Goal: Task Accomplishment & Management: Complete application form

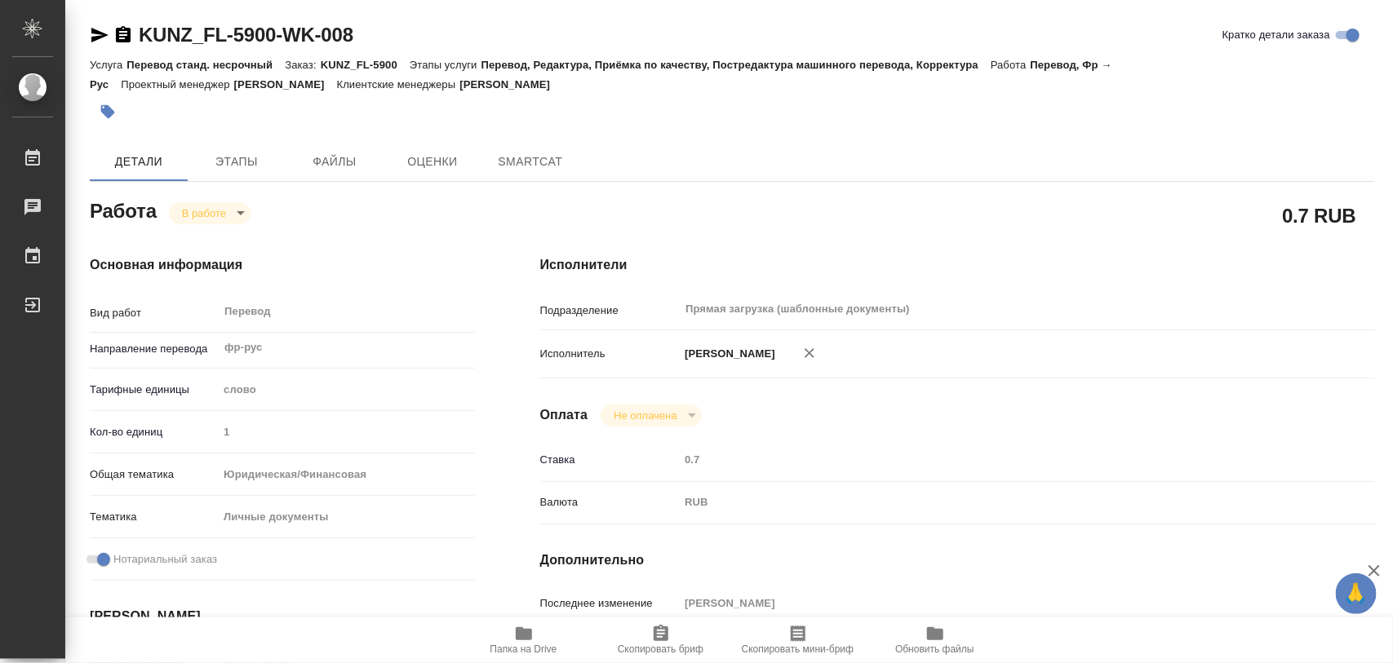
type textarea "x"
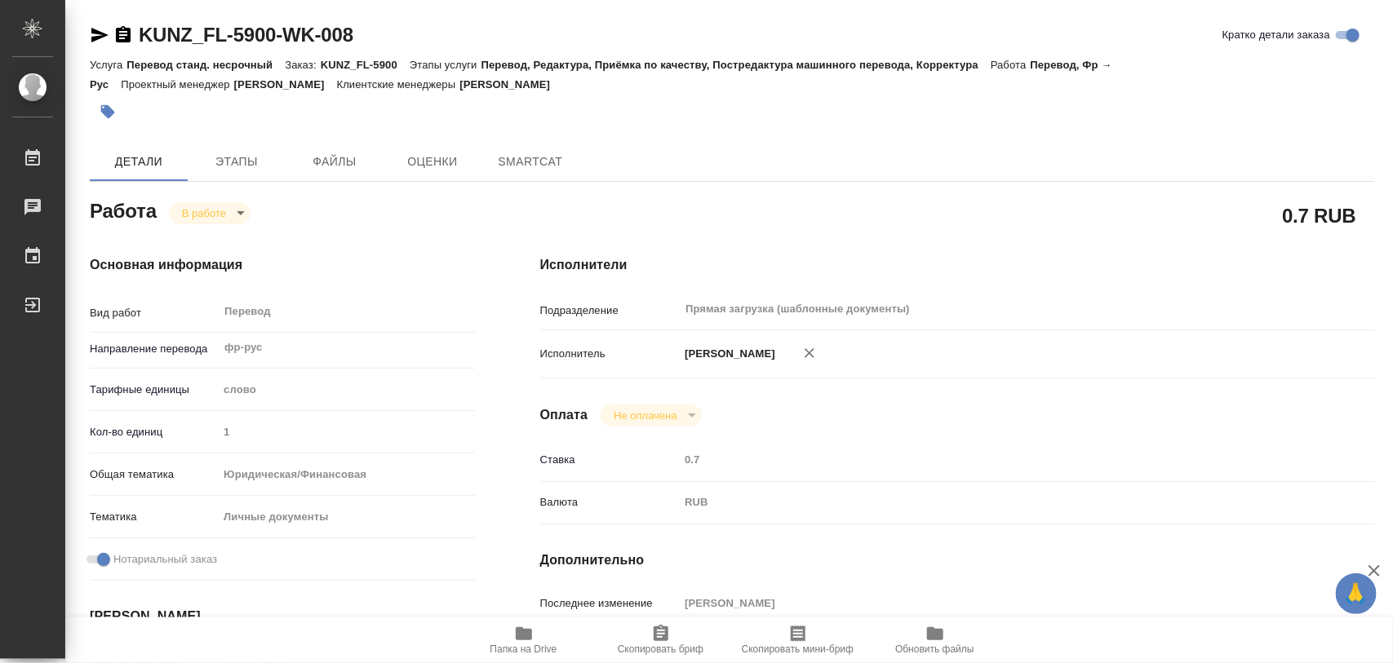
type textarea "x"
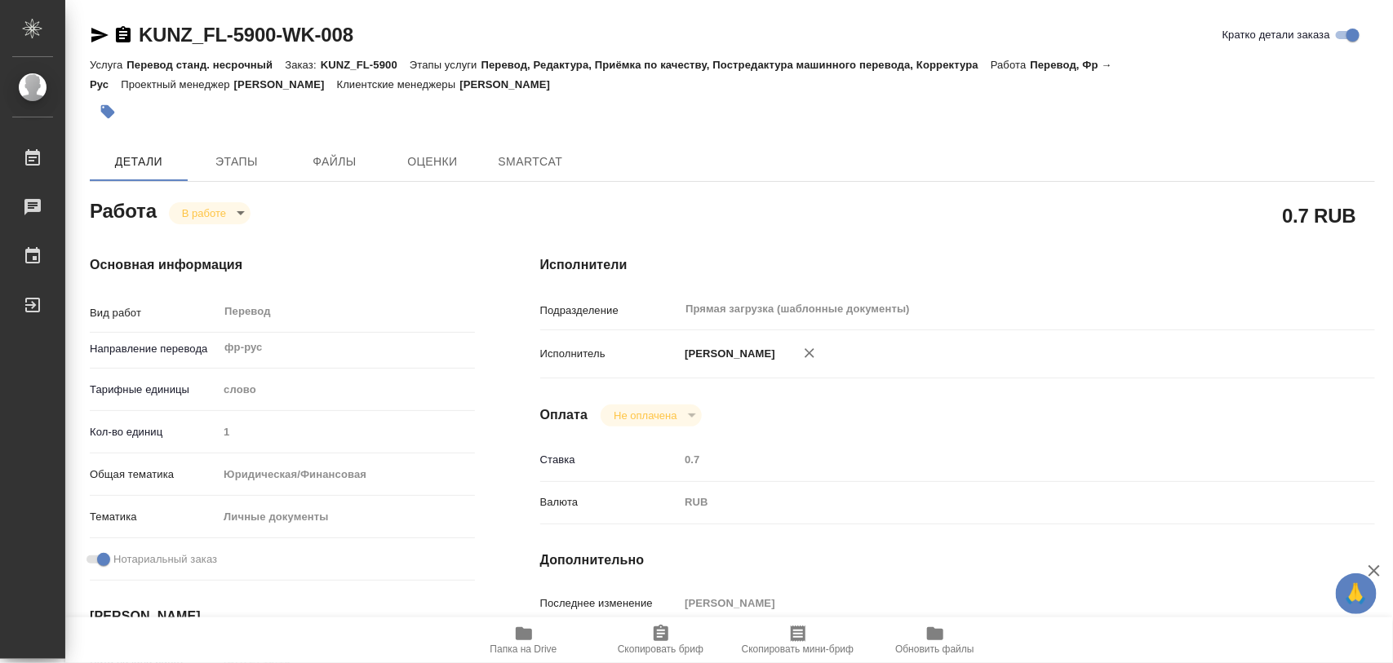
type textarea "x"
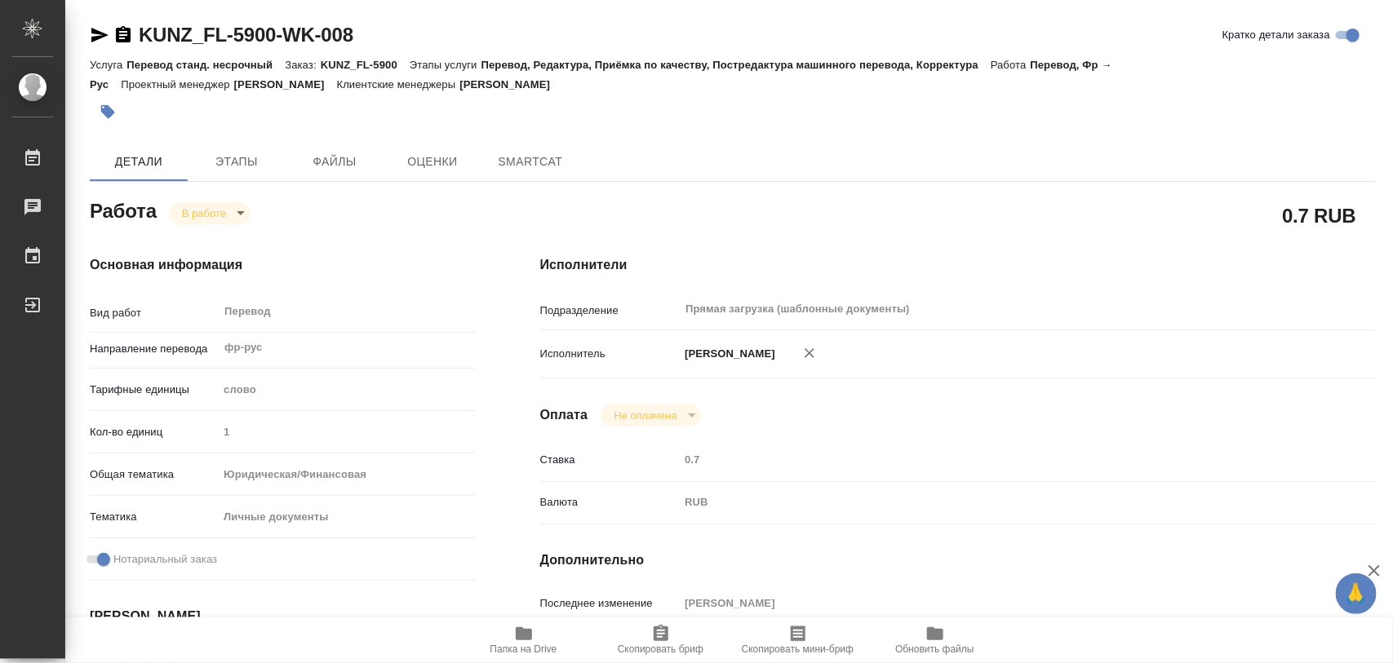
type textarea "x"
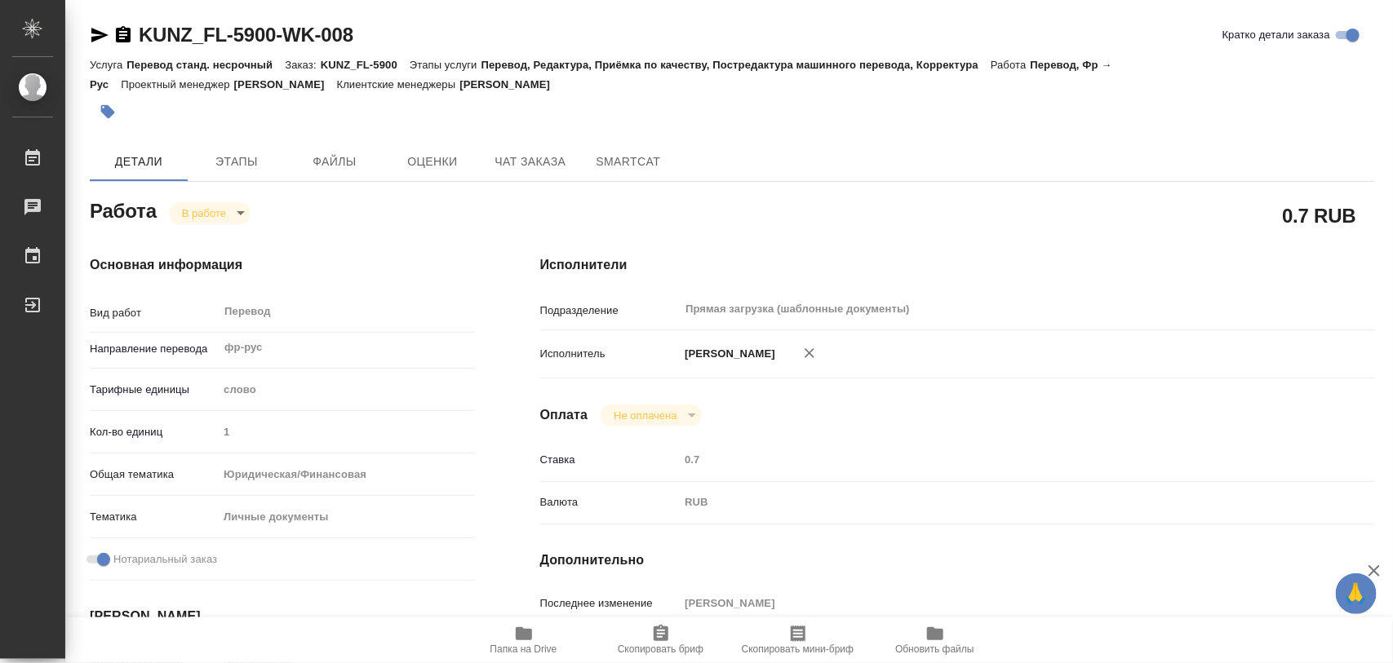
type textarea "x"
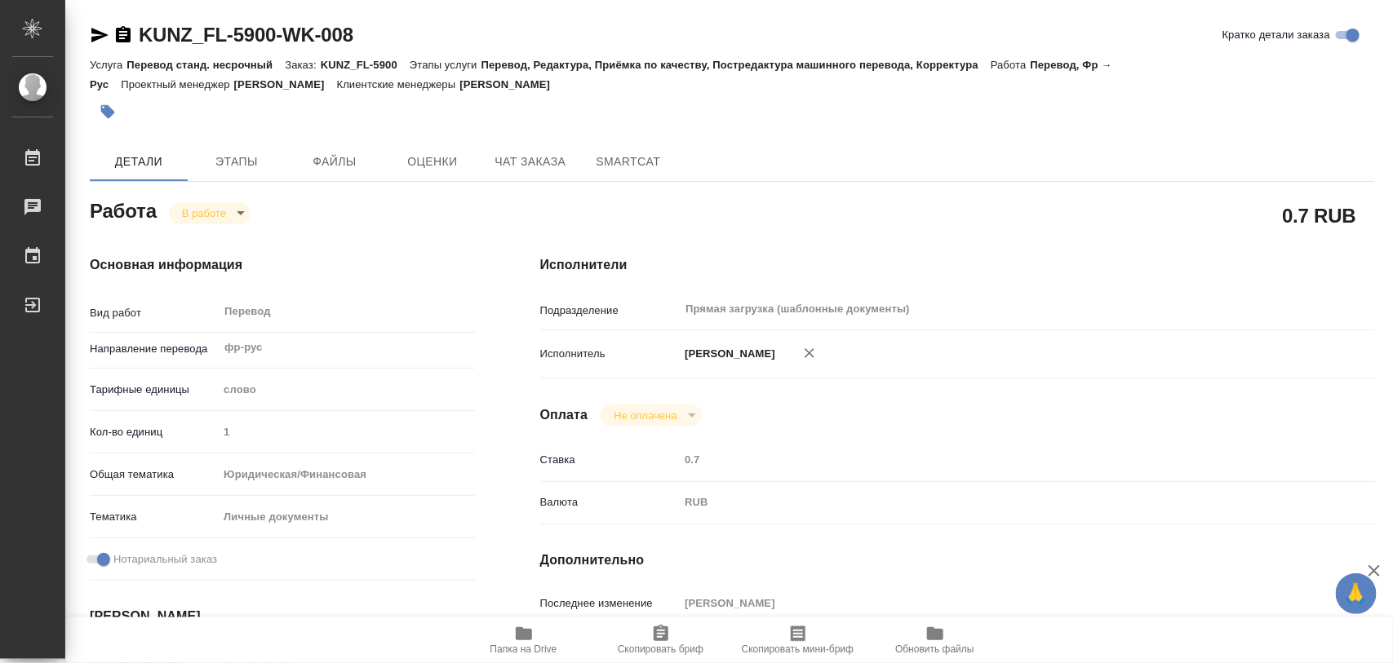
type textarea "x"
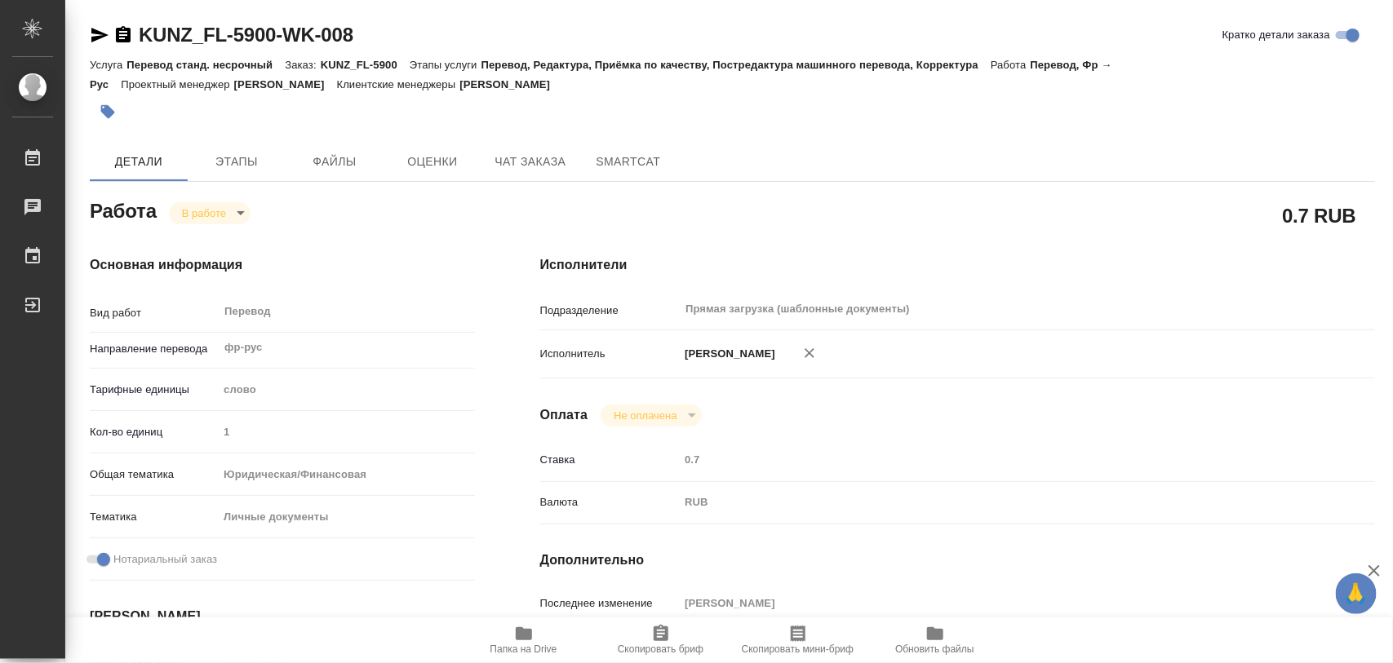
click at [113, 110] on icon "button" at bounding box center [108, 112] width 16 height 16
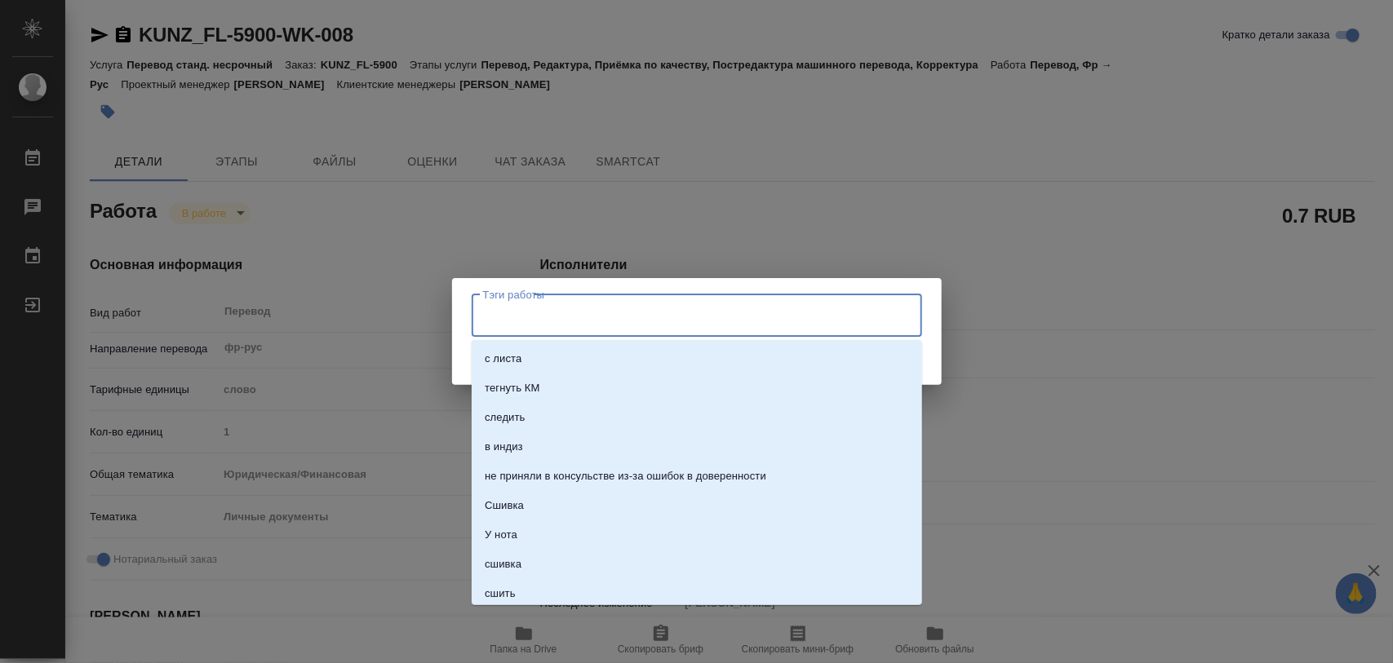
drag, startPoint x: 654, startPoint y: 323, endPoint x: 659, endPoint y: 314, distance: 10.6
click at [657, 315] on input "Тэги работы" at bounding box center [681, 316] width 405 height 28
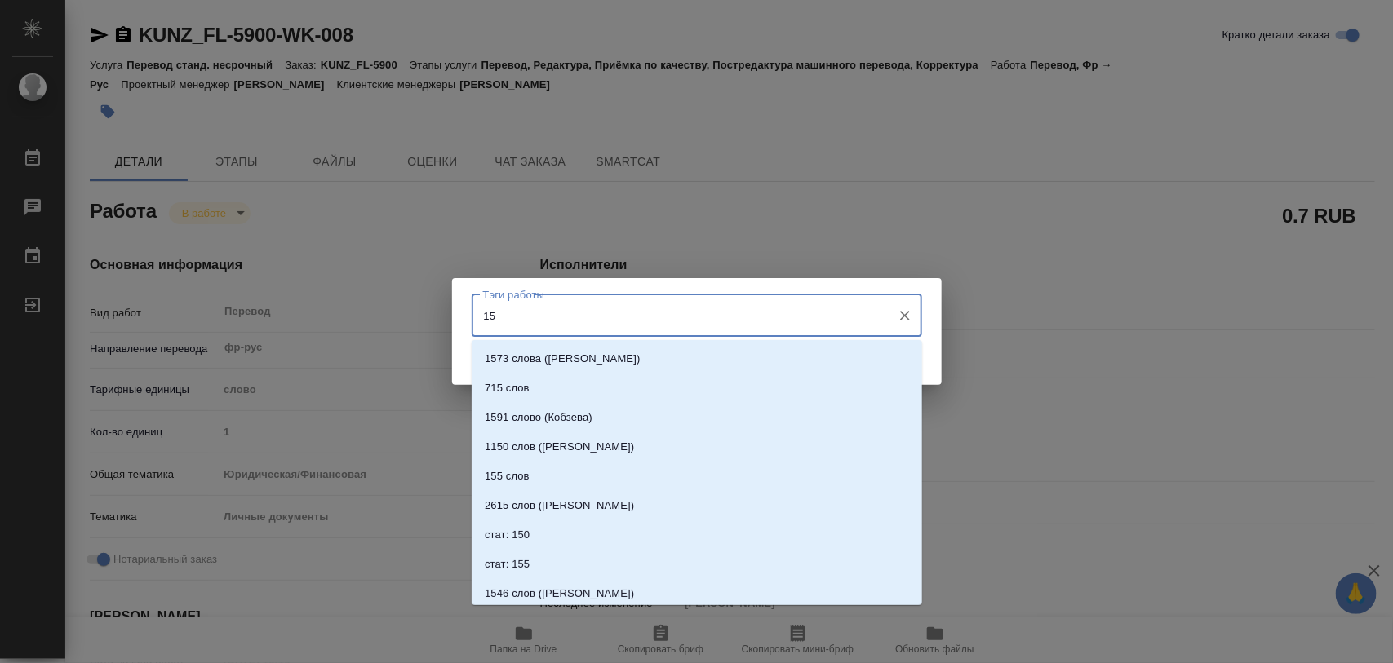
type input "154"
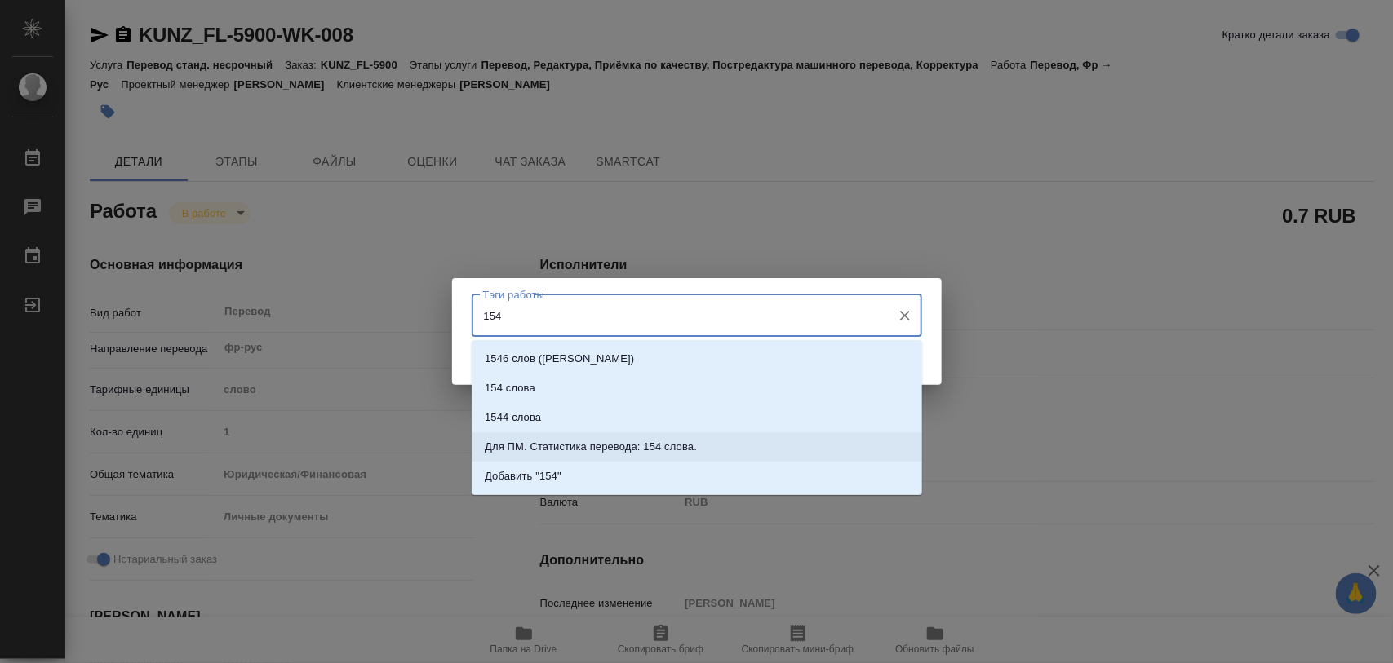
click at [686, 446] on p "Для ПМ. Статистика перевода: 154 слова." at bounding box center [591, 447] width 212 height 16
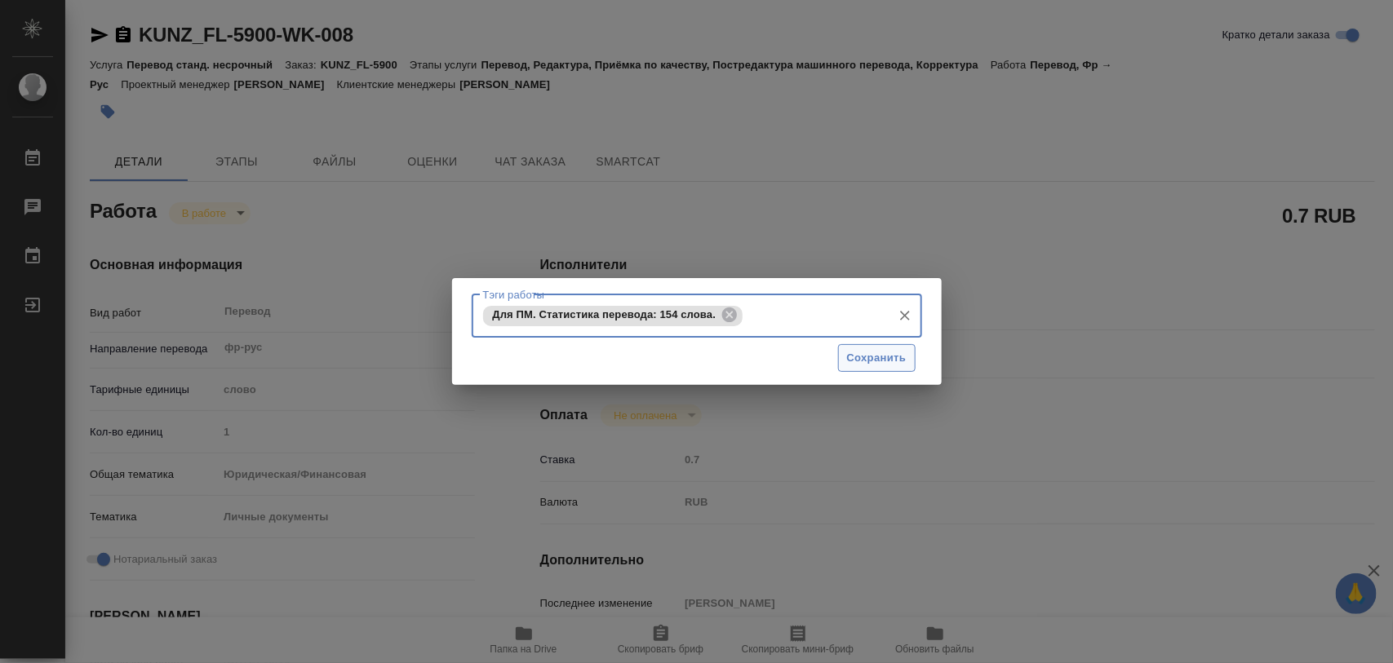
click at [892, 352] on span "Сохранить" at bounding box center [877, 358] width 60 height 19
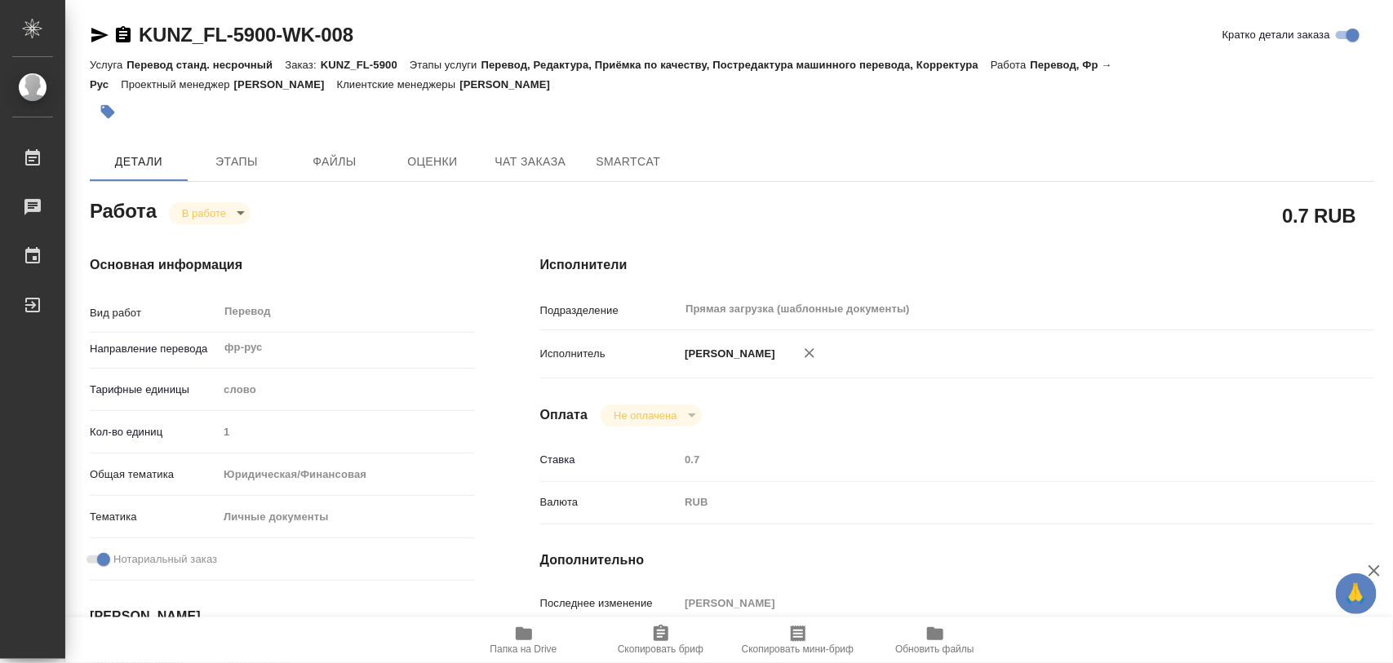
type input "inProgress"
type textarea "Перевод"
type textarea "x"
type input "фр-рус"
type input "5a8b1489cc6b4906c91bfd90"
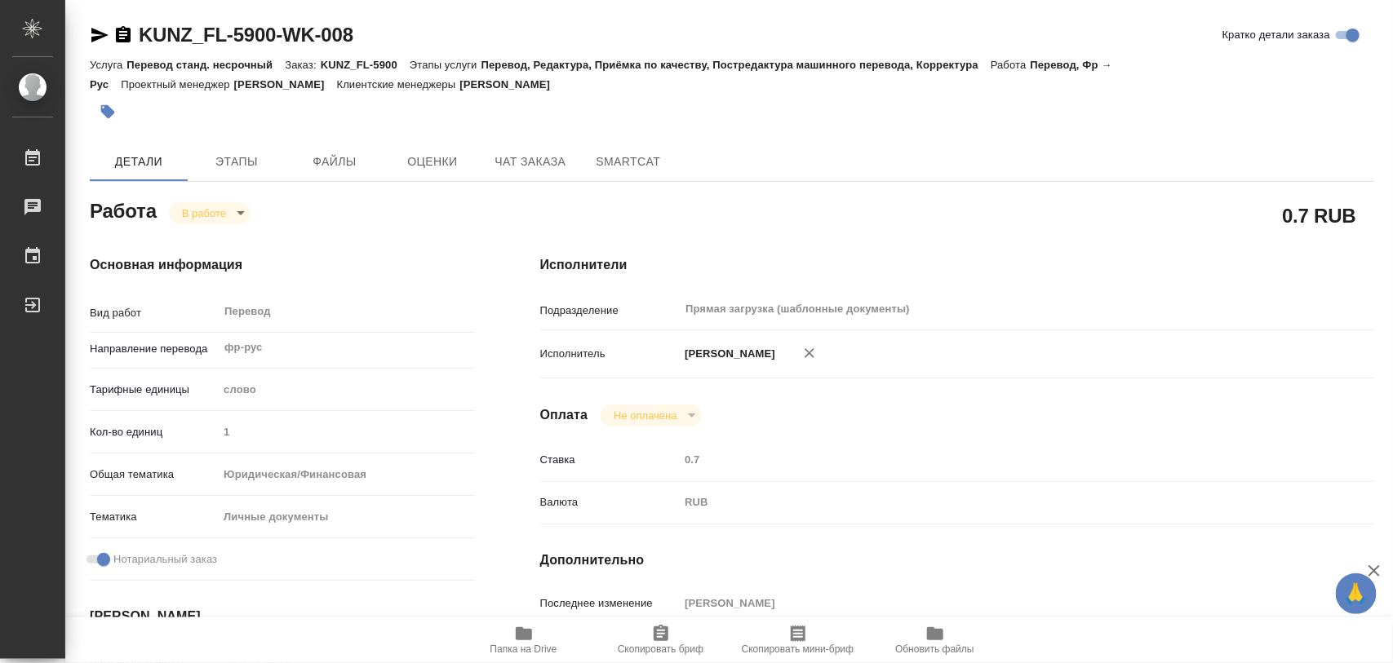
type input "1"
type input "yr-fn"
type input "5a8b8b956a9677013d343cfe"
checkbox input "true"
type input "10.09.2025 16:16"
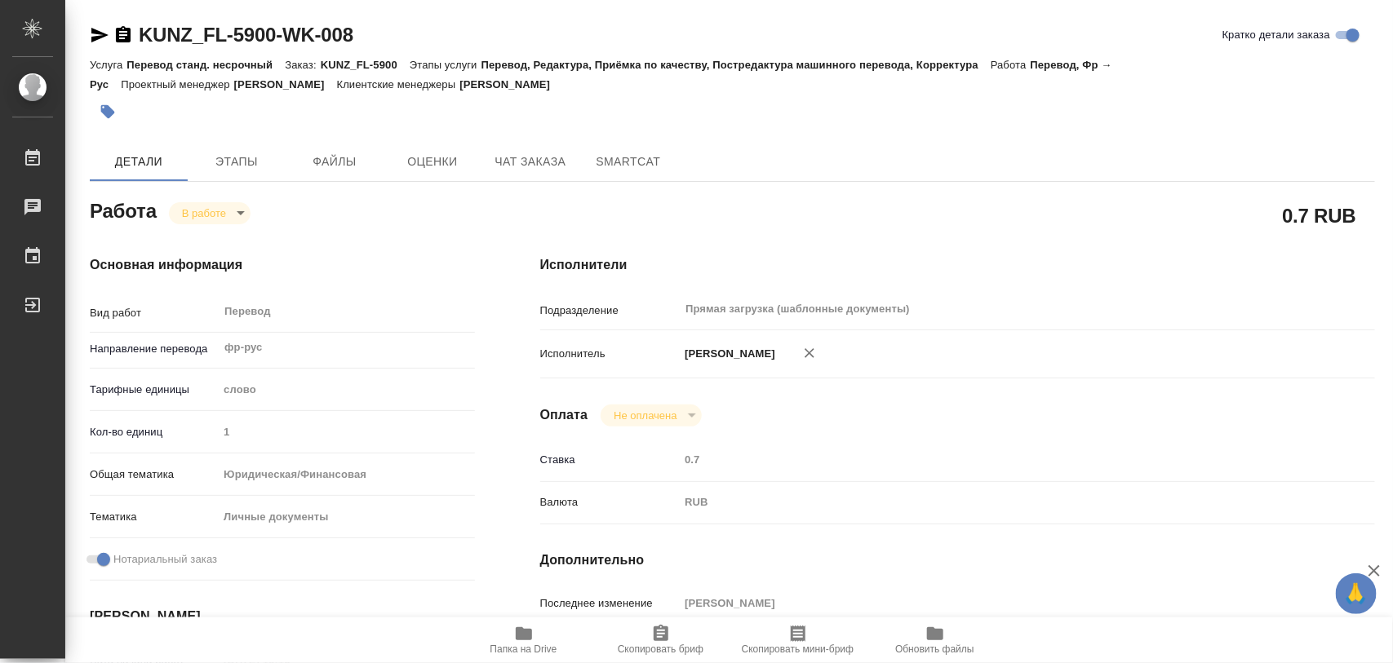
type input "10.09.2025 16:51"
type input "11.09.2025 13:00"
type input "11.09.2025 14:00"
type input "Прямая загрузка (шаблонные документы)"
type input "notPayed"
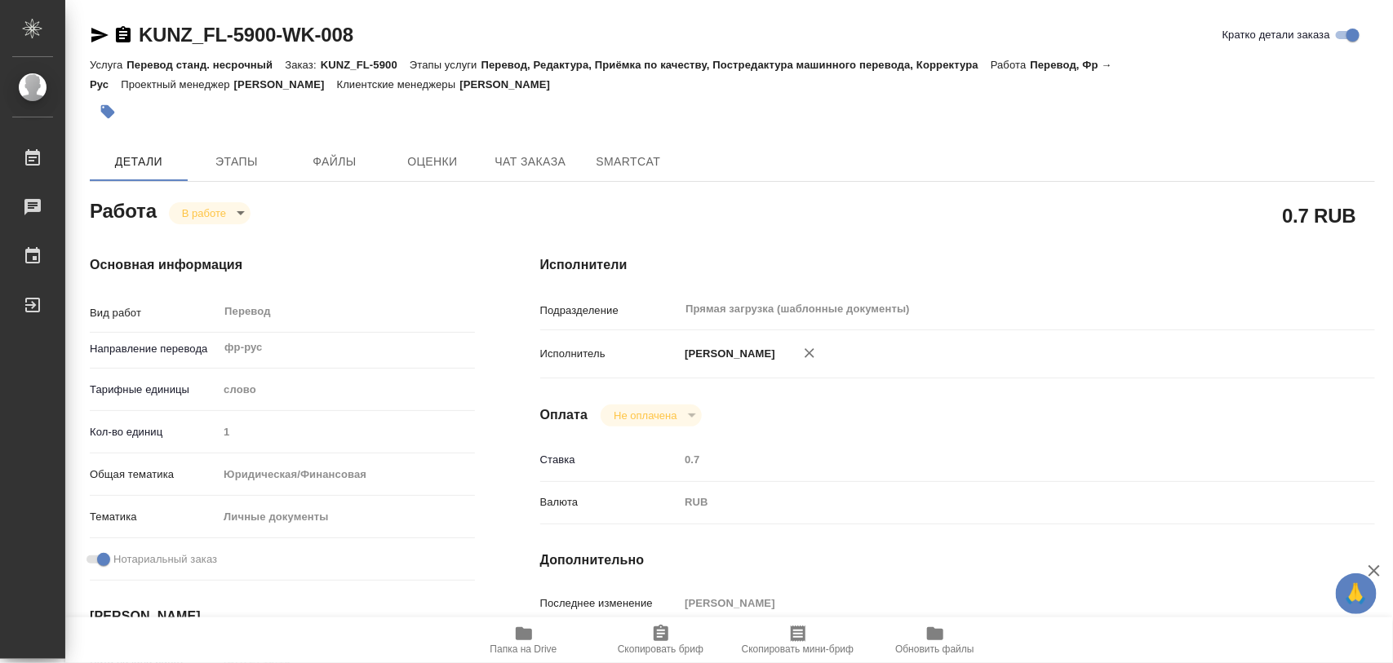
type input "0.7"
type input "RUB"
type input "[PERSON_NAME]"
type textarea "x"
type textarea "/Clients/FL_KUNZ/Orders/KUNZ_FL-5900/Translated/KUNZ_FL-5900-WK-008"
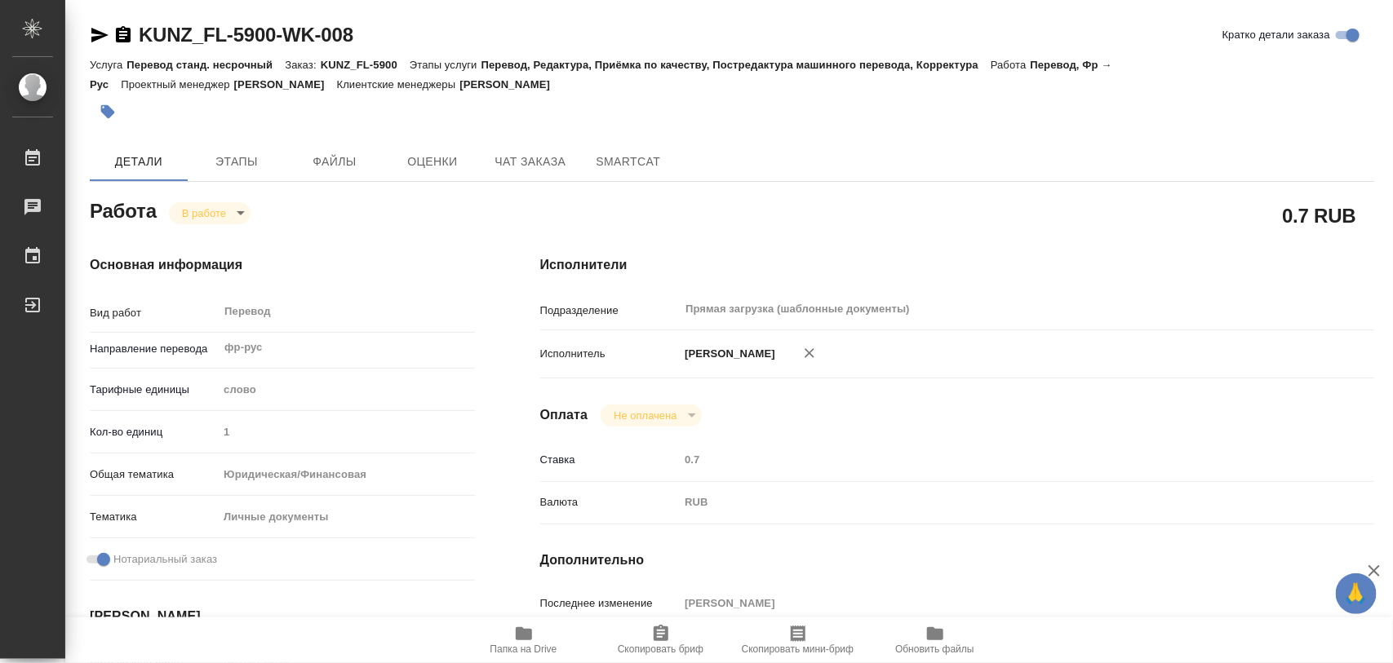
type textarea "x"
type input "KUNZ_FL-5900"
type input "Перевод станд. несрочный"
type input "Перевод, Редактура, Приёмка по качеству, Постредактура машинного перевода, Корр…"
type input "[PERSON_NAME]"
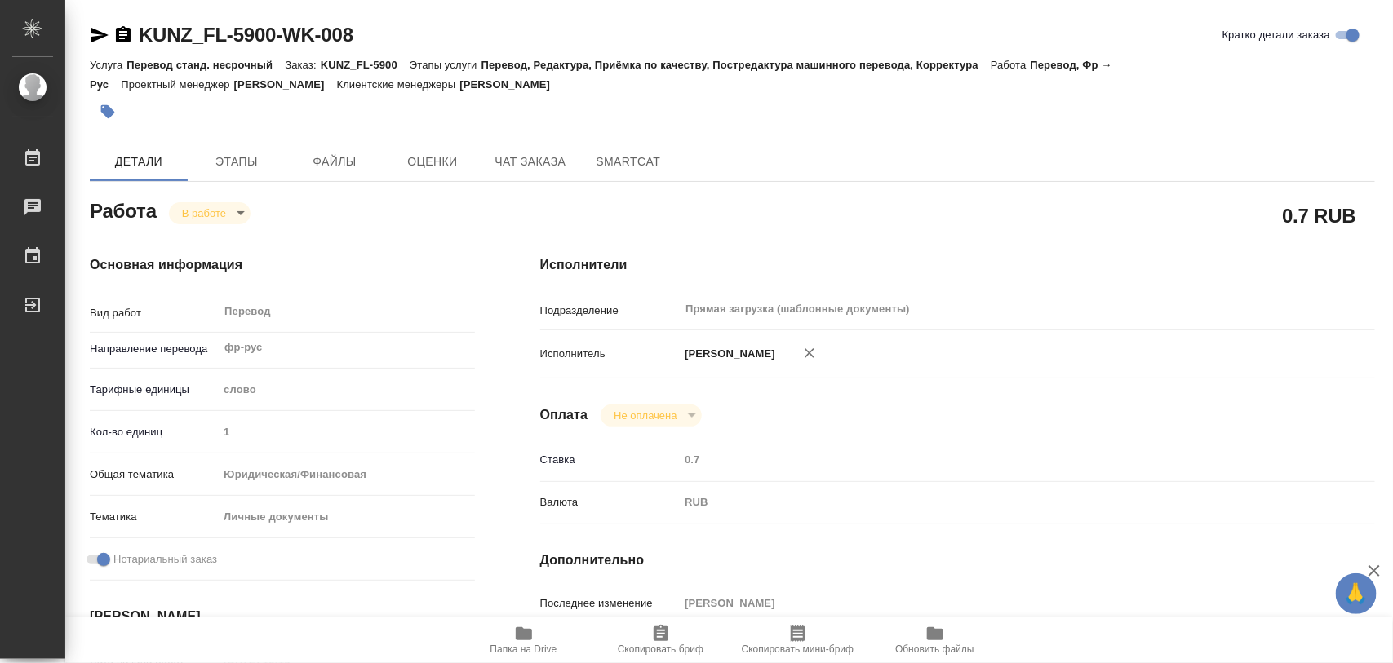
type input "/Clients/FL_KUNZ/Orders/KUNZ_FL-5900"
type textarea "x"
type textarea "пасп. [GEOGRAPHIC_DATA], под нот. (фр-рус)"
type textarea "x"
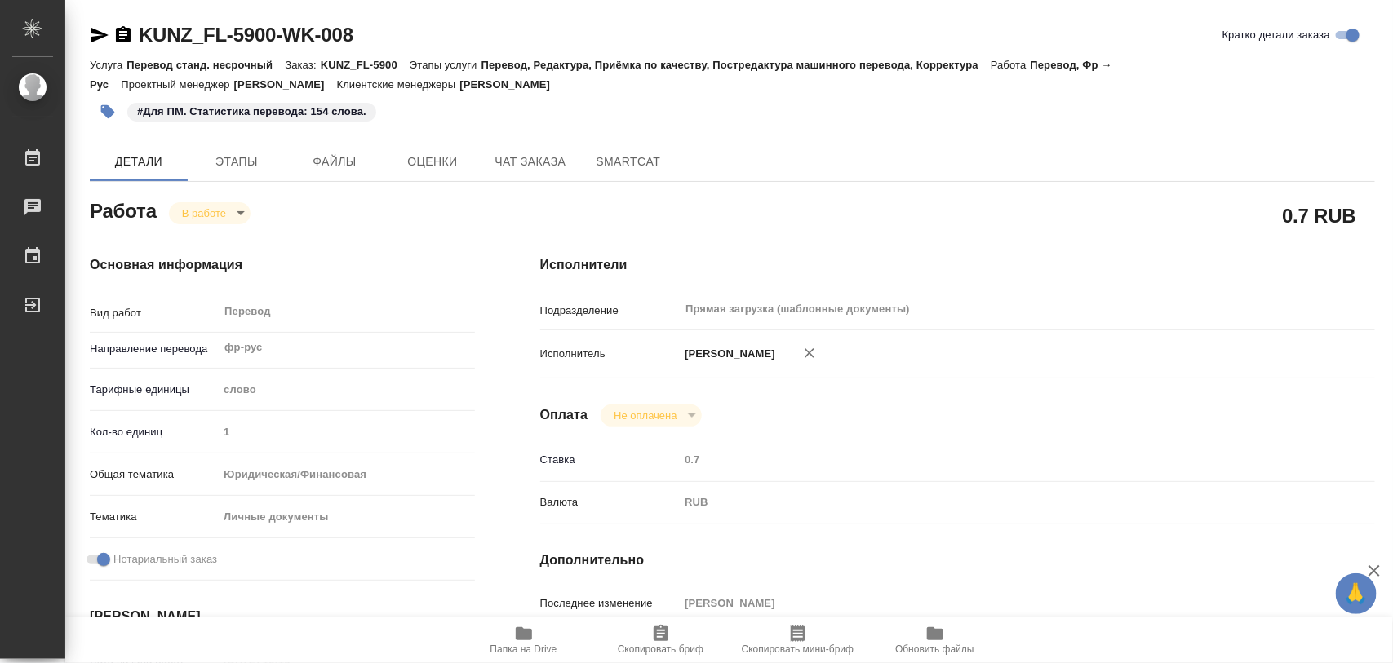
type textarea "x"
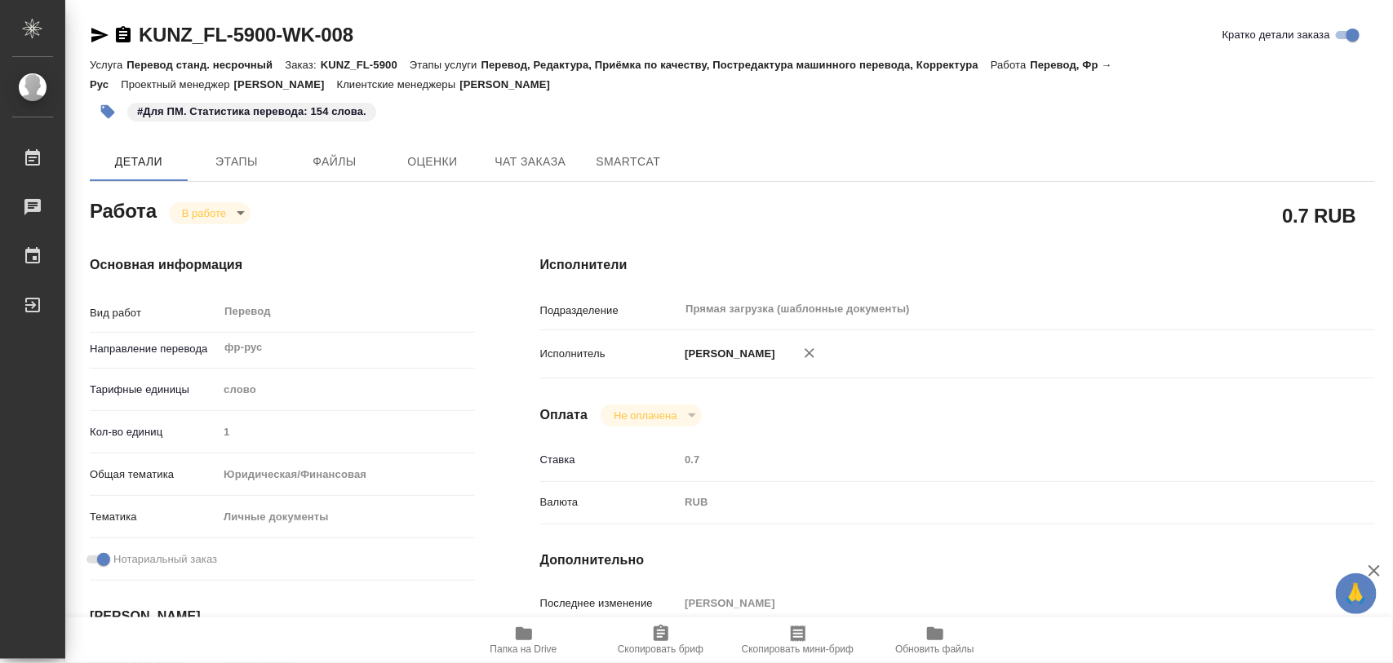
type textarea "x"
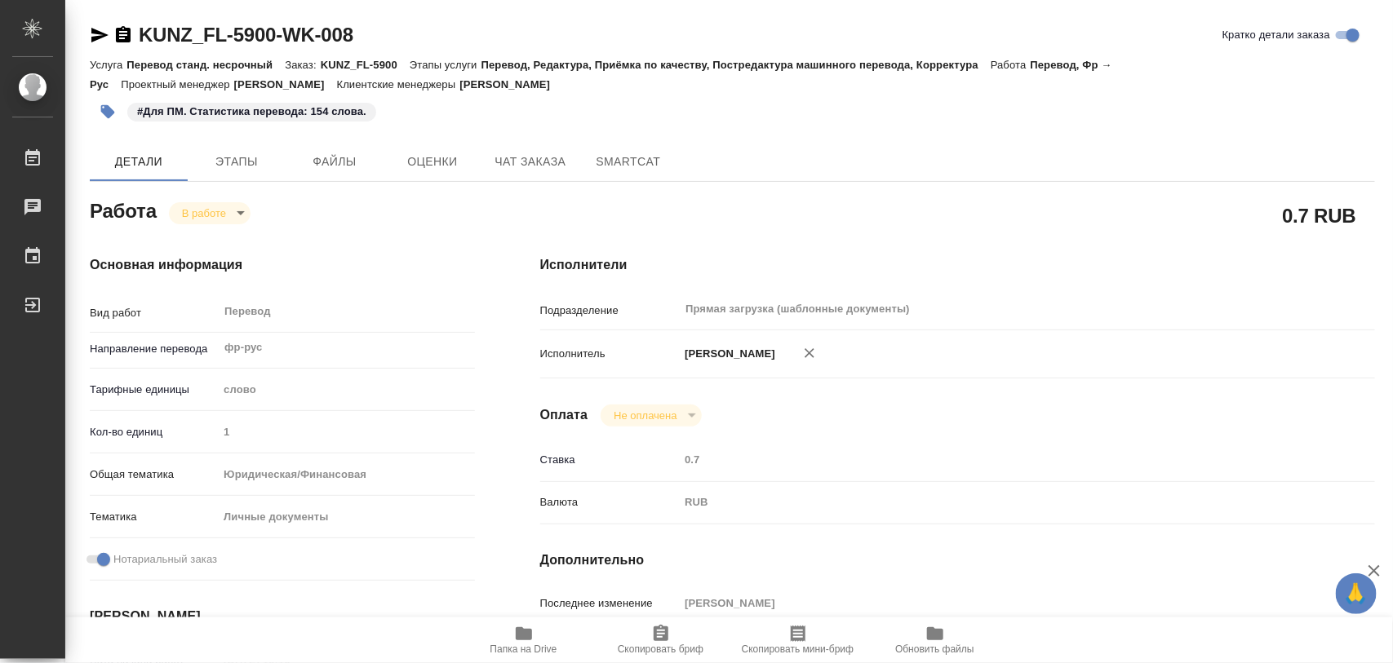
type textarea "x"
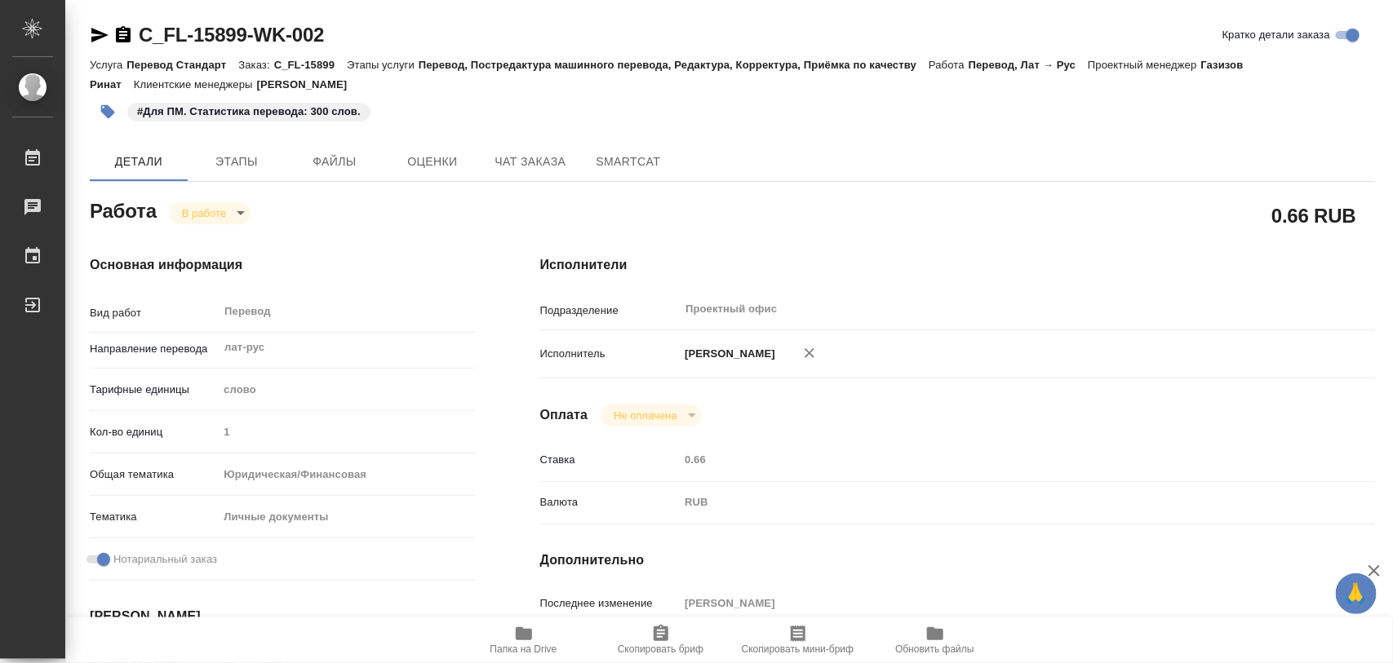
click at [242, 215] on body "🙏 .cls-1 fill:#fff; AWATERA Iglakov Maksim Работы 0 Чаты График Выйти C_FL-1589…" at bounding box center [696, 331] width 1393 height 663
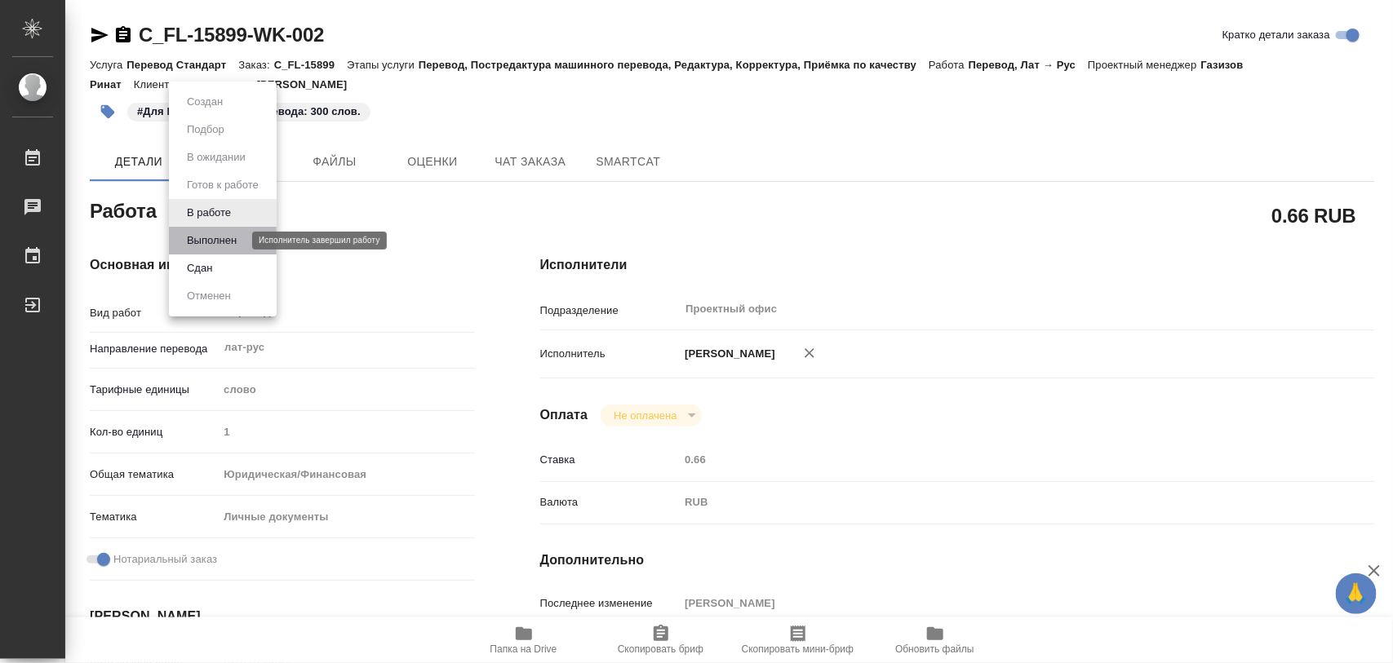
click at [237, 235] on button "Выполнен" at bounding box center [212, 241] width 60 height 18
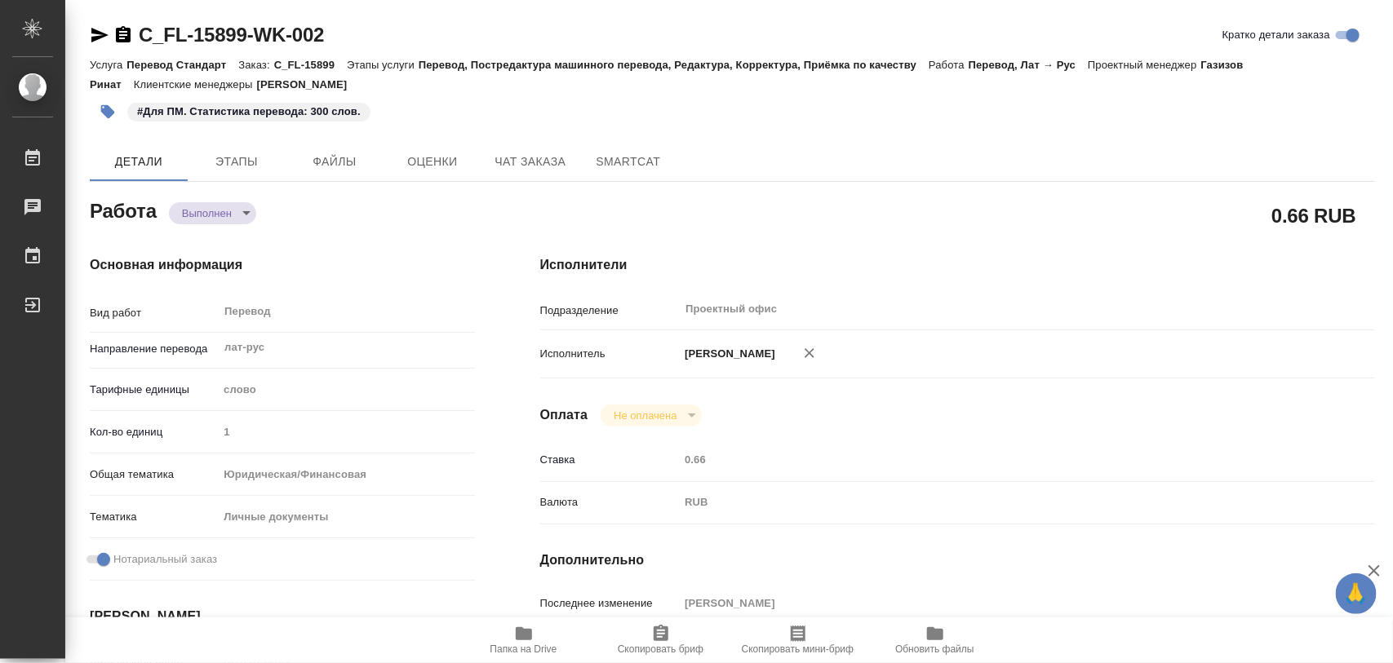
type textarea "x"
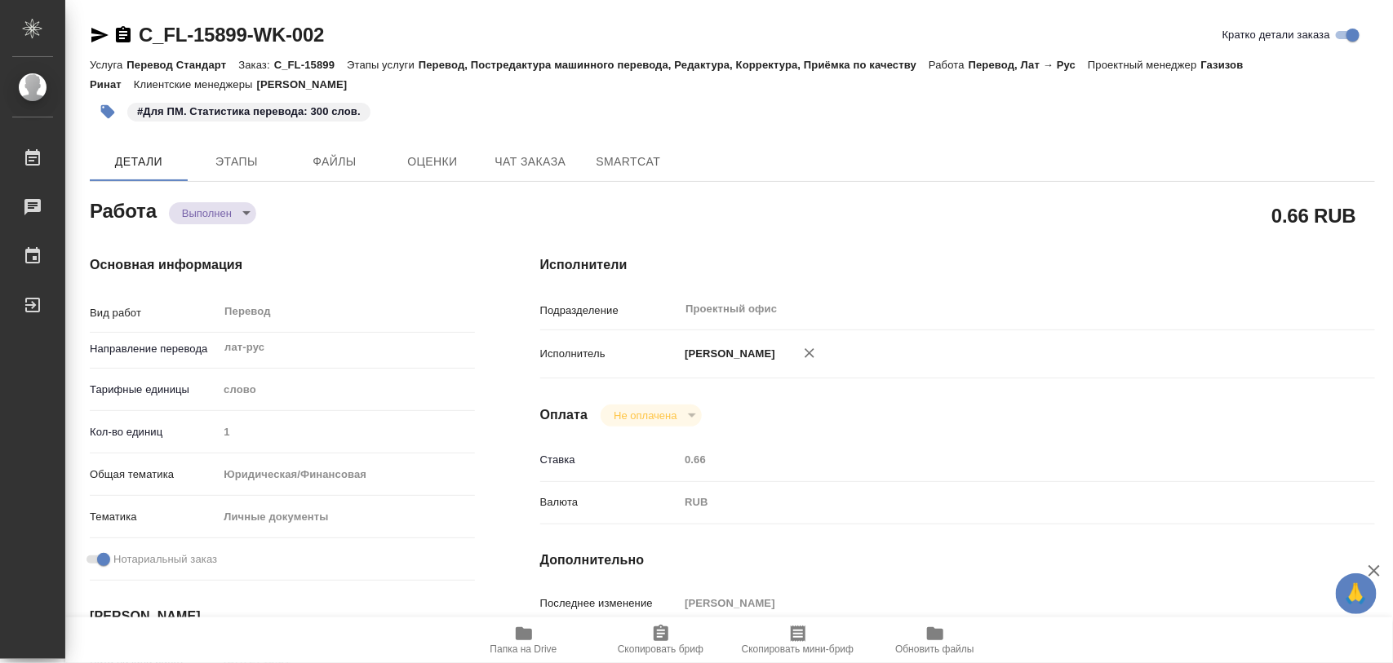
type textarea "x"
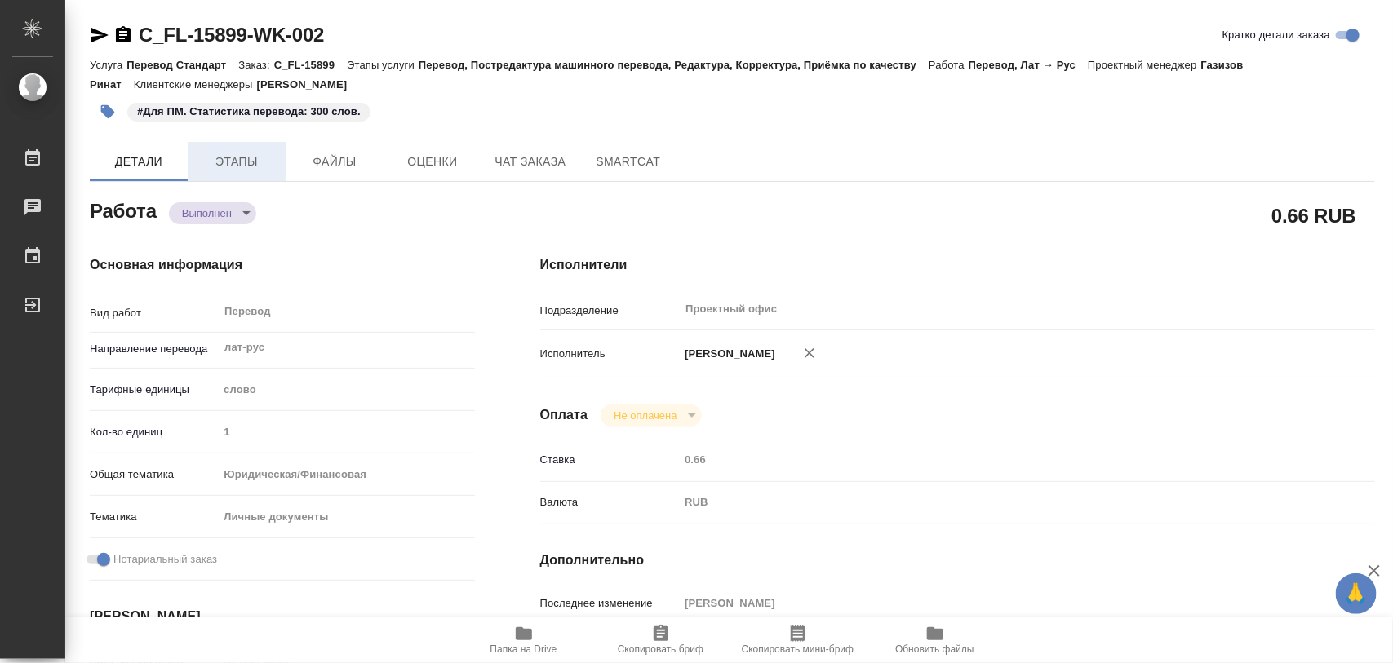
click at [261, 156] on span "Этапы" at bounding box center [236, 162] width 78 height 20
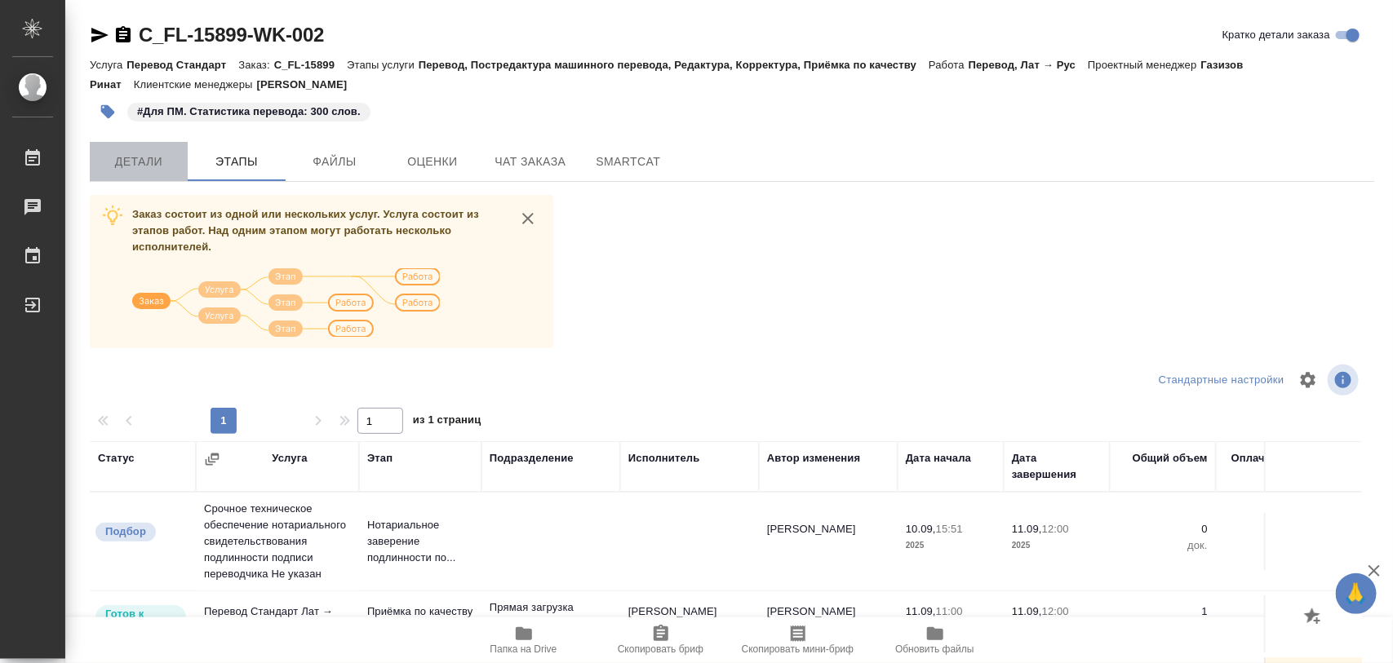
click at [144, 155] on span "Детали" at bounding box center [139, 162] width 78 height 20
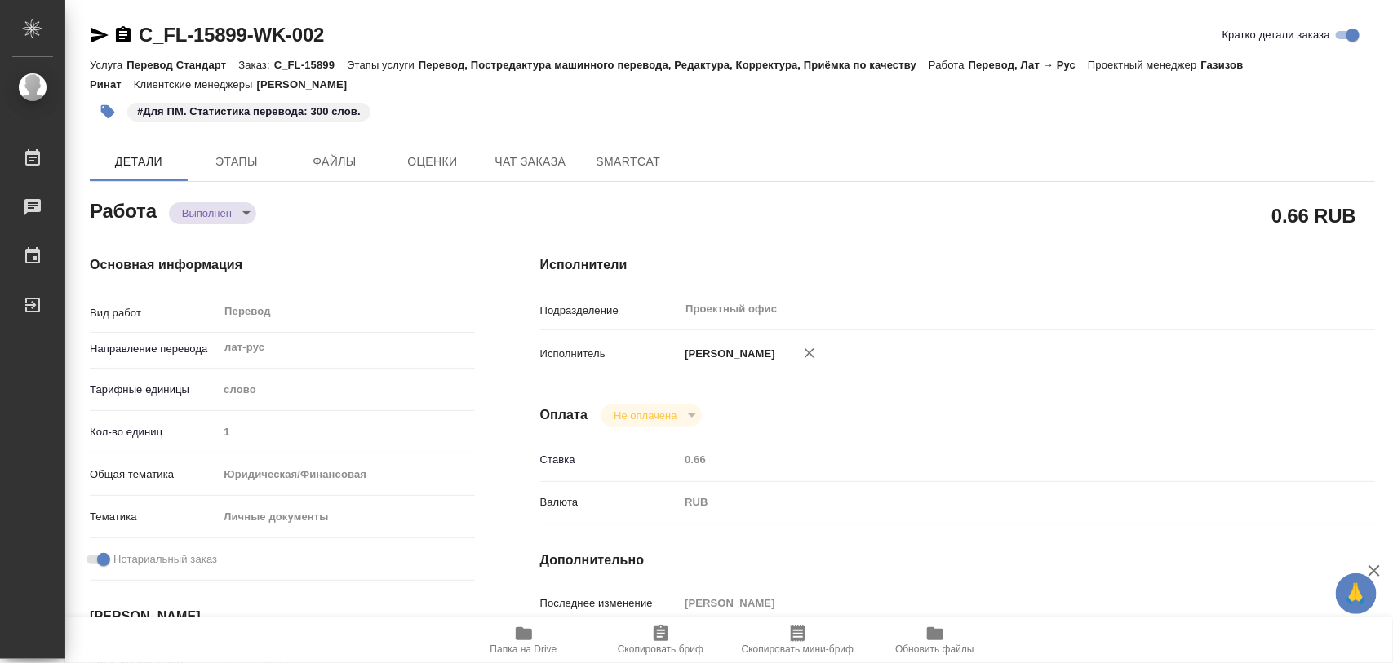
type textarea "x"
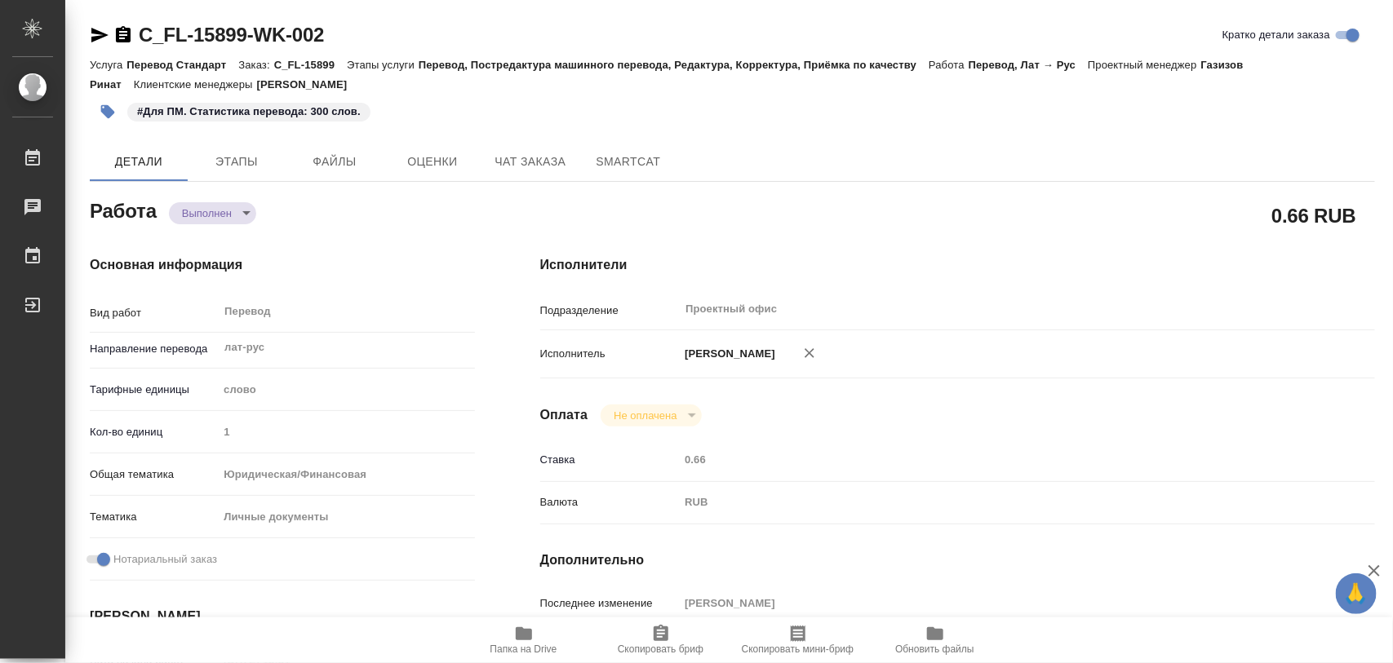
type textarea "x"
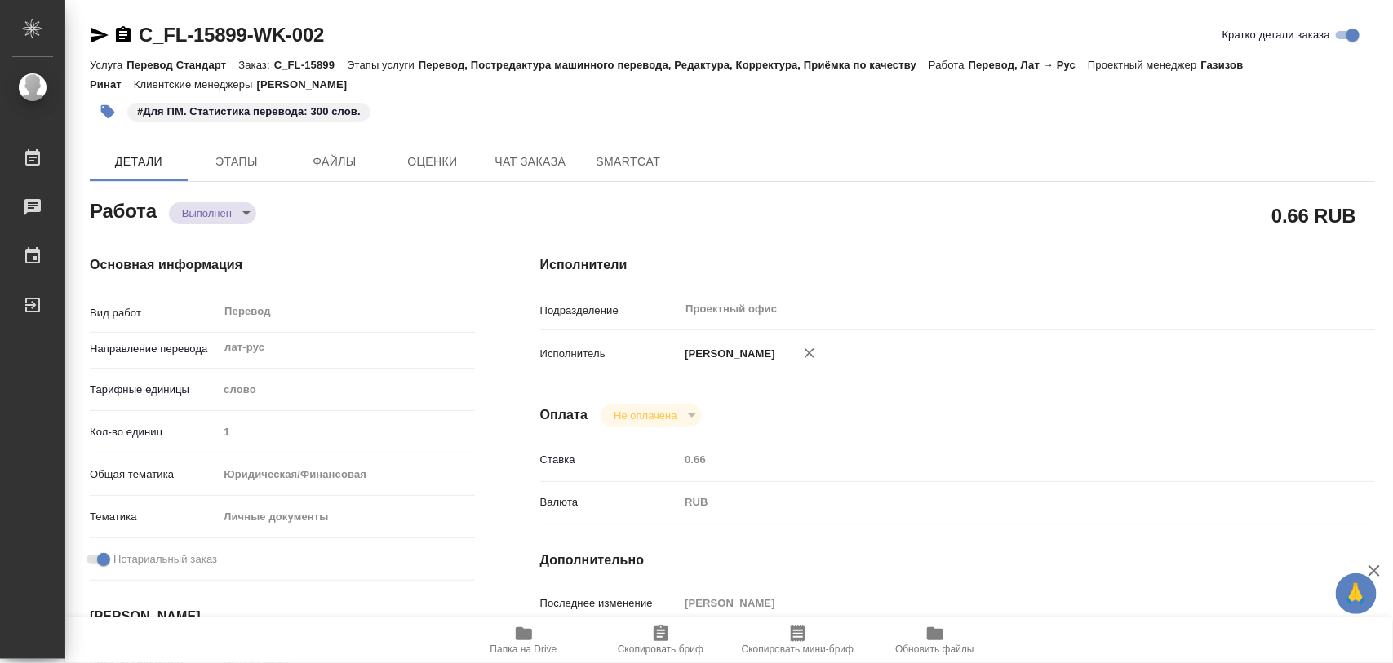
type textarea "x"
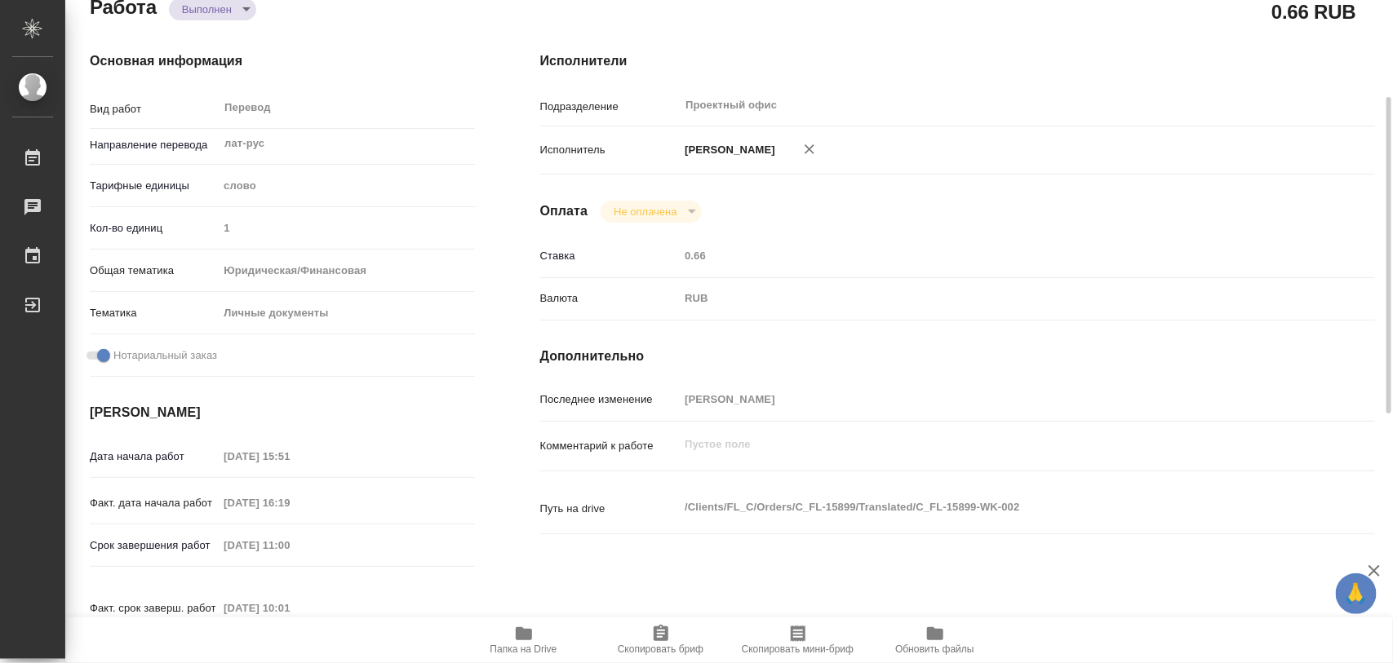
type textarea "x"
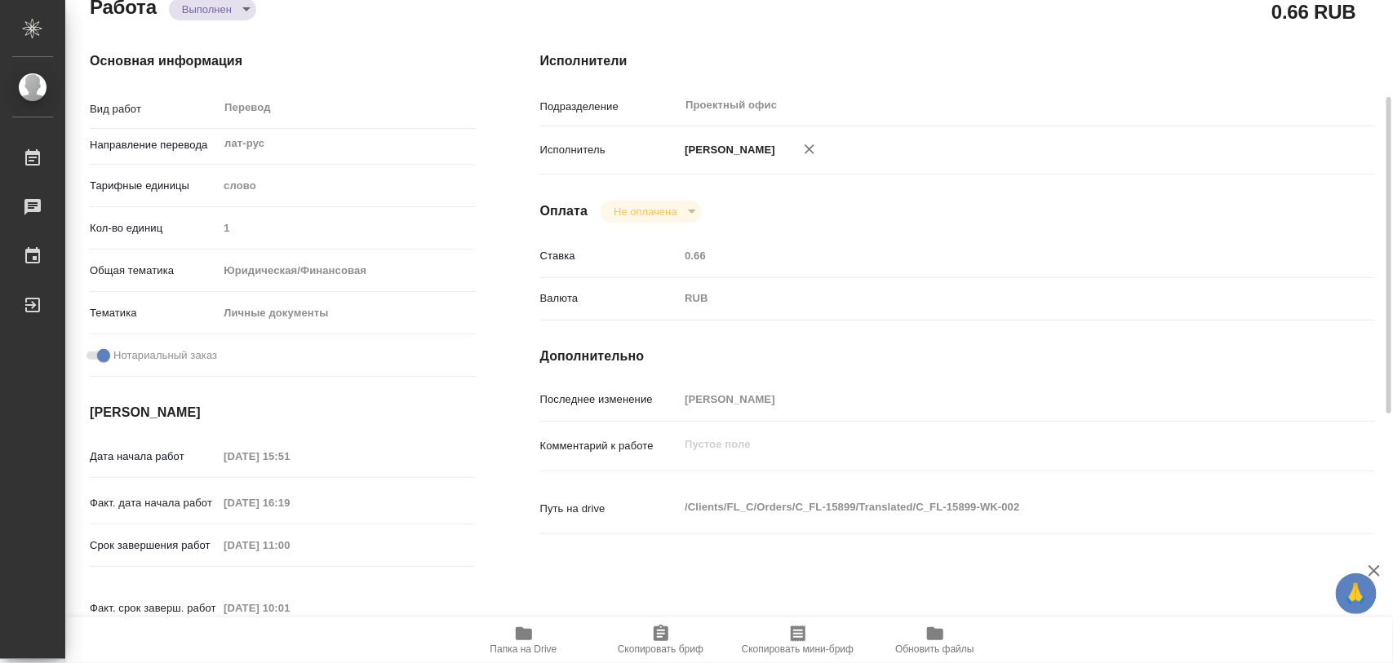
scroll to position [510, 0]
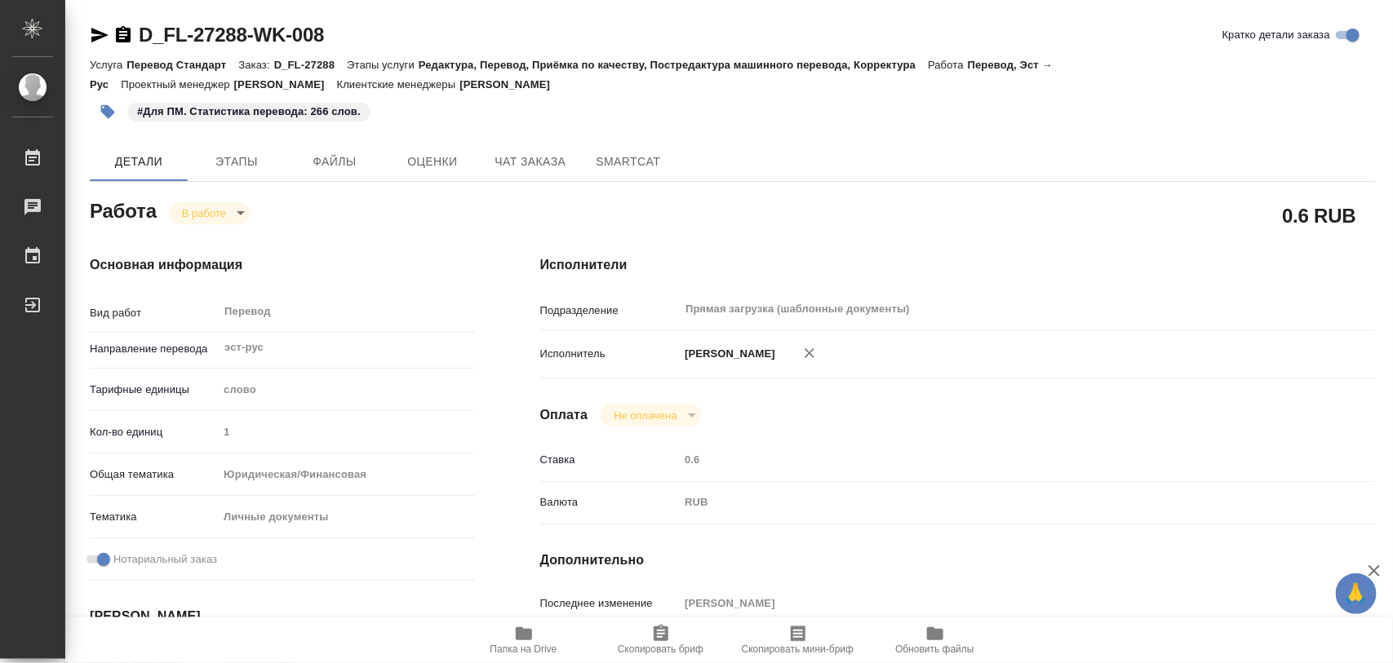
click at [246, 210] on body "🙏 .cls-1 fill:#fff; AWATERA Iglakov Maksim Работы 0 Чаты График Выйти D_FL-2728…" at bounding box center [696, 331] width 1393 height 663
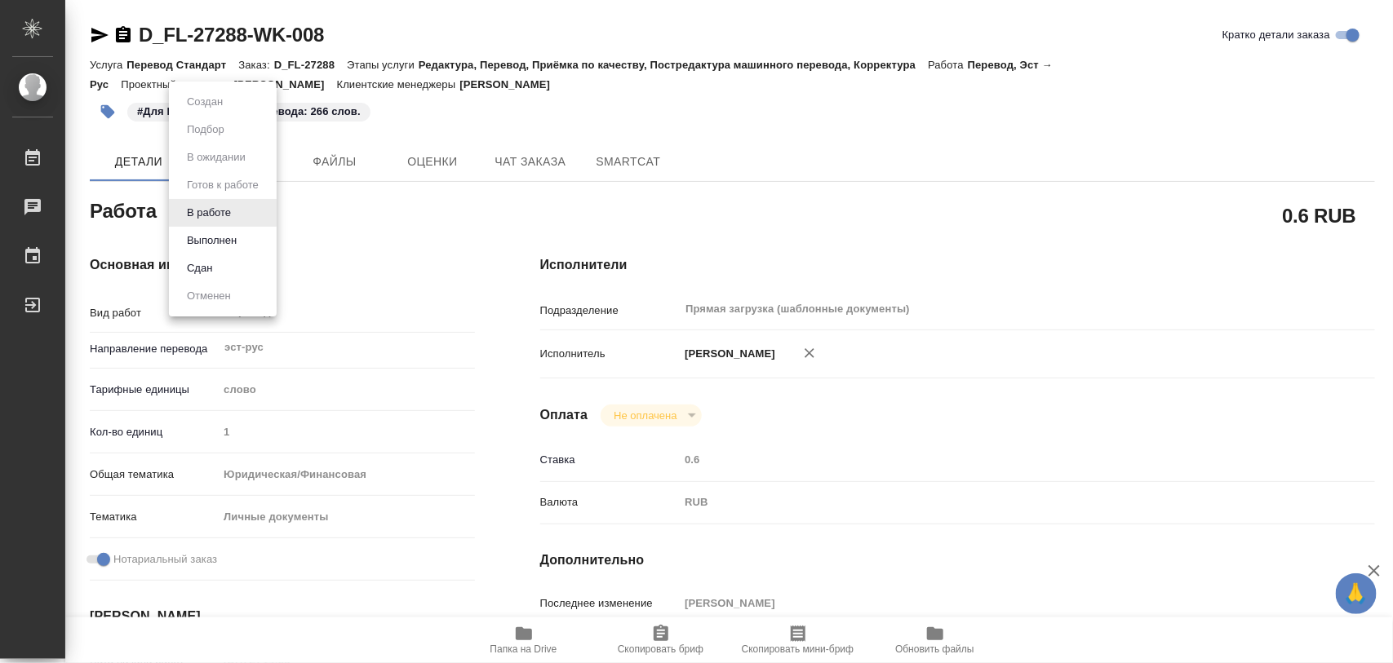
click at [242, 237] on li "Выполнен" at bounding box center [223, 241] width 108 height 28
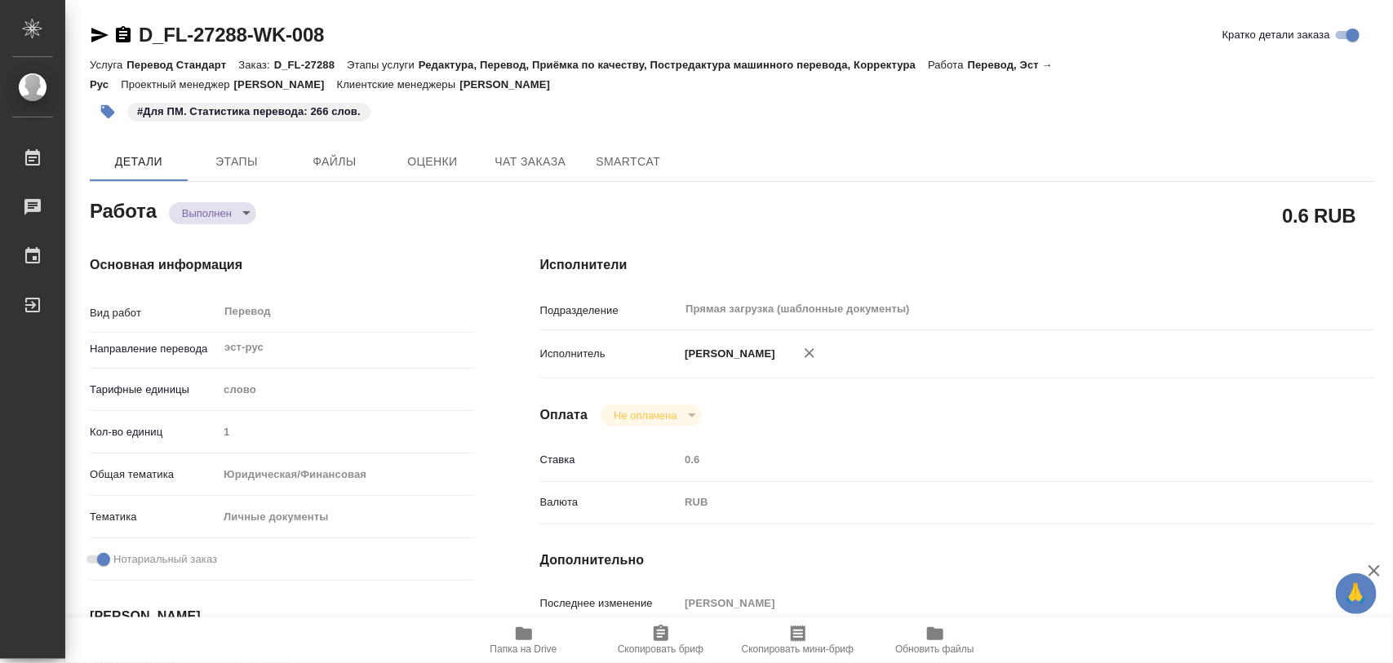
type textarea "x"
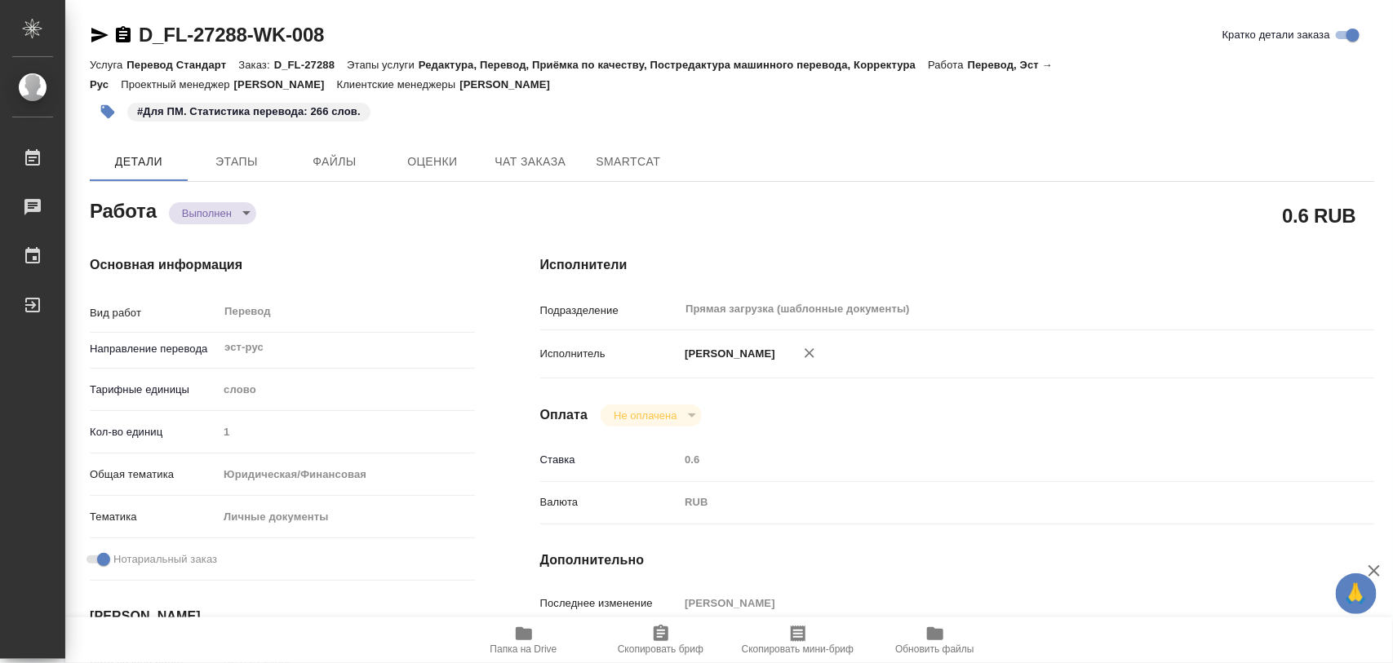
type textarea "x"
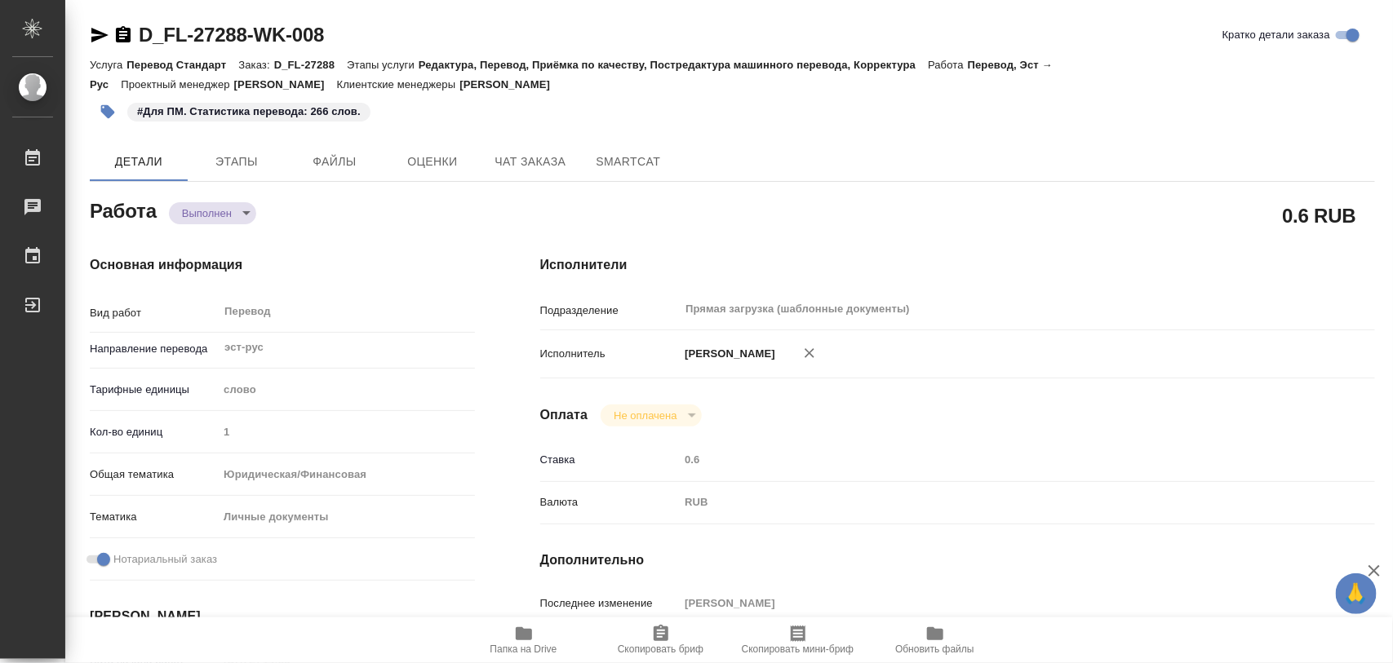
type textarea "x"
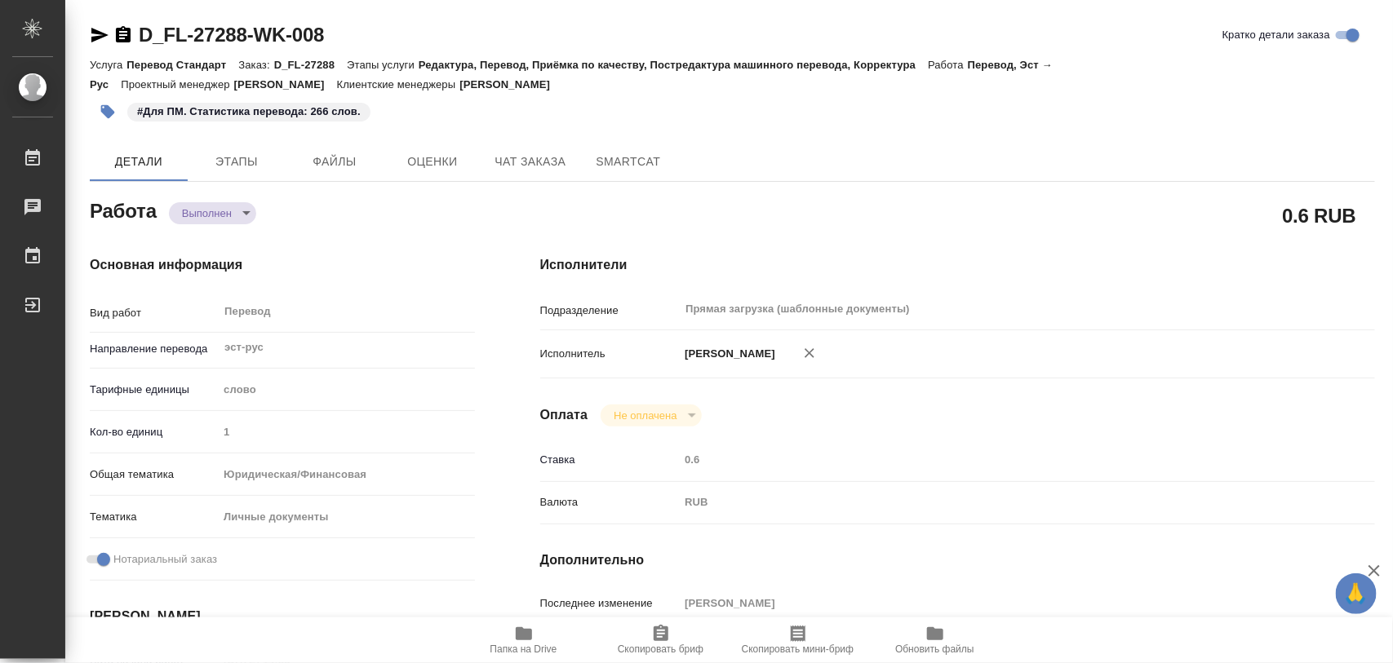
type textarea "x"
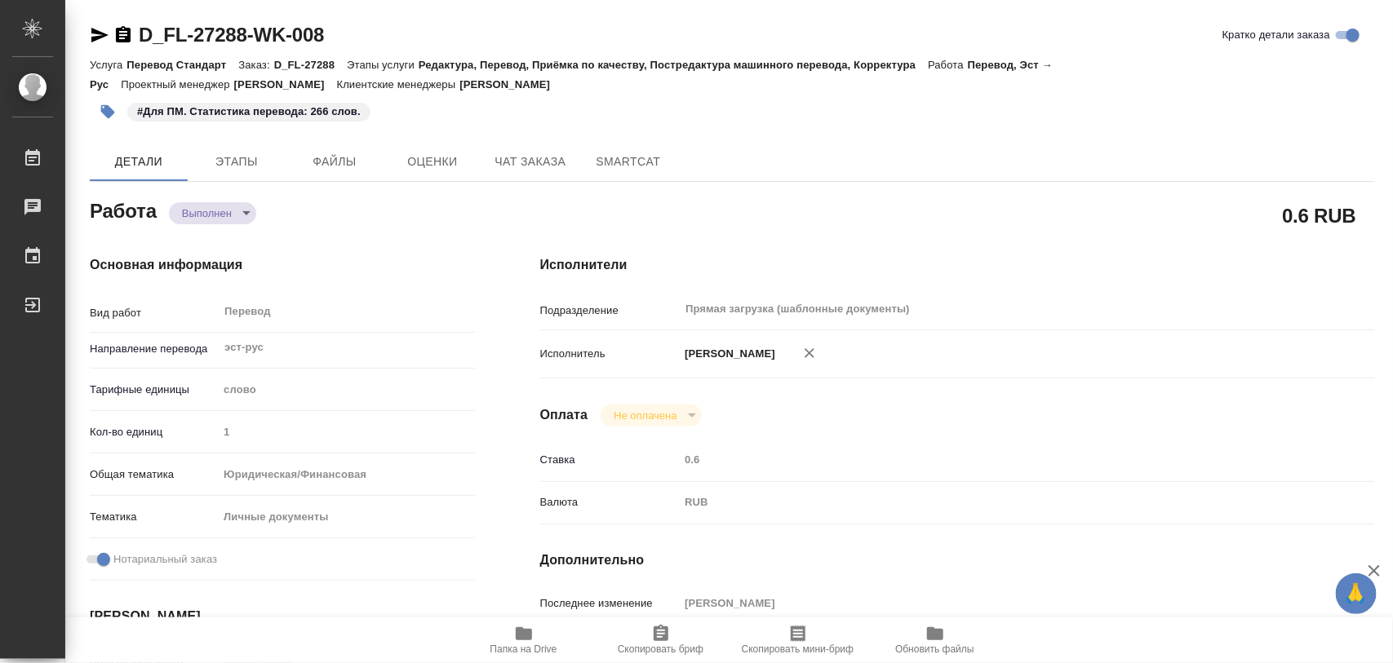
click at [519, 657] on button "Папка на Drive" at bounding box center [523, 641] width 137 height 46
click at [241, 208] on body "🙏 .cls-1 fill:#fff; AWATERA Iglakov Maksim Работы 0 Чаты График Выйти D_FL-2728…" at bounding box center [696, 331] width 1393 height 663
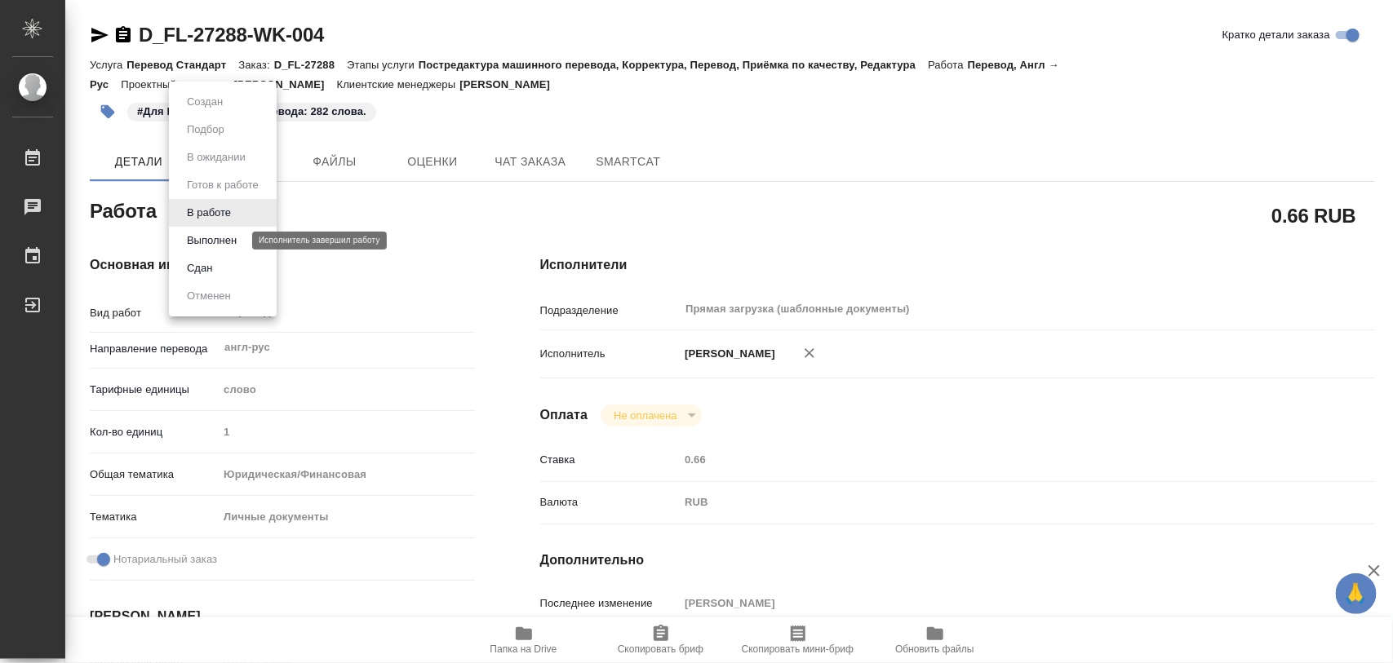
click at [220, 235] on button "Выполнен" at bounding box center [212, 241] width 60 height 18
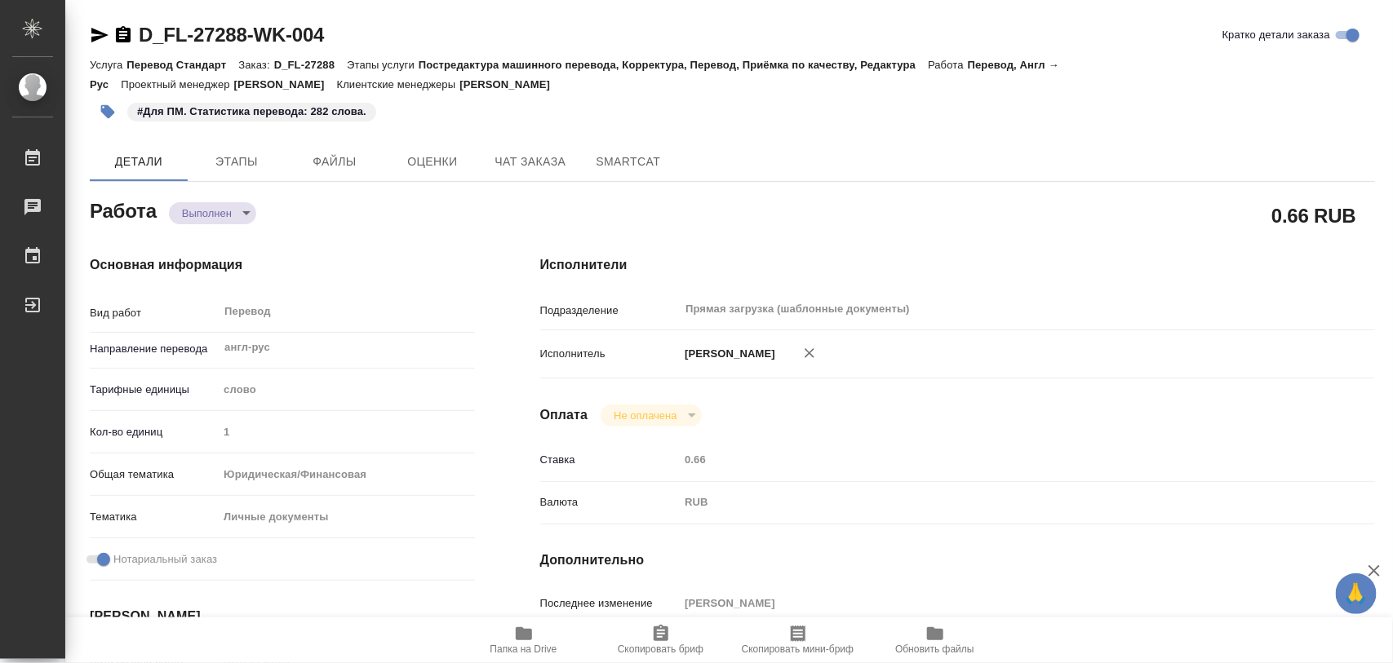
type textarea "x"
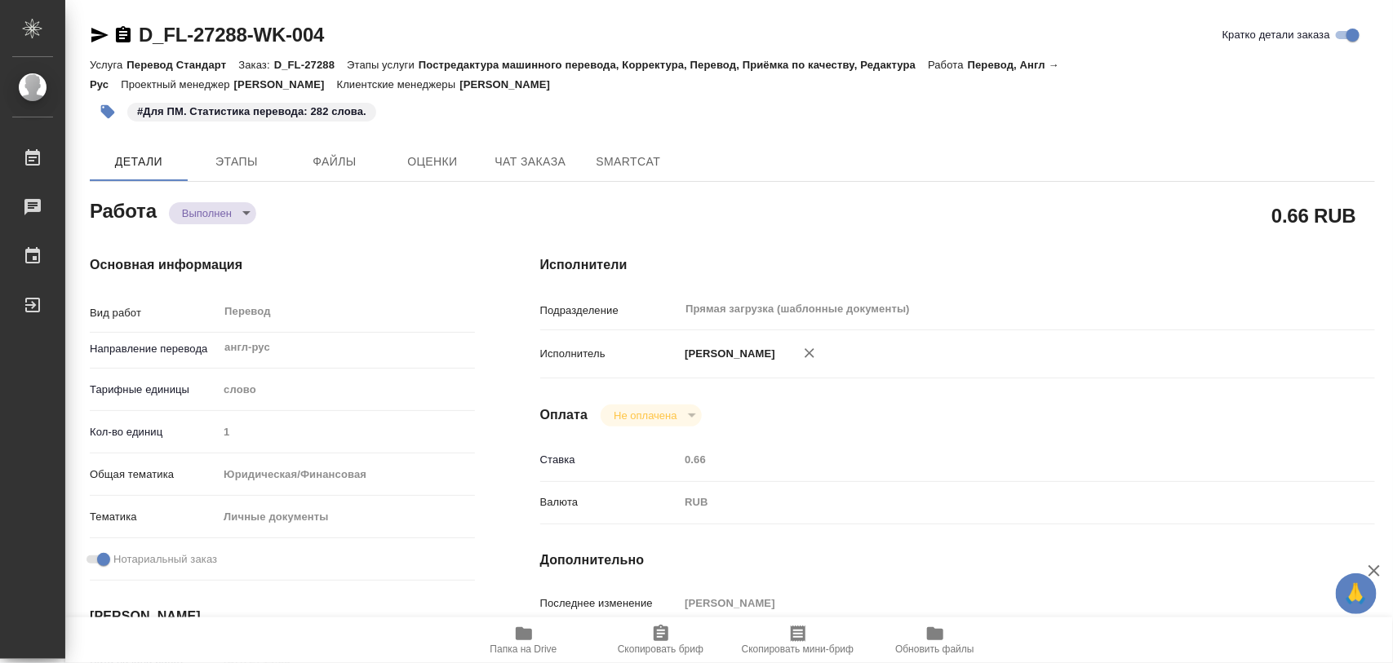
type textarea "x"
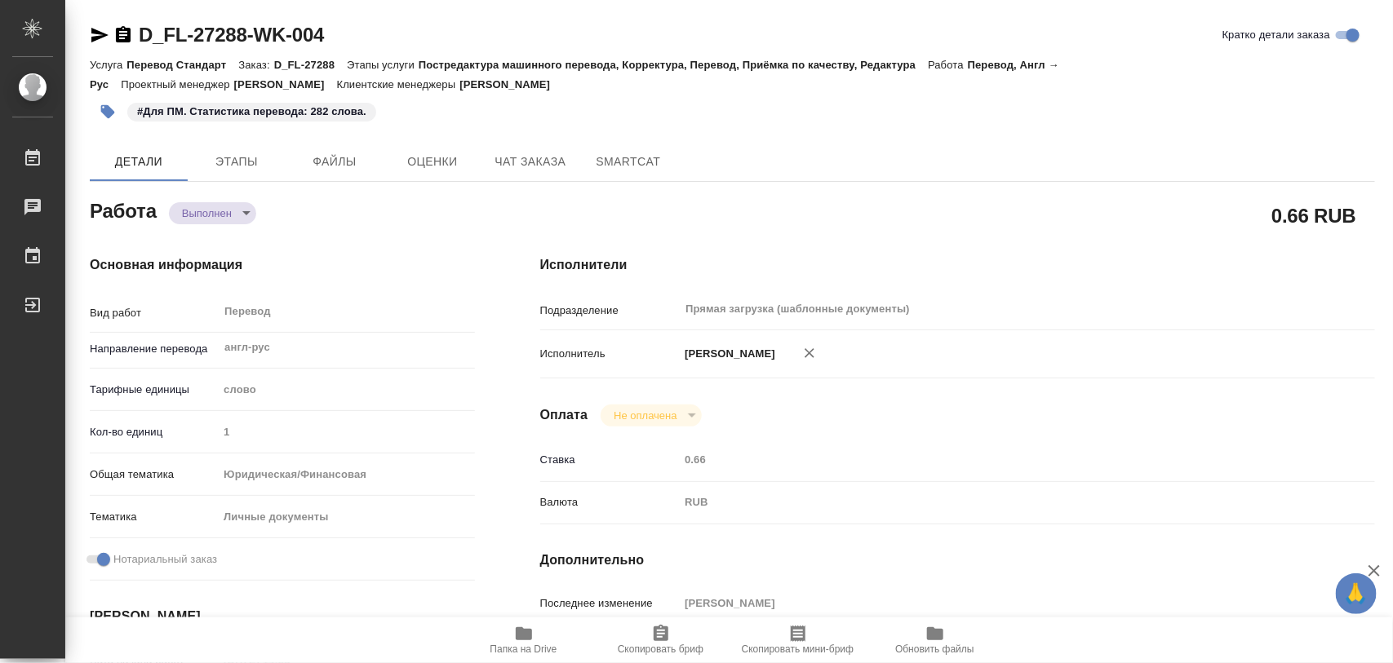
type textarea "x"
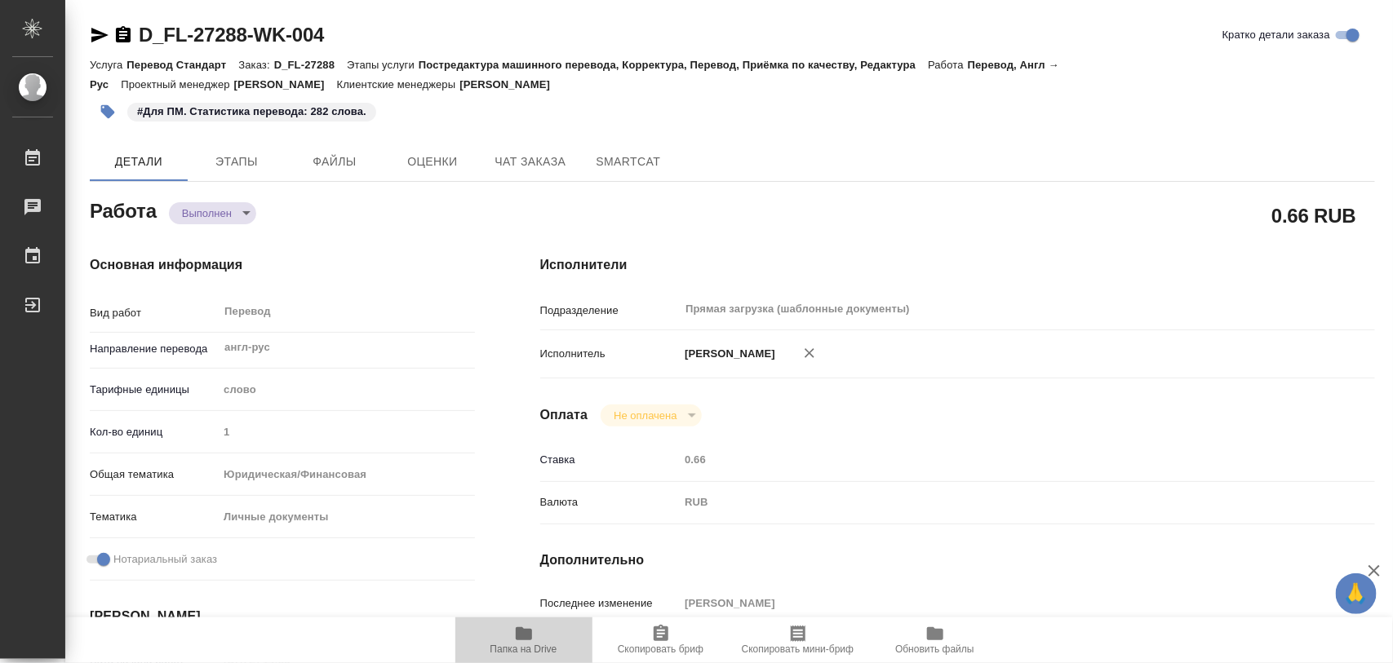
click at [537, 641] on span "Папка на Drive" at bounding box center [524, 639] width 118 height 31
click at [521, 638] on icon "button" at bounding box center [524, 634] width 16 height 13
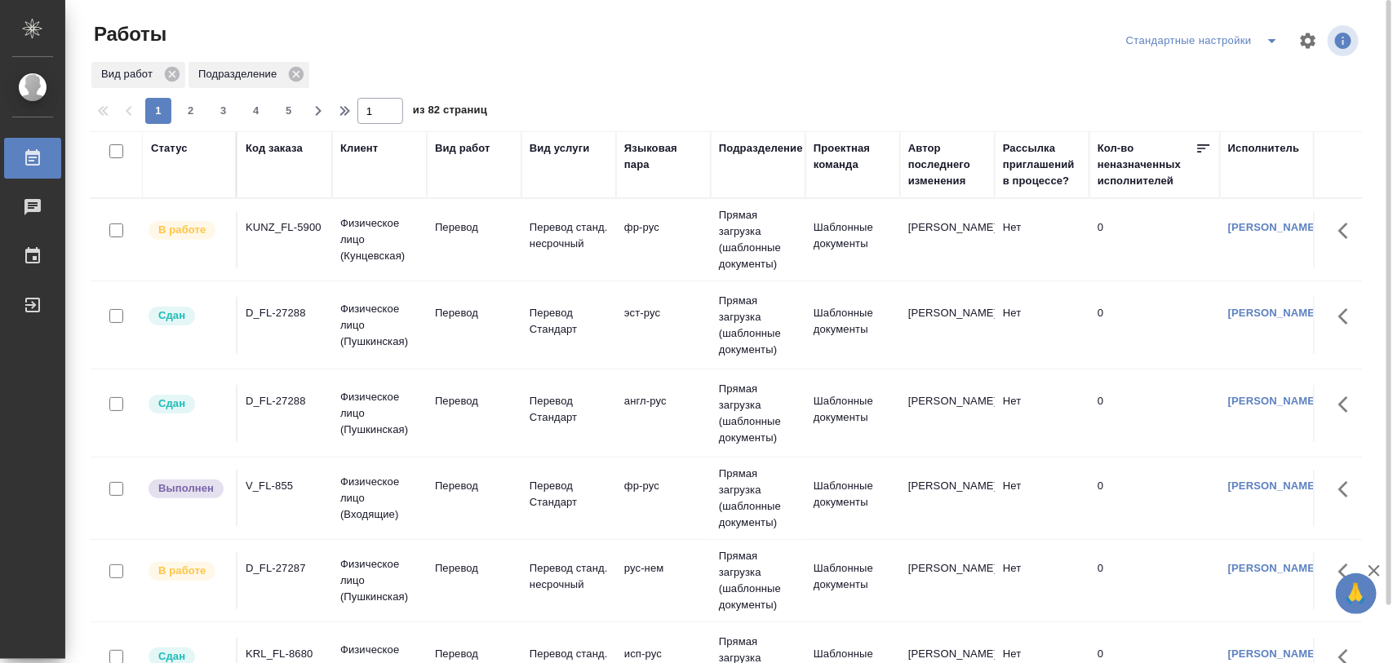
click at [262, 322] on td "D_FL-27288" at bounding box center [284, 325] width 95 height 57
click at [263, 322] on td "D_FL-27288" at bounding box center [284, 325] width 95 height 57
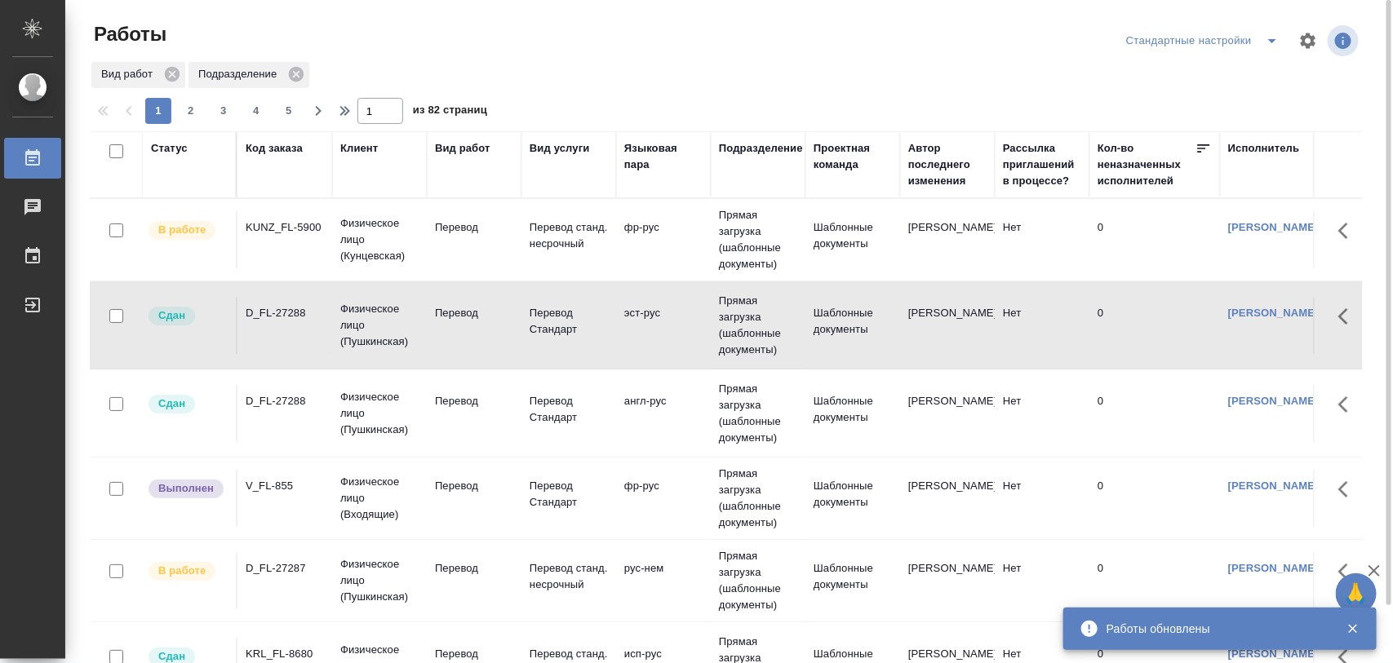
click at [267, 402] on div "D_FL-27288" at bounding box center [285, 401] width 78 height 16
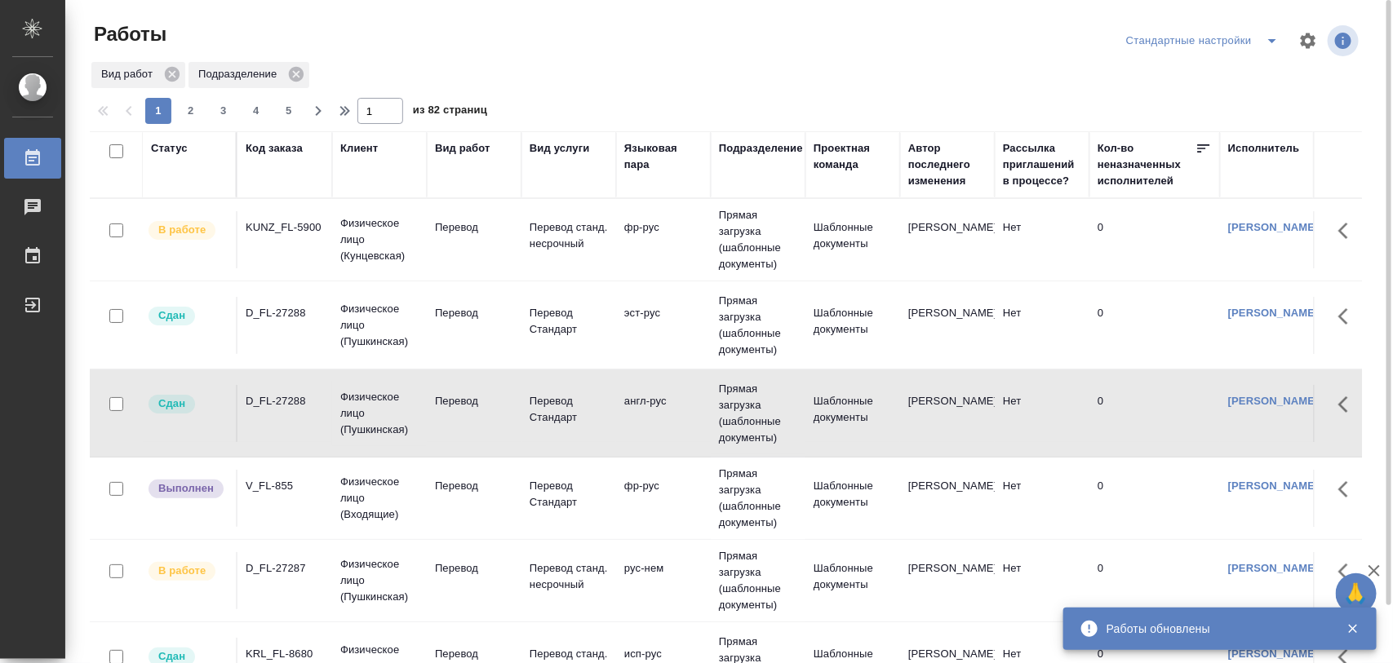
click at [267, 402] on div "D_FL-27288" at bounding box center [285, 401] width 78 height 16
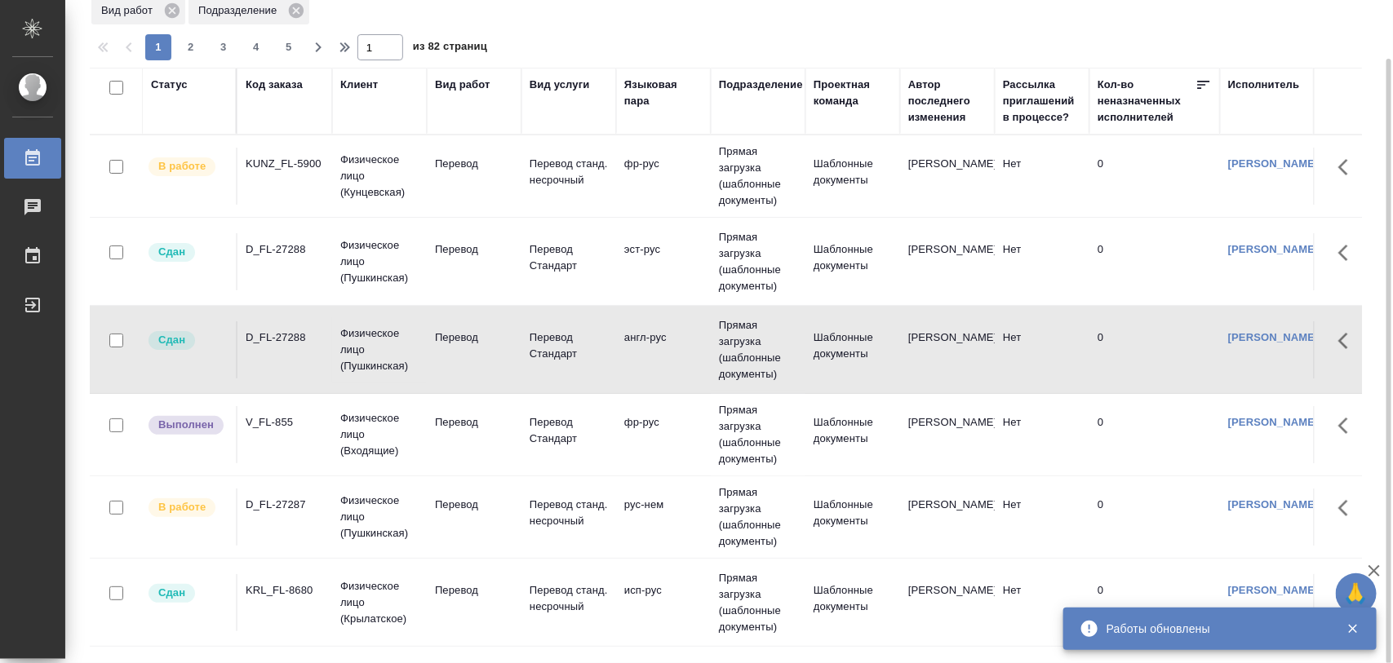
scroll to position [102, 0]
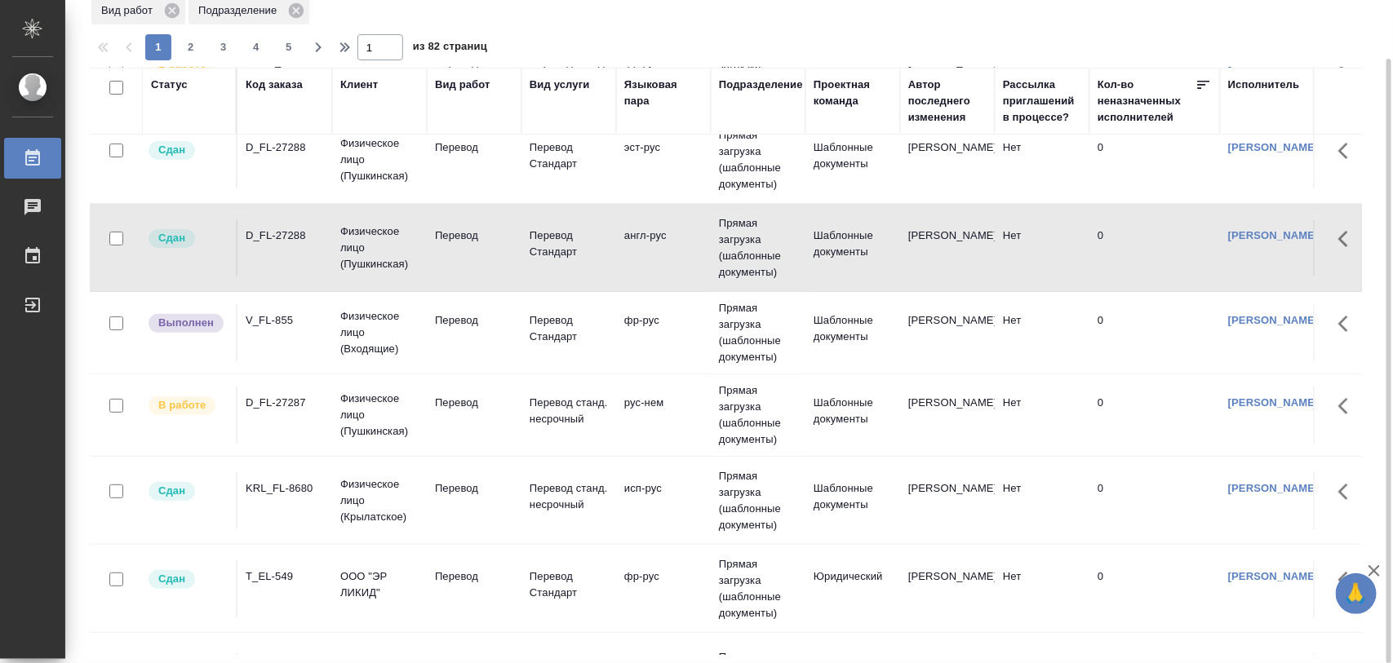
click at [267, 331] on td "V_FL-855" at bounding box center [284, 332] width 95 height 57
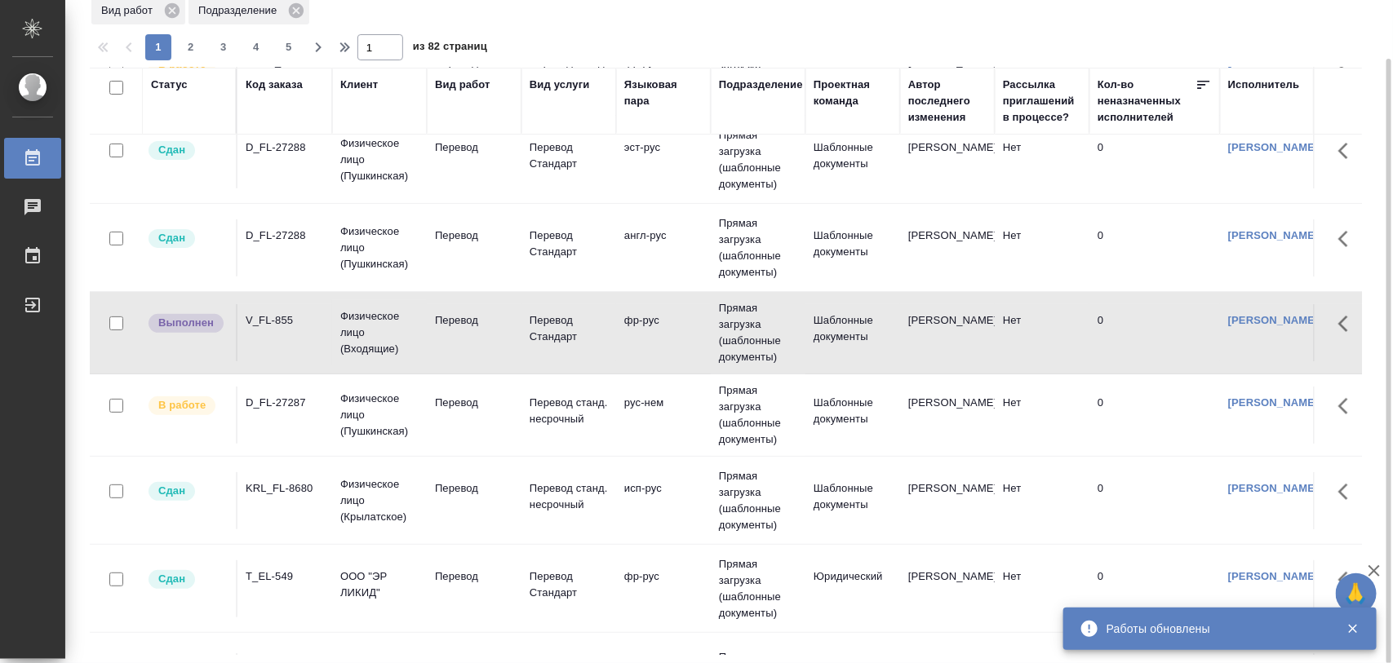
scroll to position [0, 0]
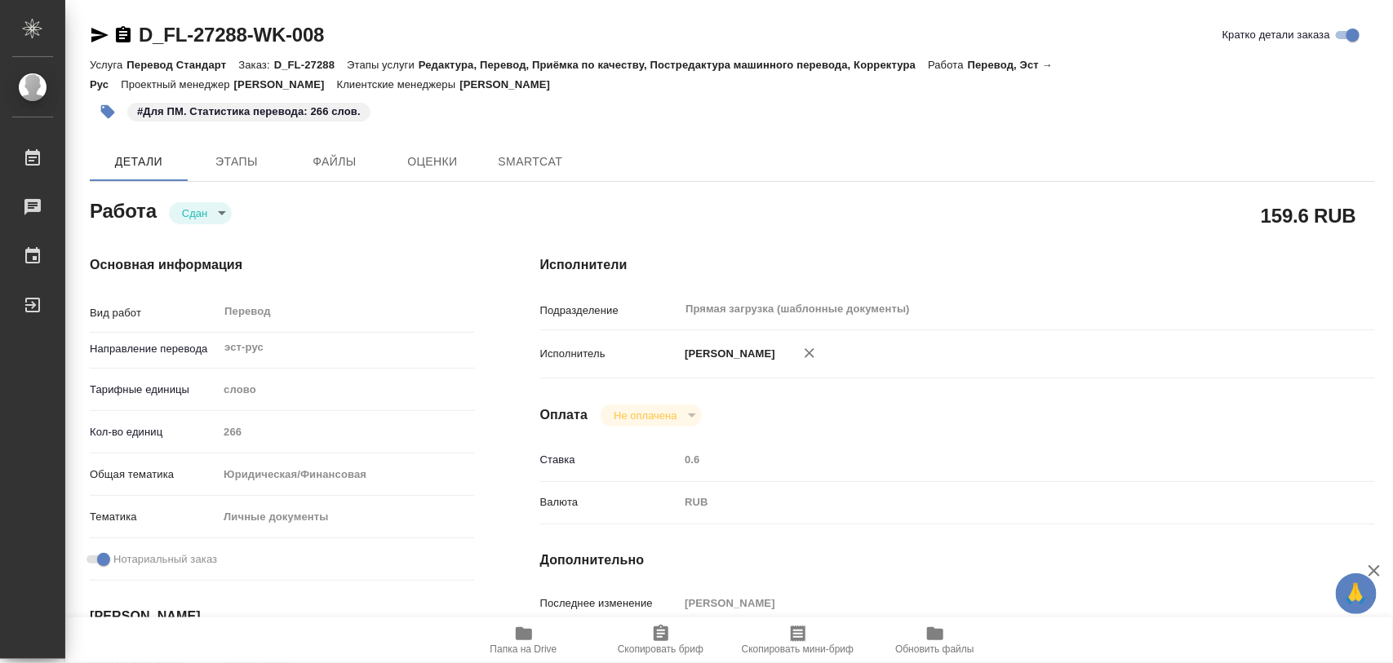
type textarea "x"
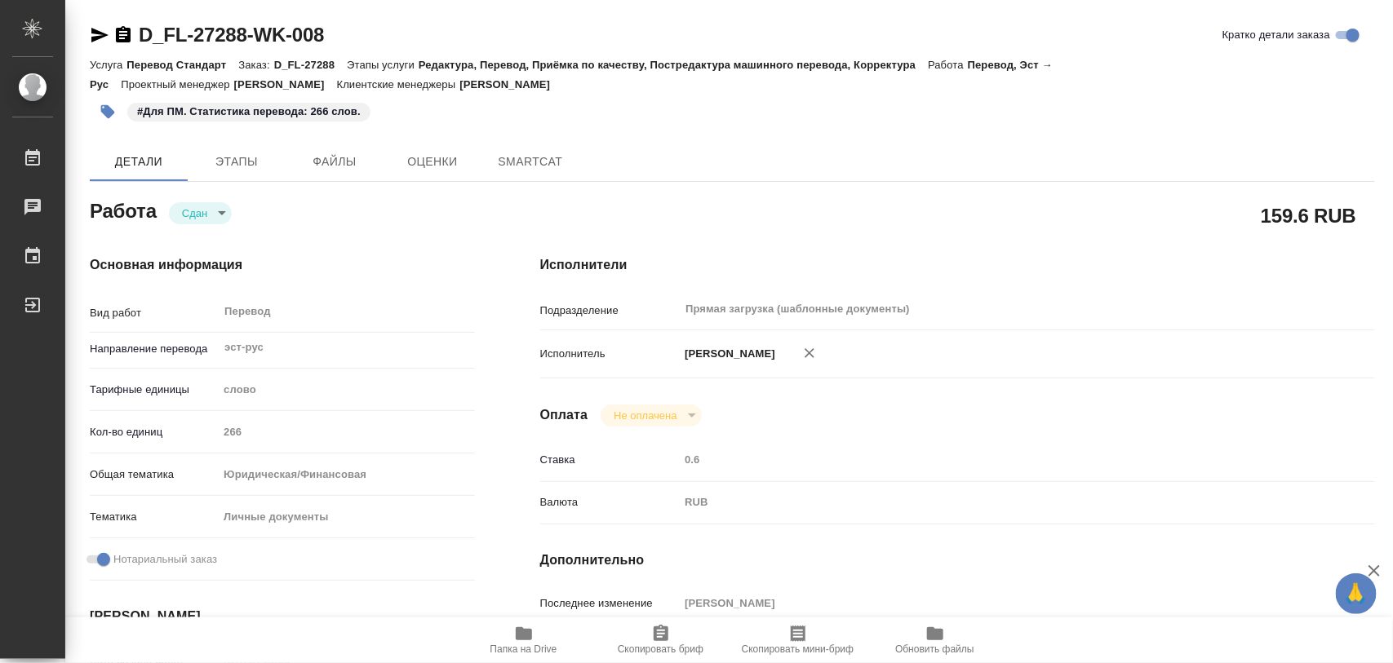
type textarea "x"
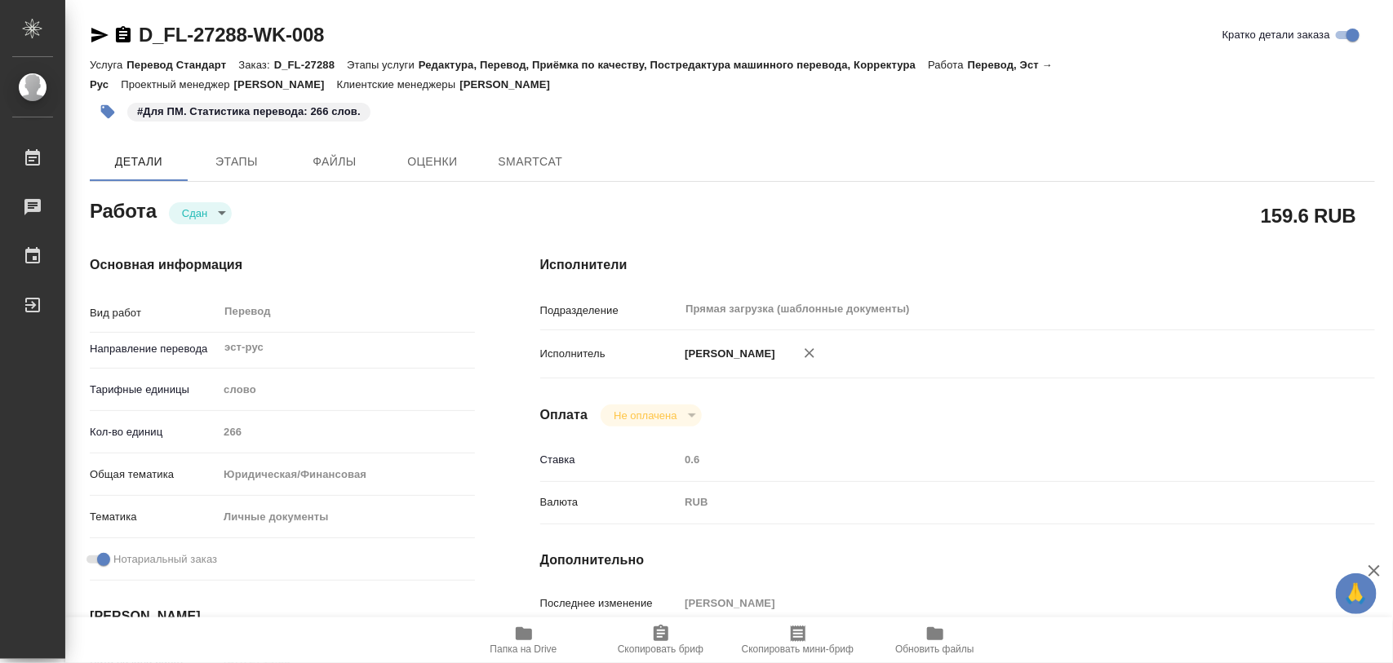
type textarea "x"
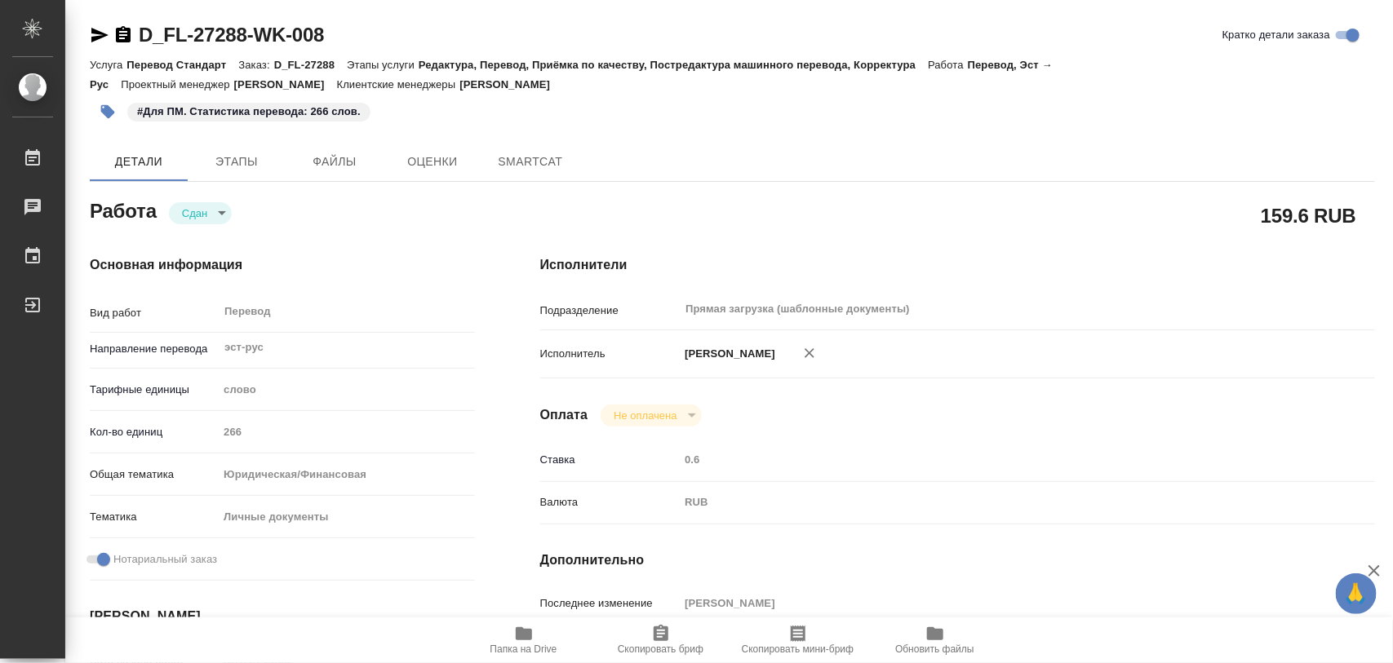
type textarea "x"
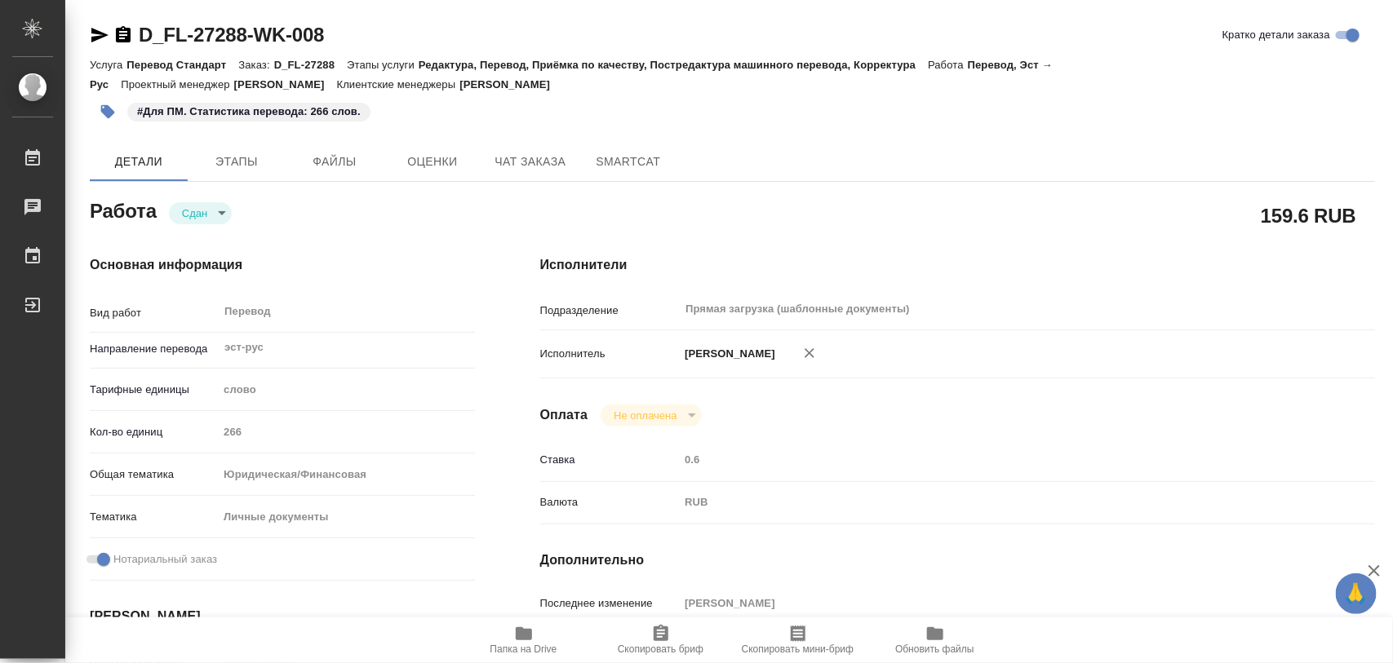
type textarea "x"
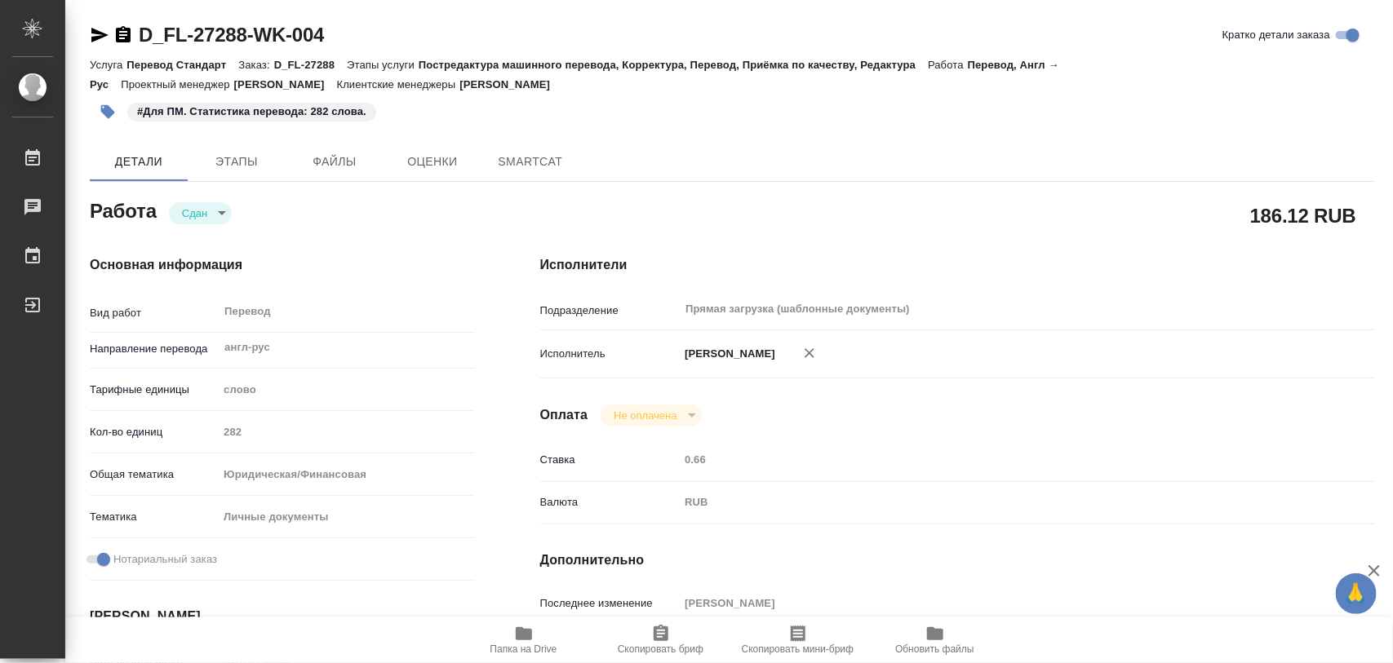
type textarea "x"
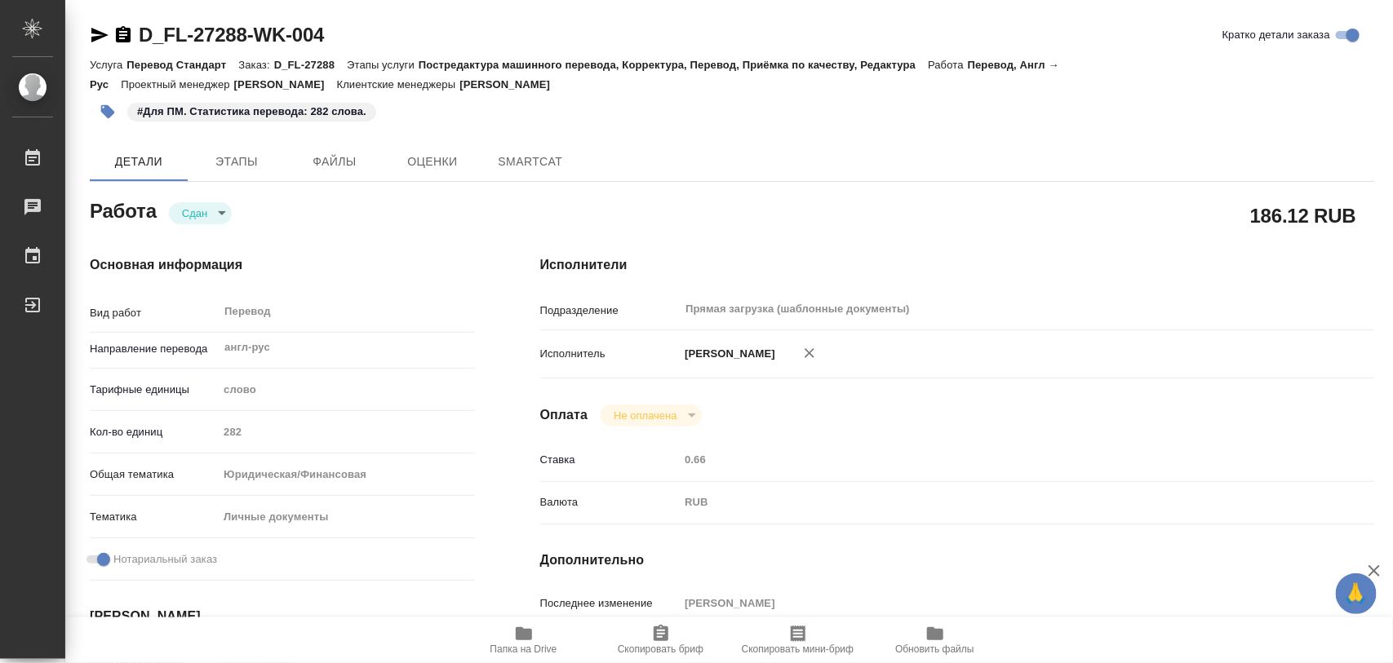
type textarea "x"
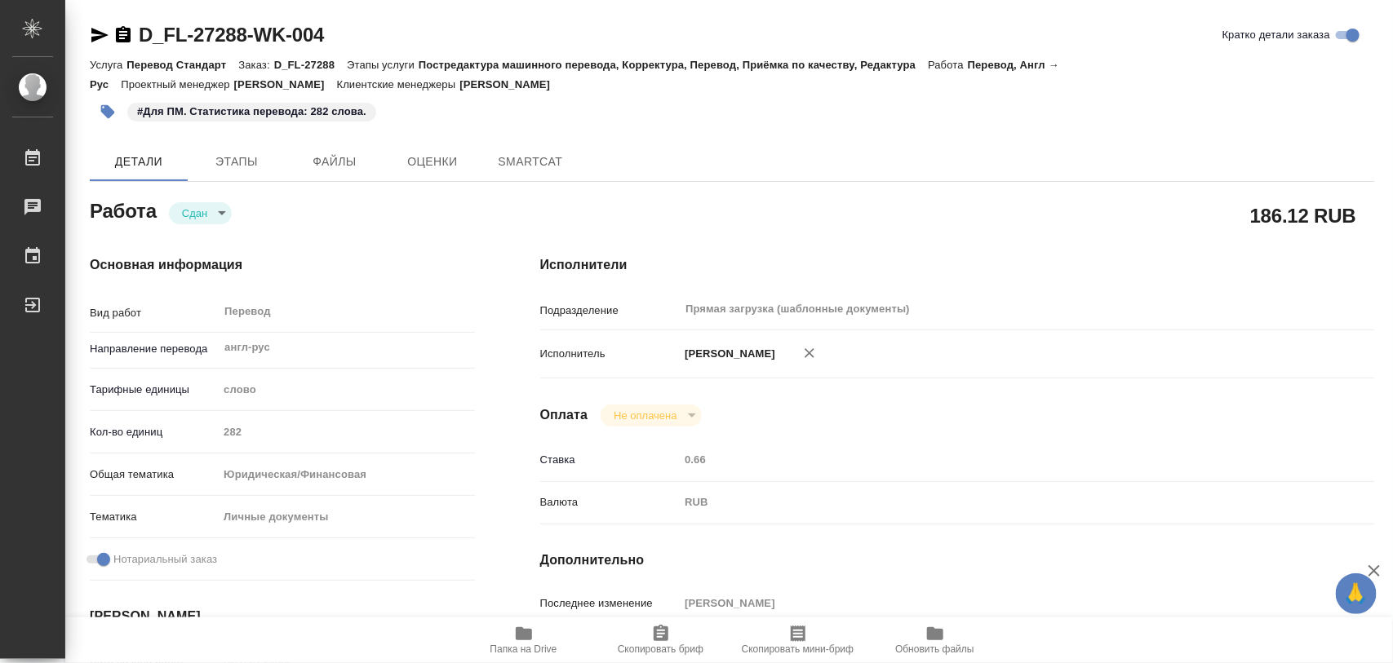
type textarea "x"
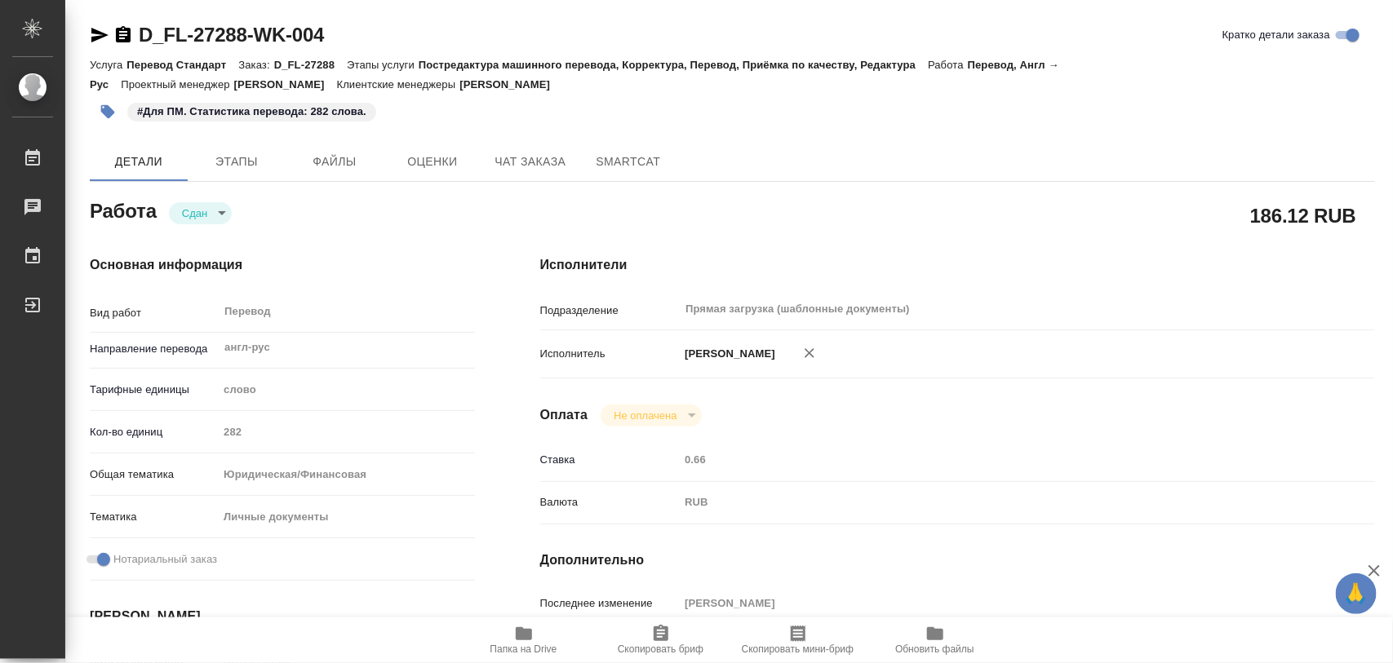
type textarea "x"
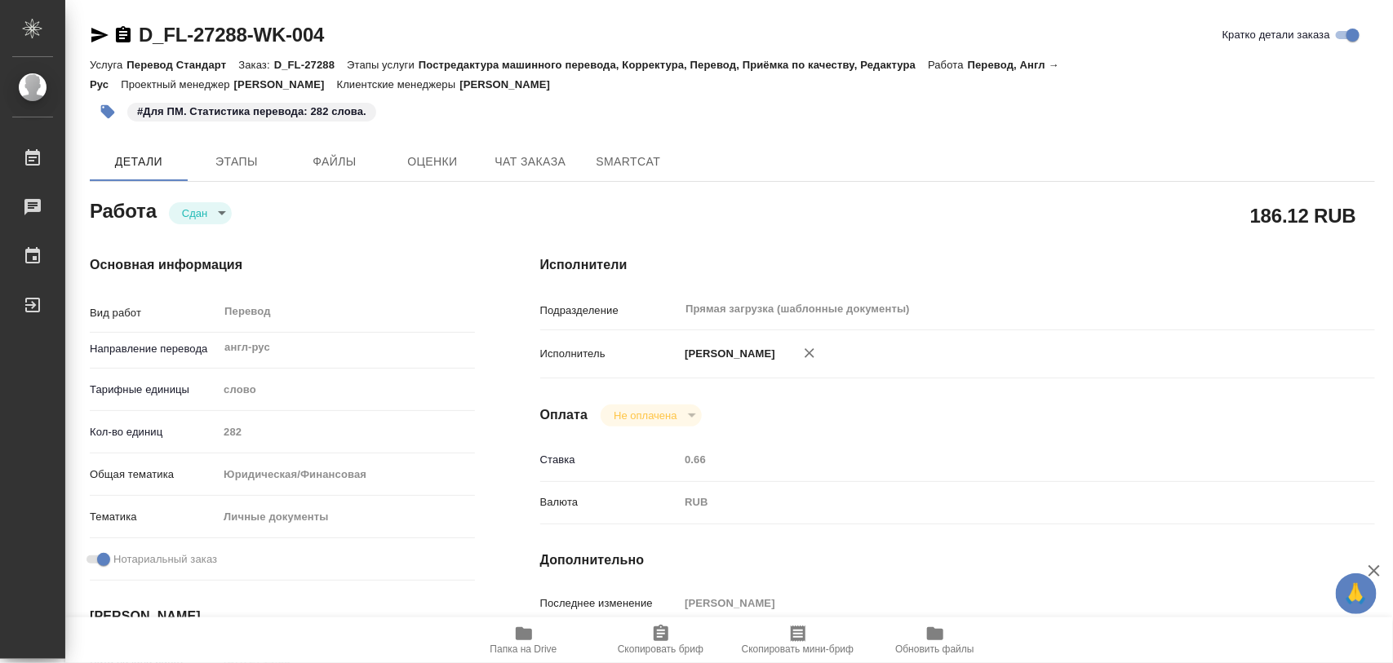
type textarea "x"
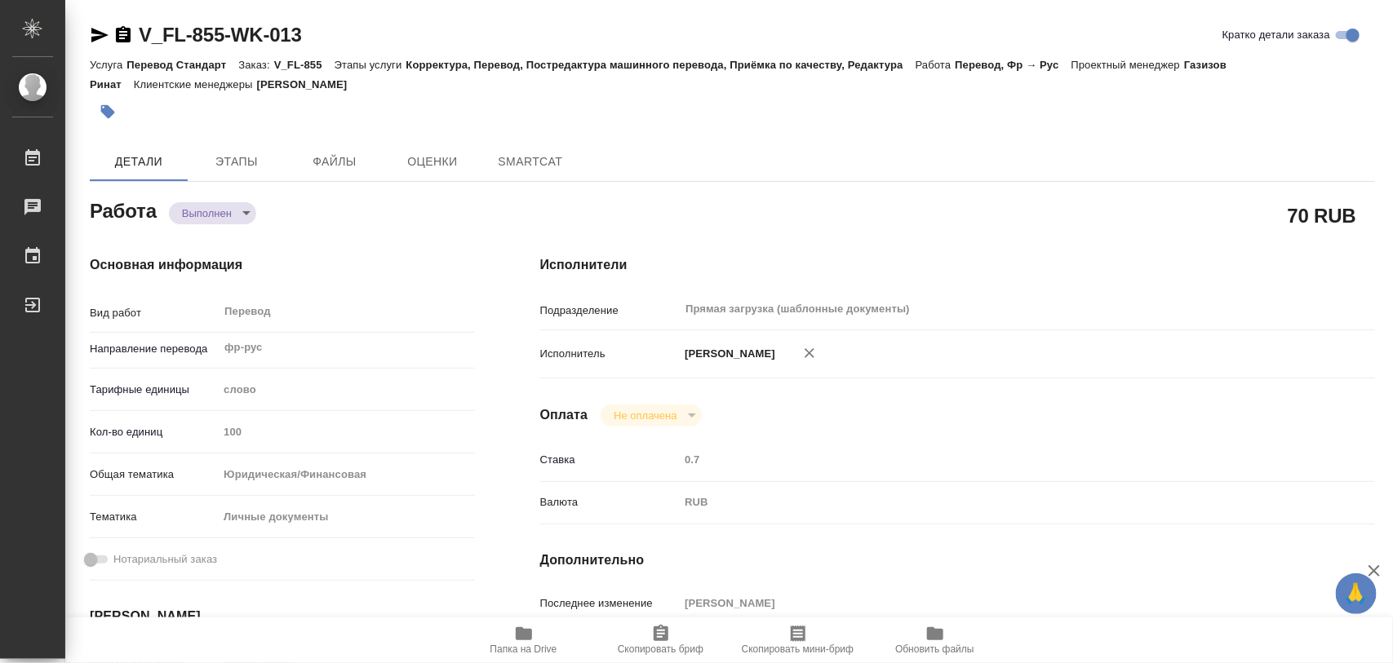
type textarea "x"
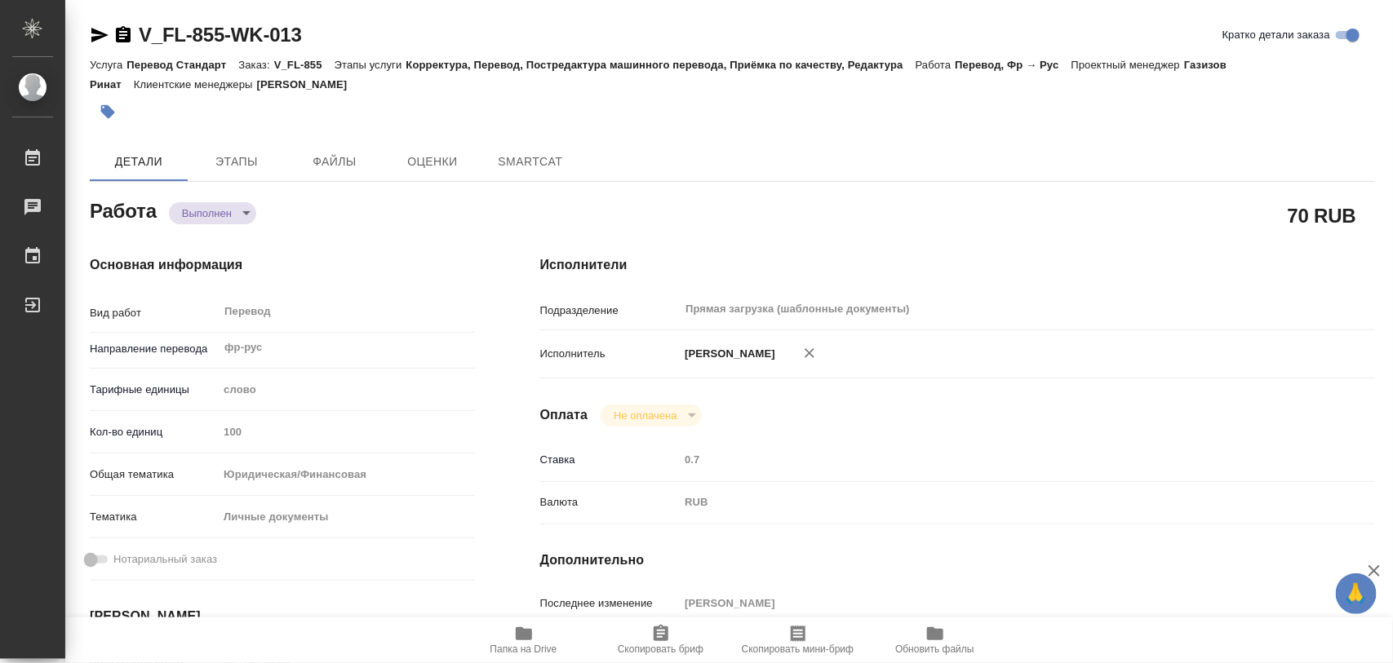
type textarea "x"
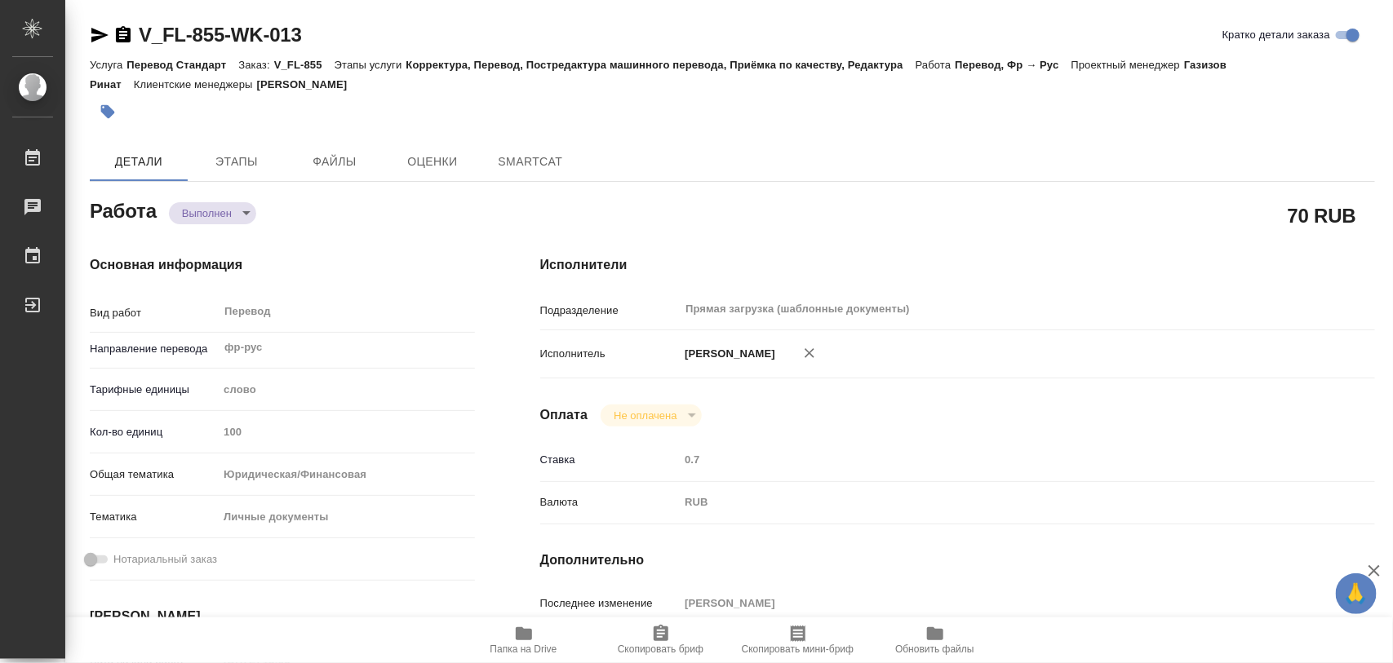
type textarea "x"
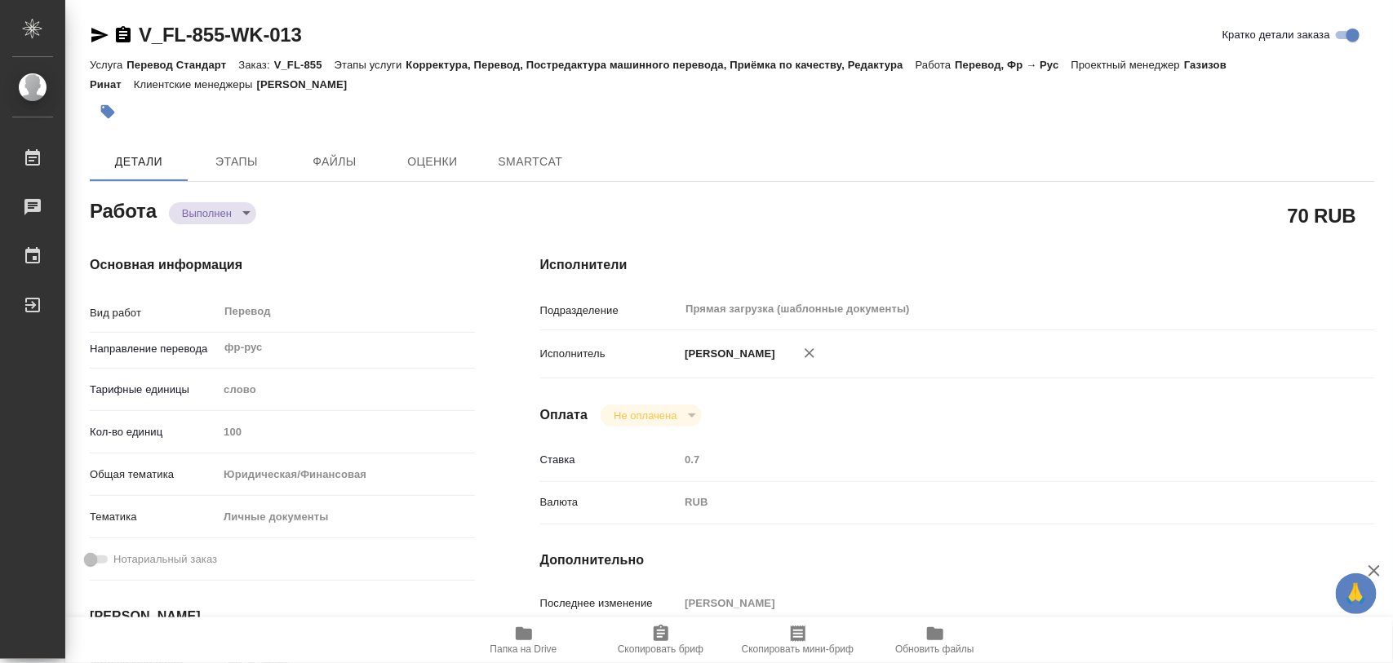
type textarea "x"
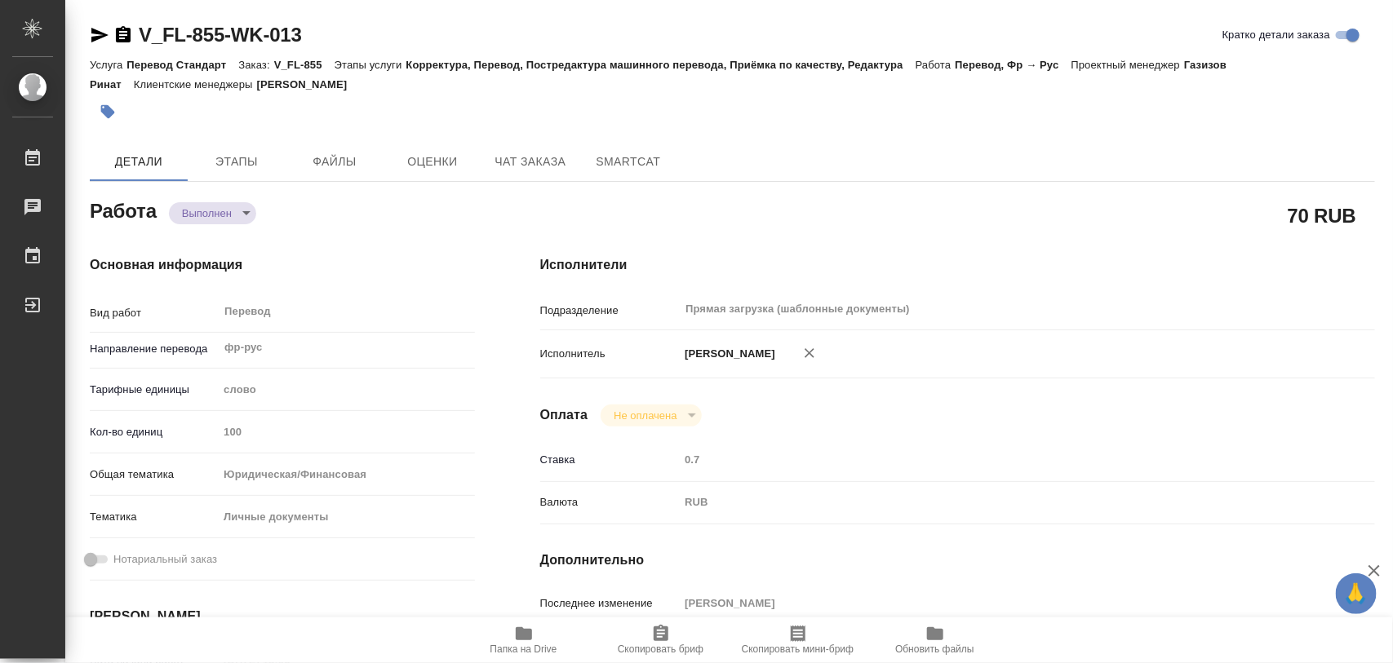
type textarea "x"
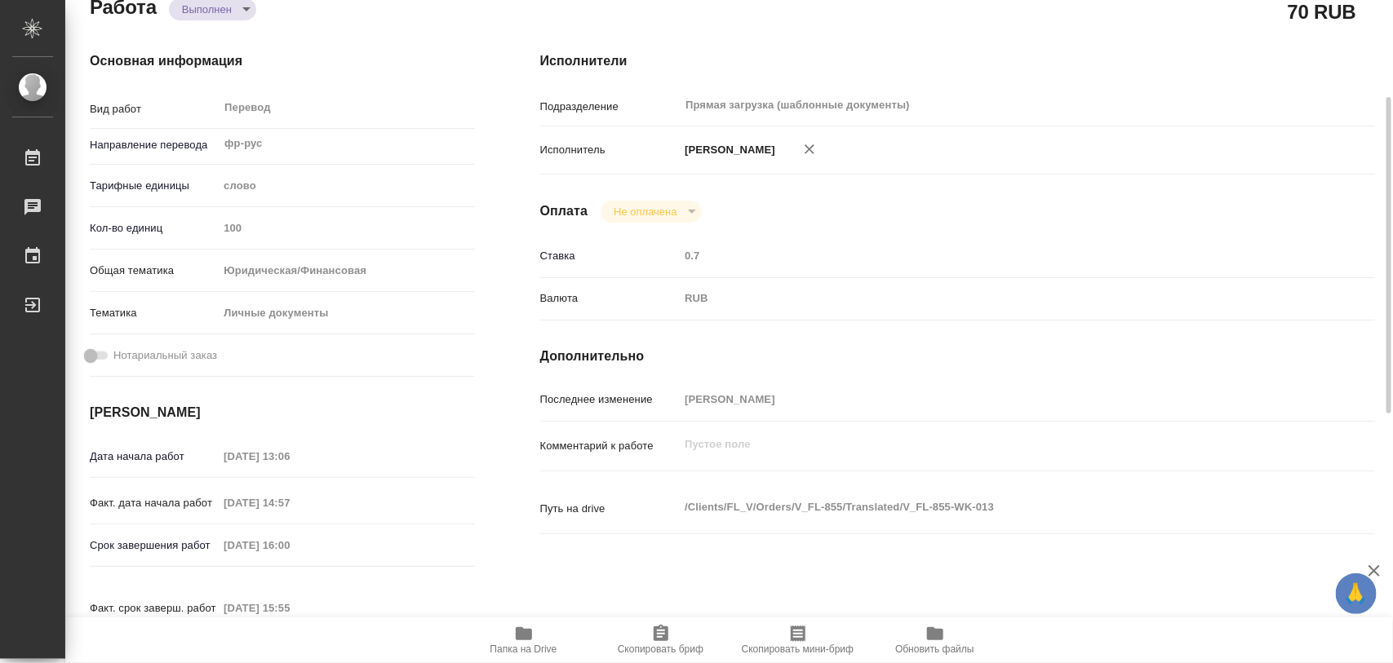
type textarea "x"
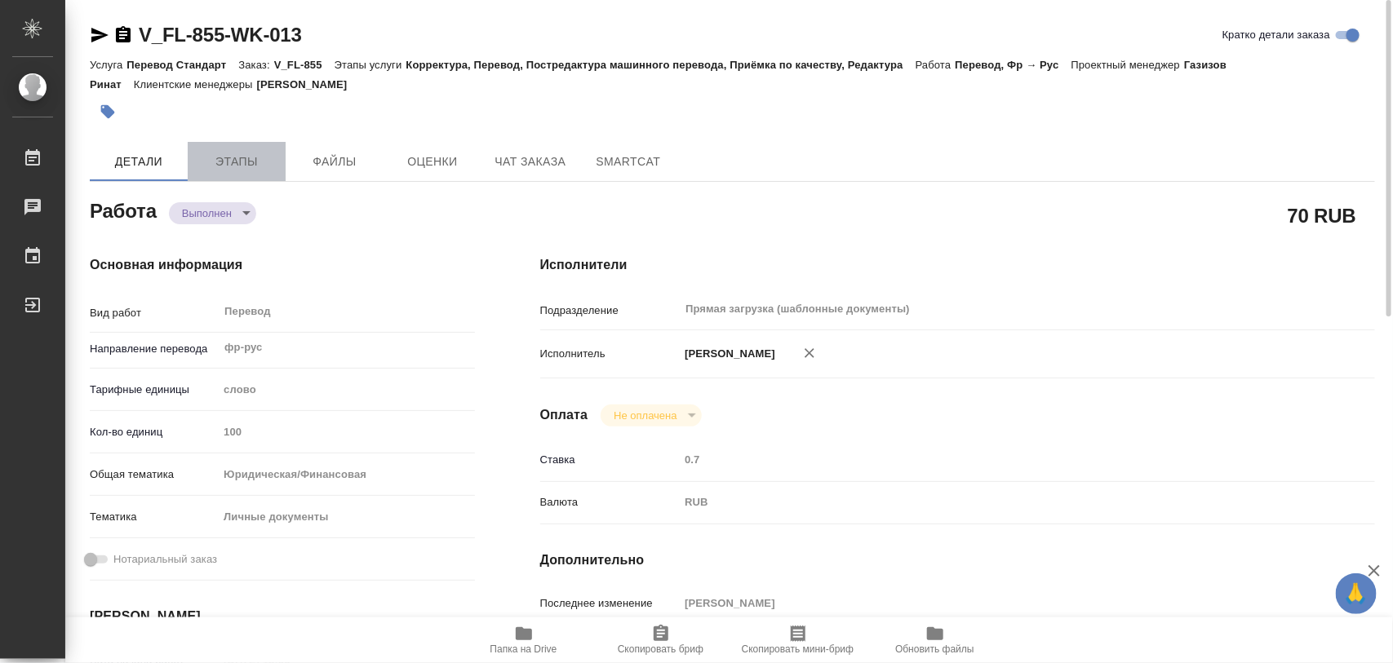
click at [237, 160] on span "Этапы" at bounding box center [236, 162] width 78 height 20
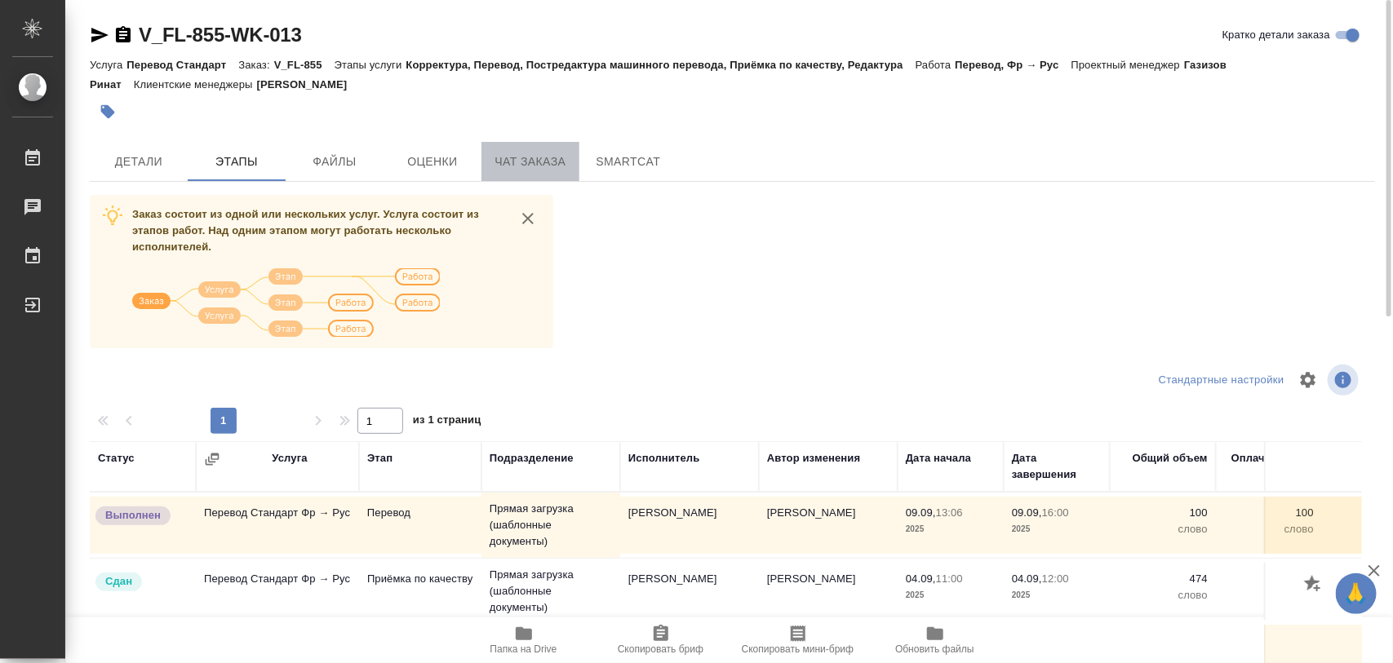
click at [518, 156] on span "Чат заказа" at bounding box center [530, 162] width 78 height 20
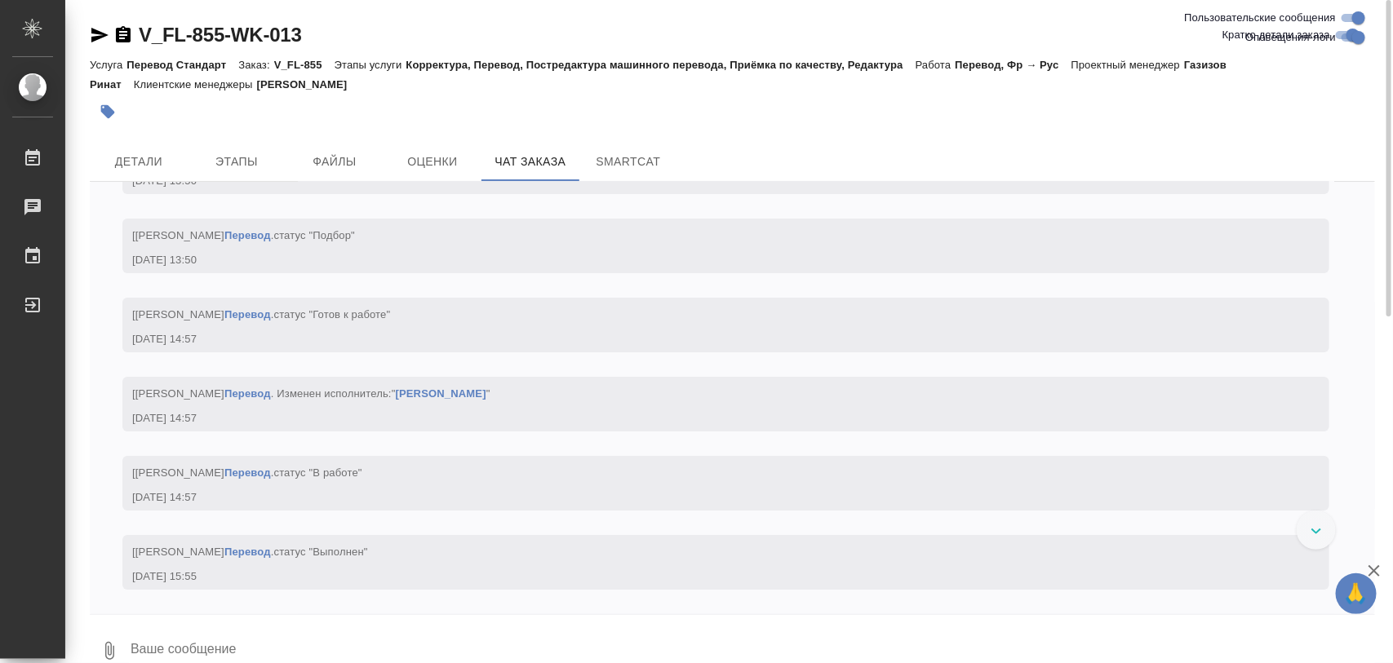
scroll to position [5417, 0]
click at [153, 159] on span "Детали" at bounding box center [139, 162] width 78 height 20
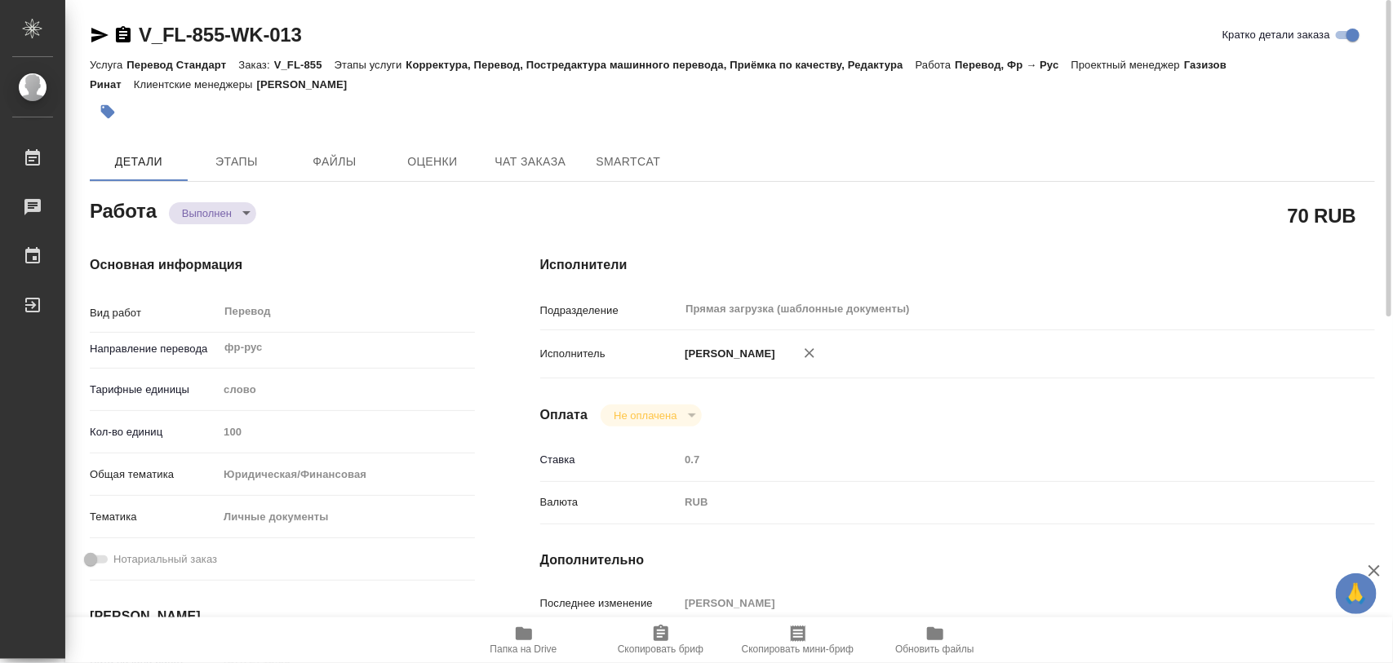
type textarea "x"
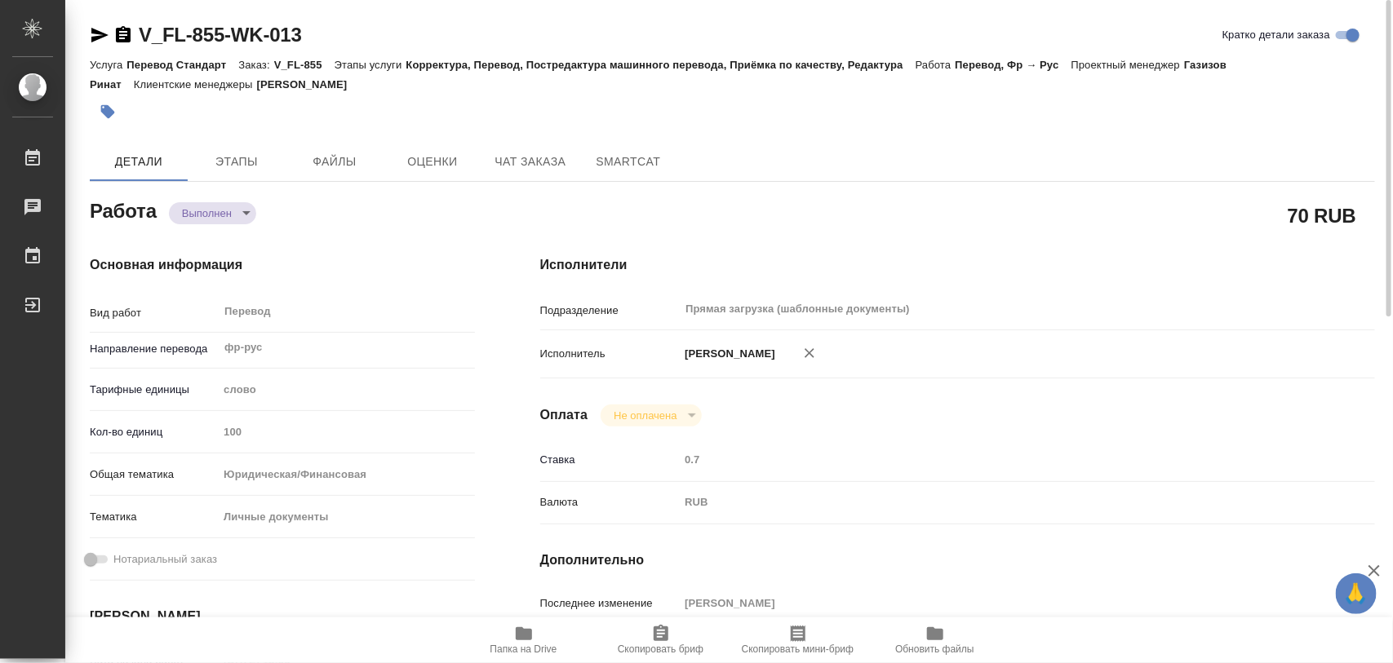
type textarea "x"
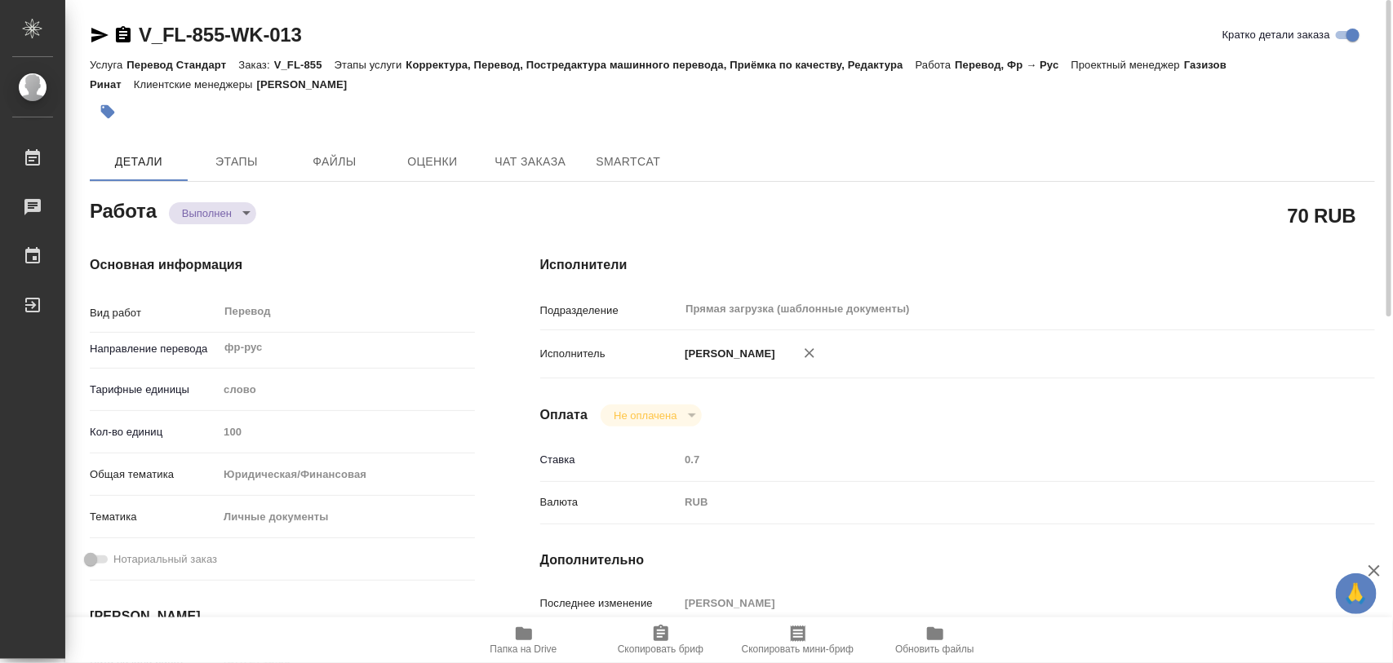
type textarea "x"
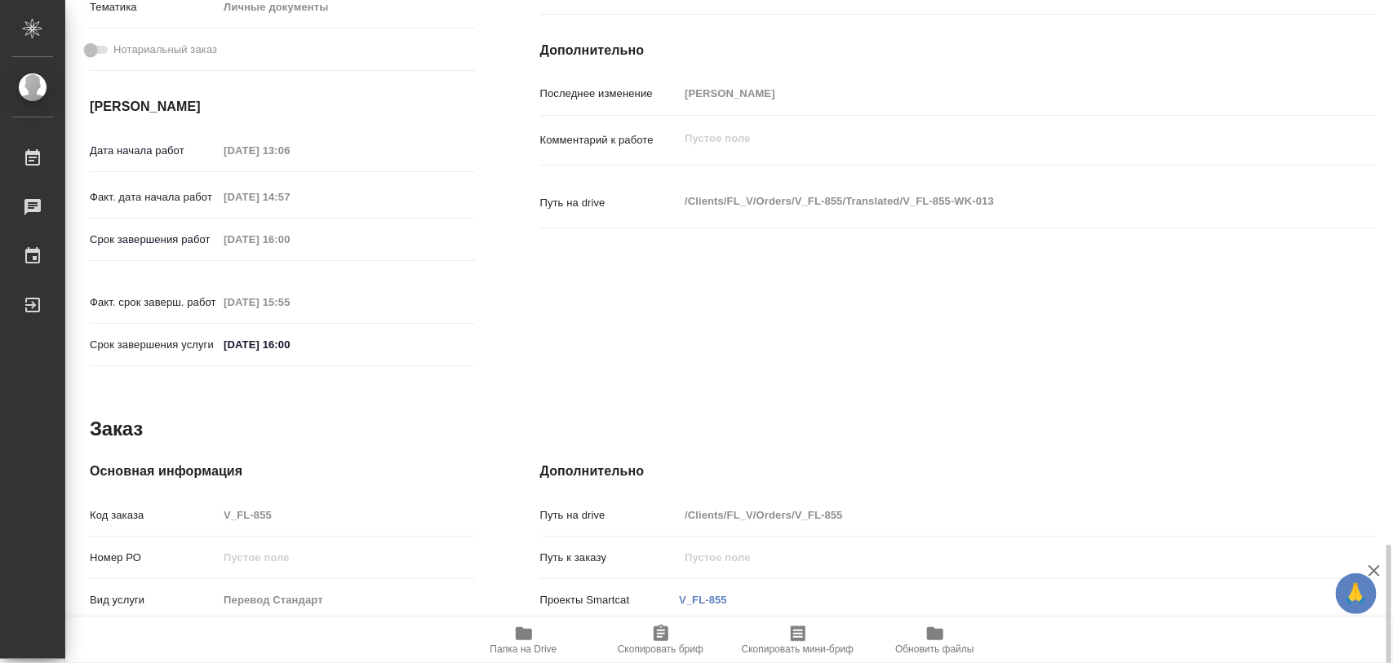
scroll to position [727, 0]
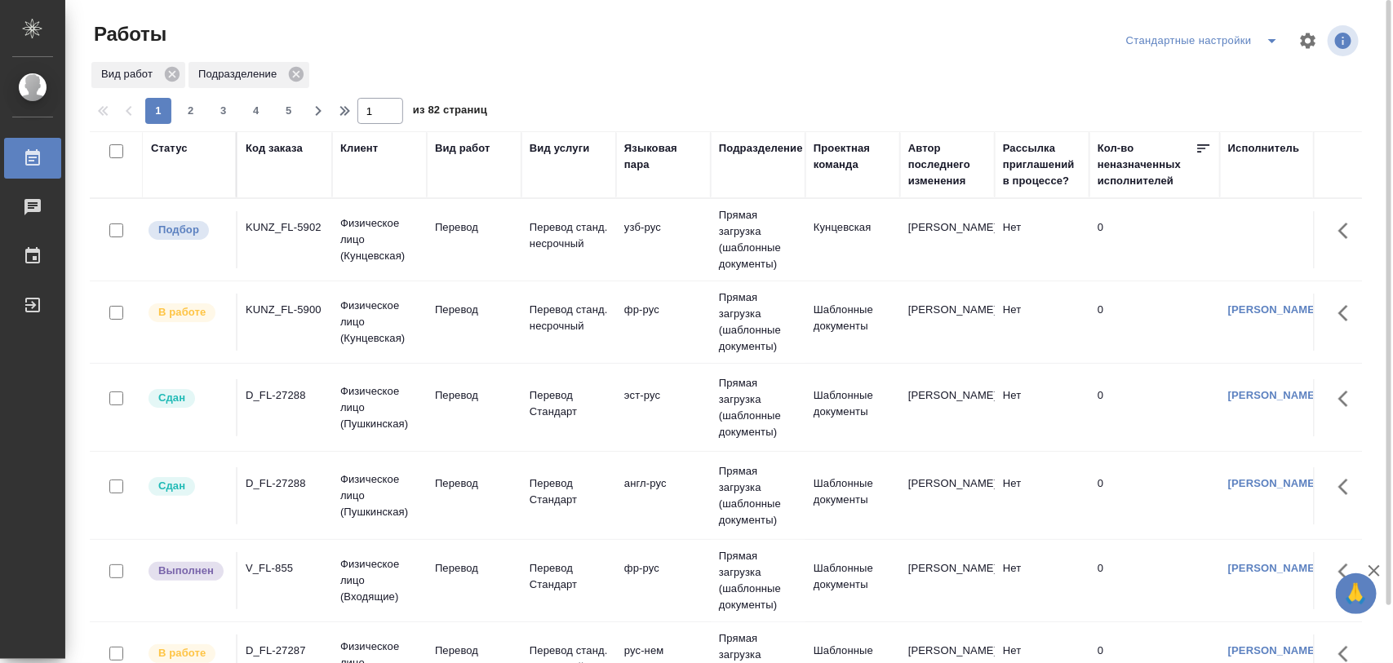
click at [276, 230] on div "KUNZ_FL-5902" at bounding box center [285, 228] width 78 height 16
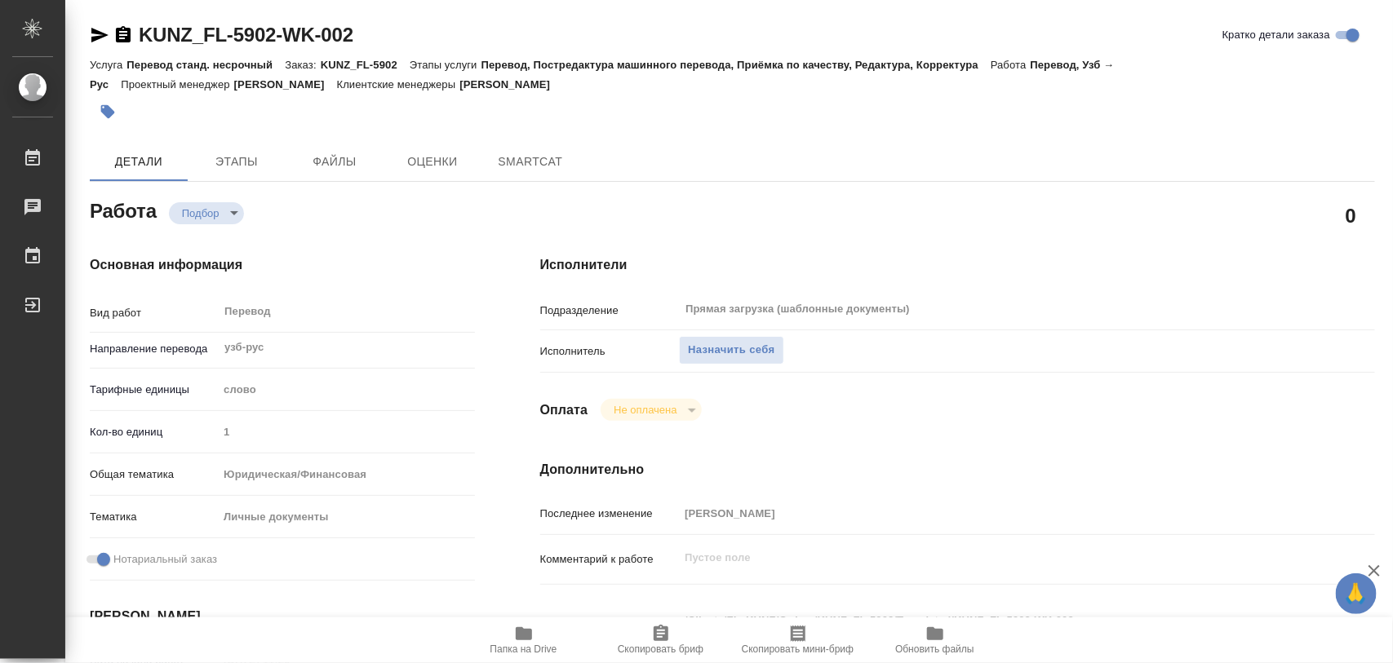
type textarea "x"
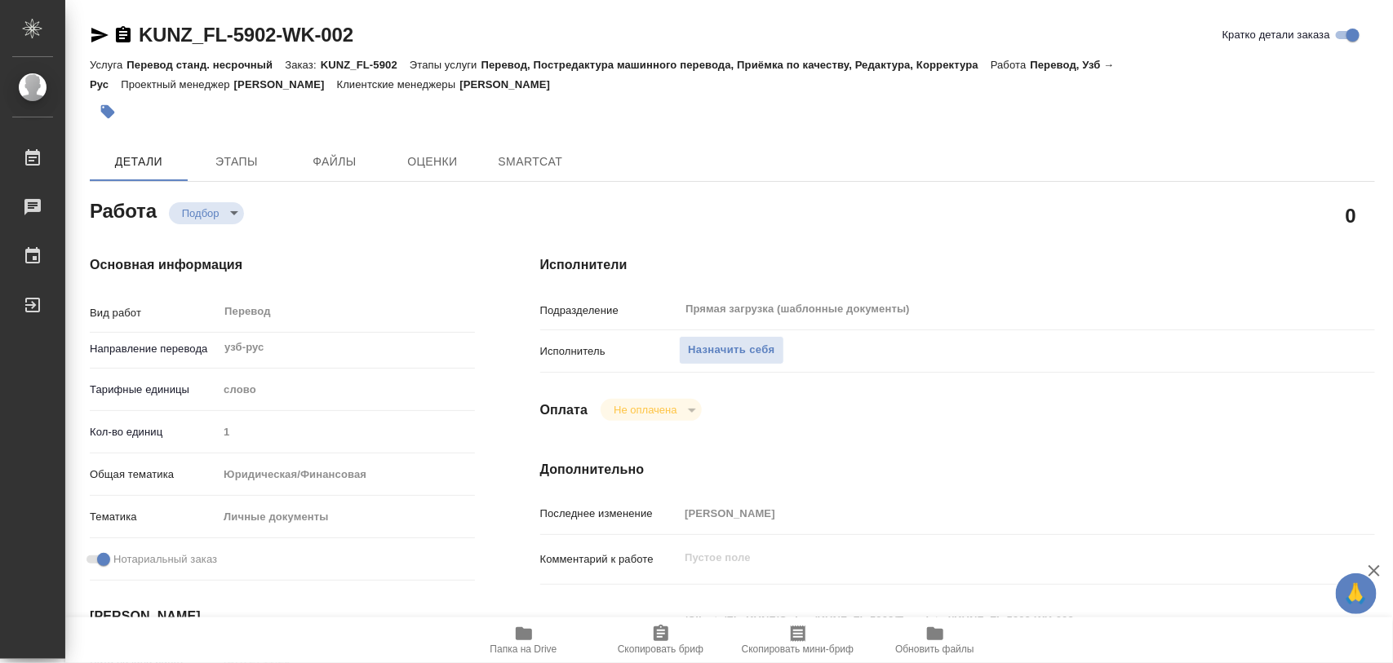
type textarea "x"
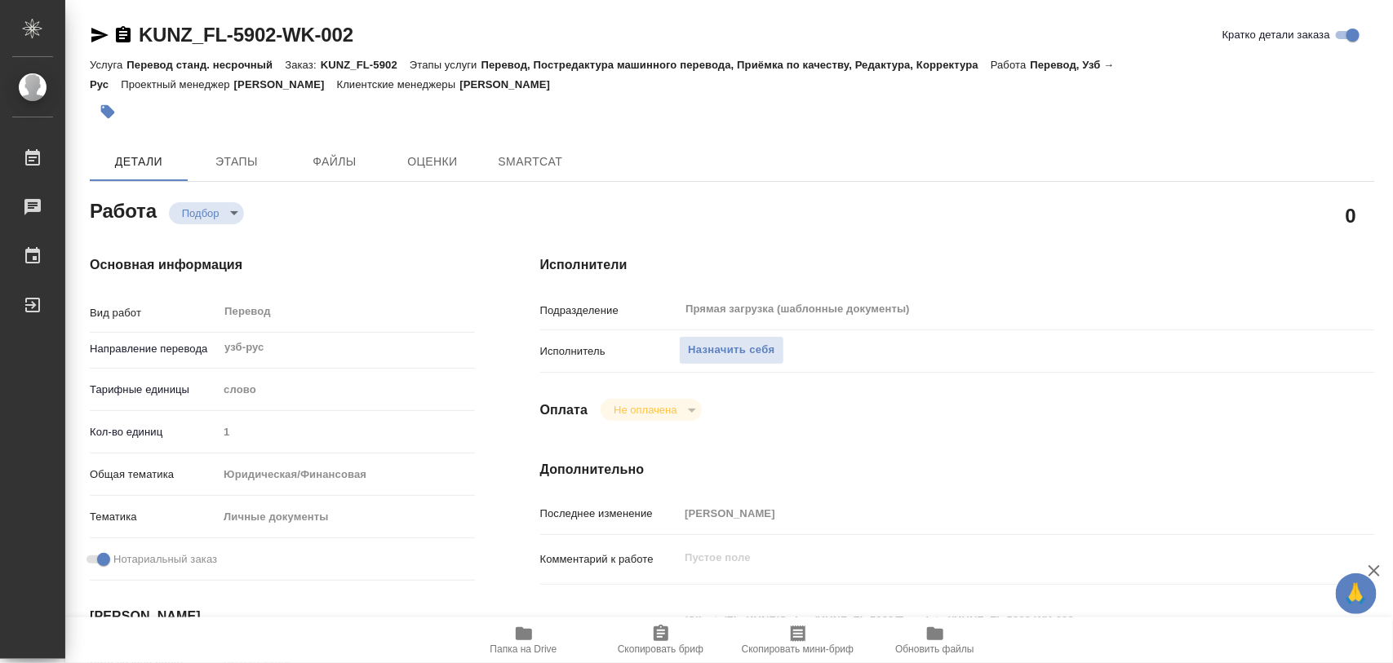
type textarea "x"
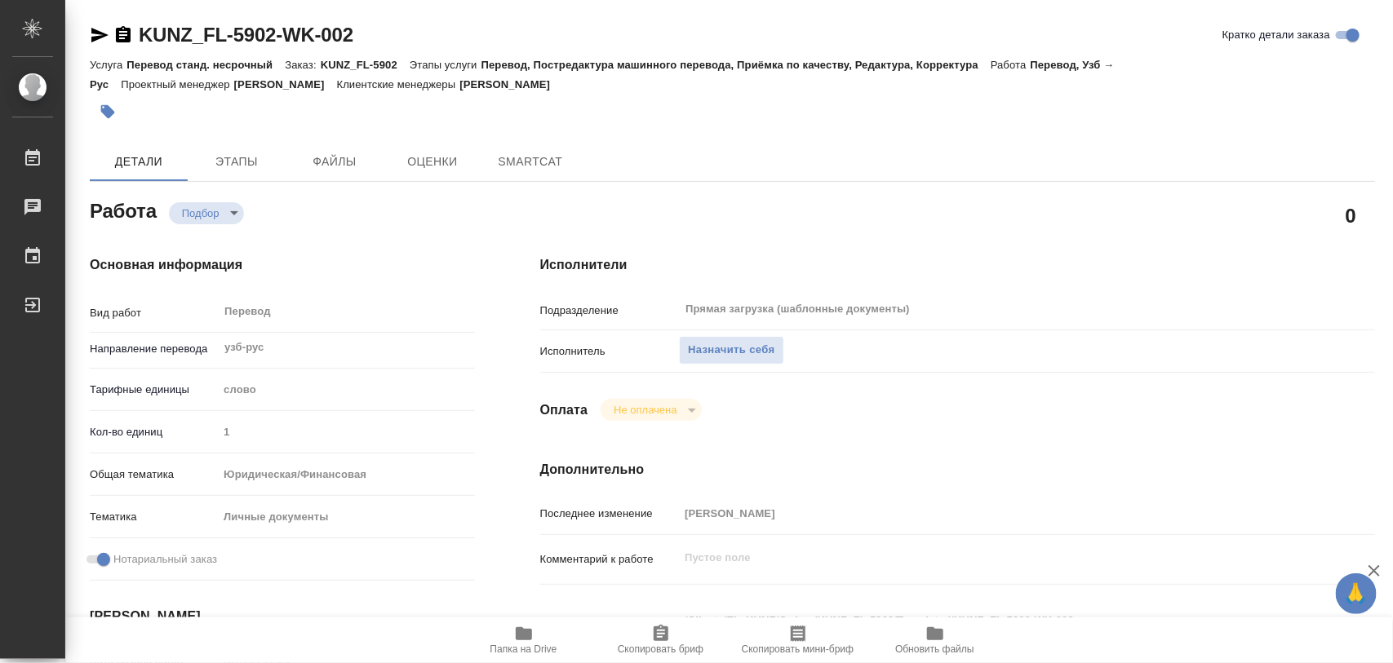
type textarea "x"
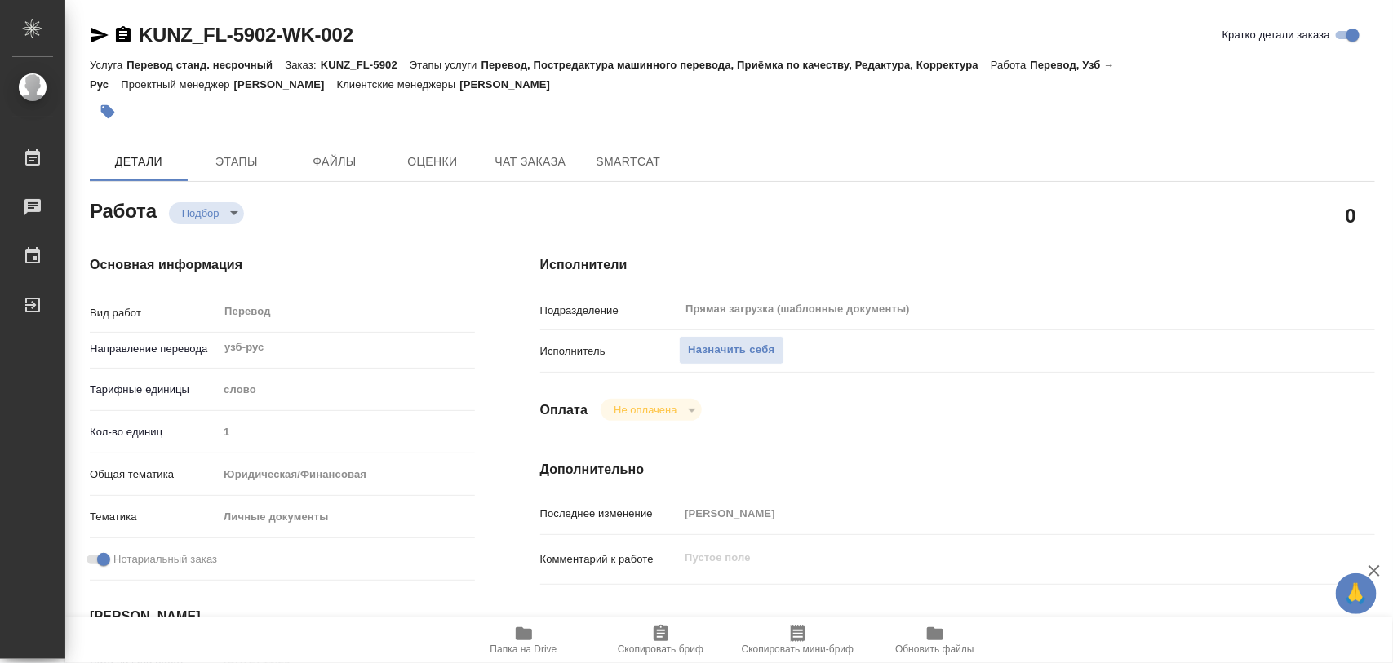
scroll to position [204, 0]
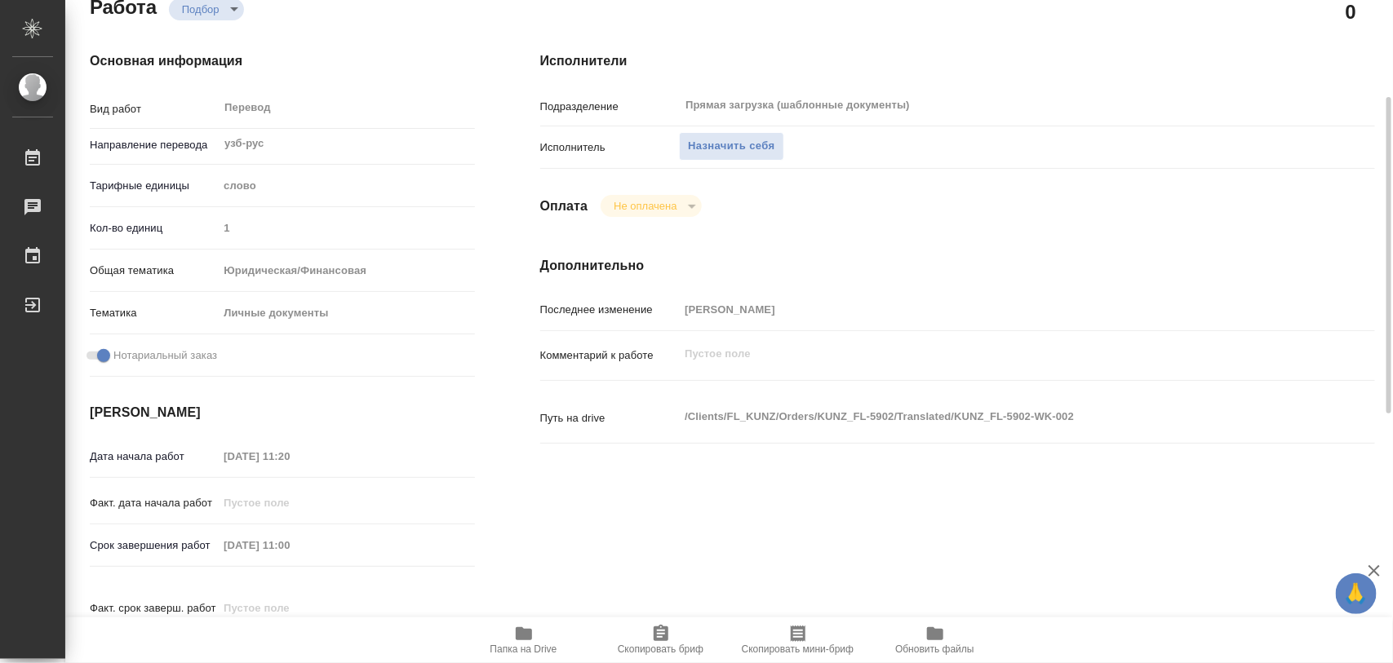
type textarea "x"
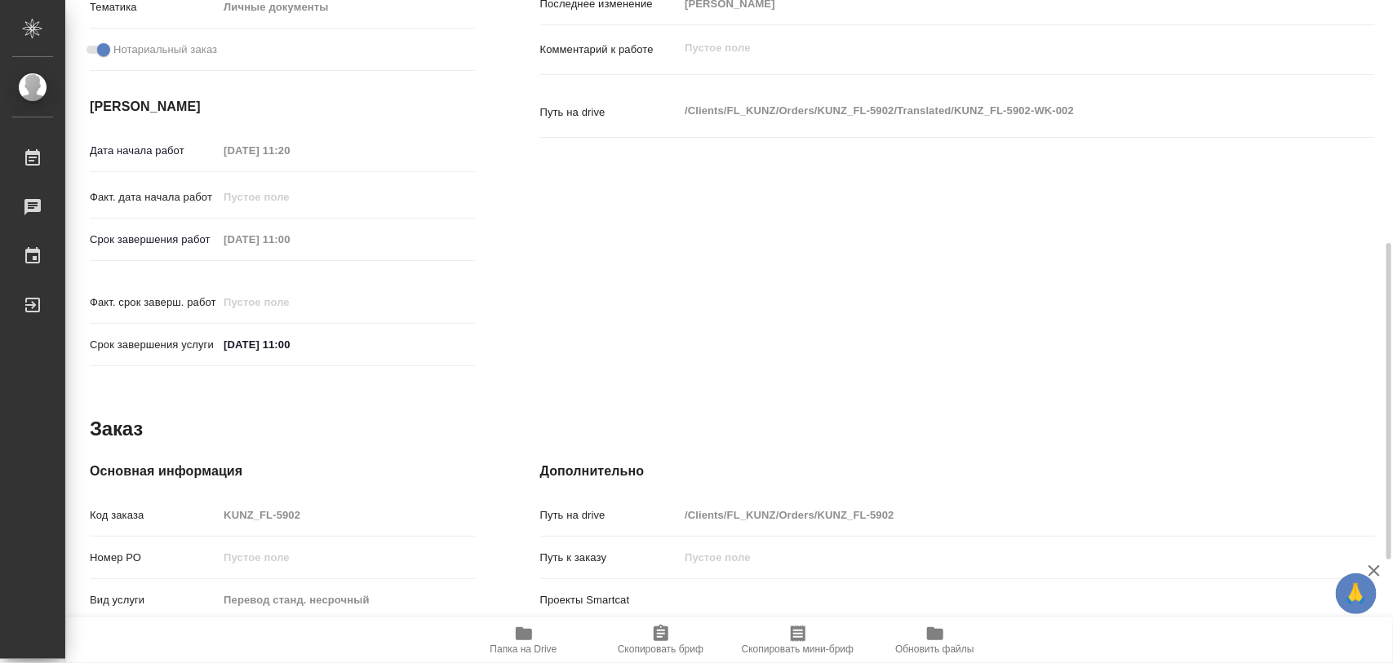
type textarea "x"
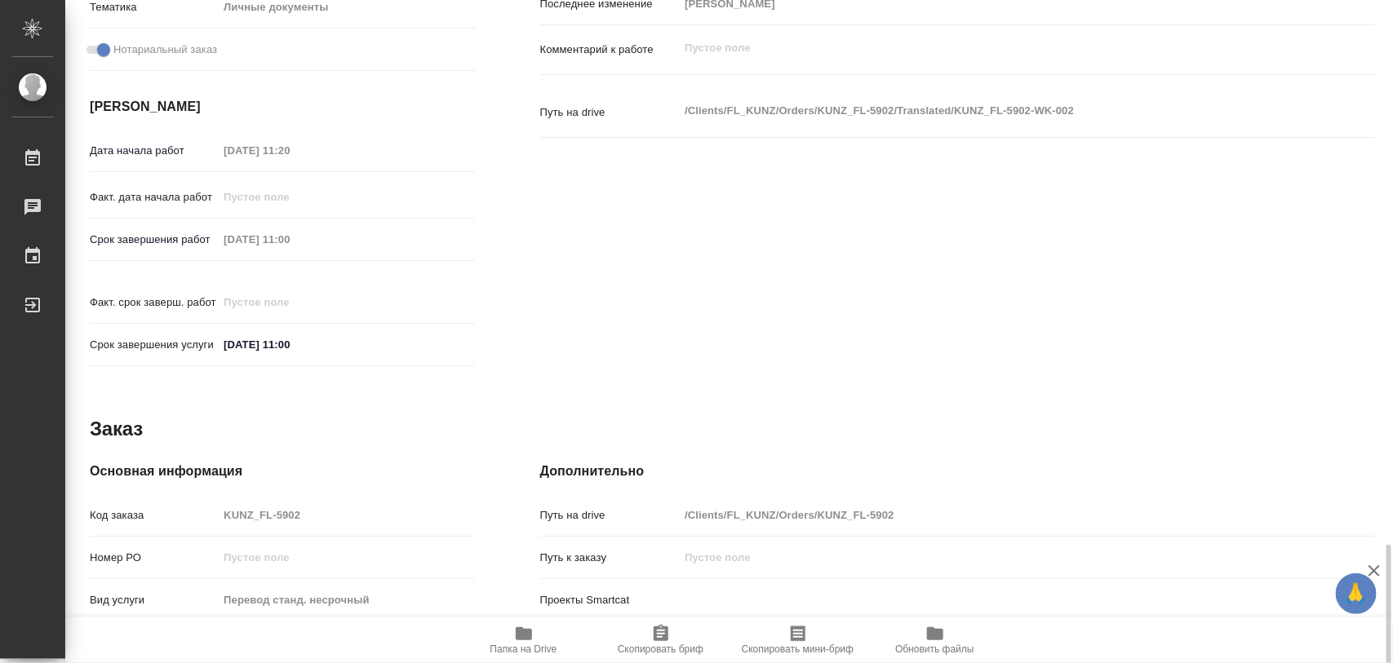
scroll to position [727, 0]
